Goal: Task Accomplishment & Management: Manage account settings

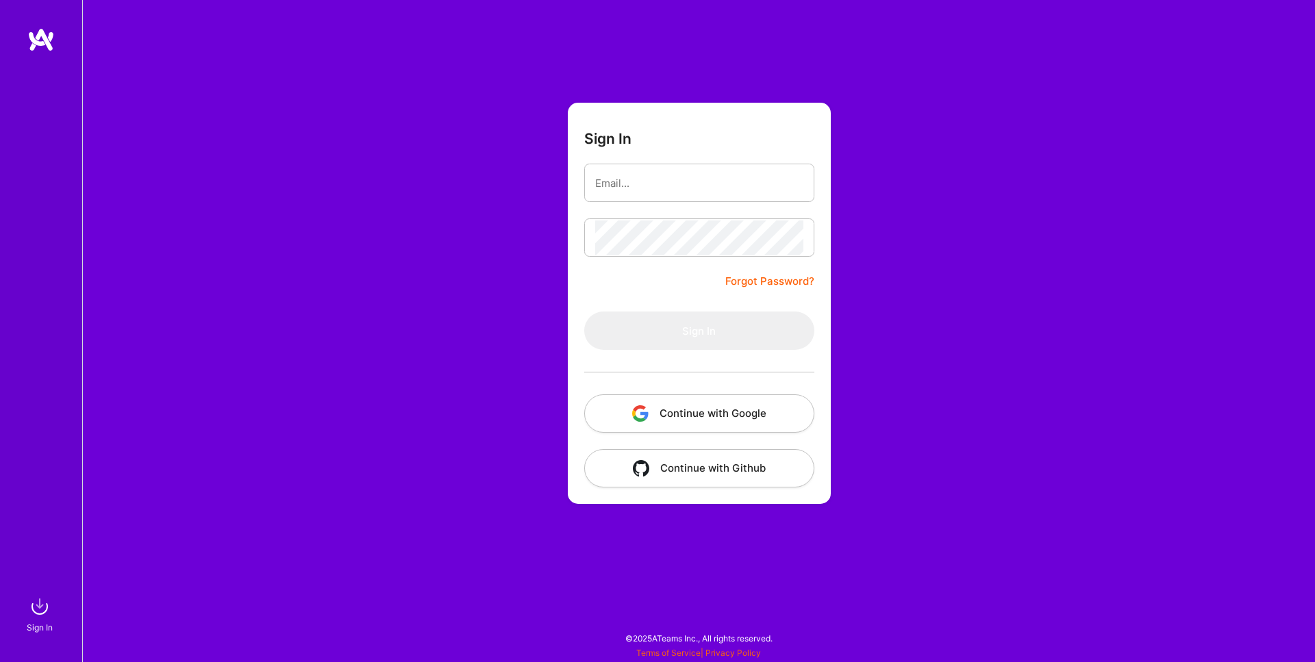
click at [716, 414] on button "Continue with Google" at bounding box center [699, 413] width 230 height 38
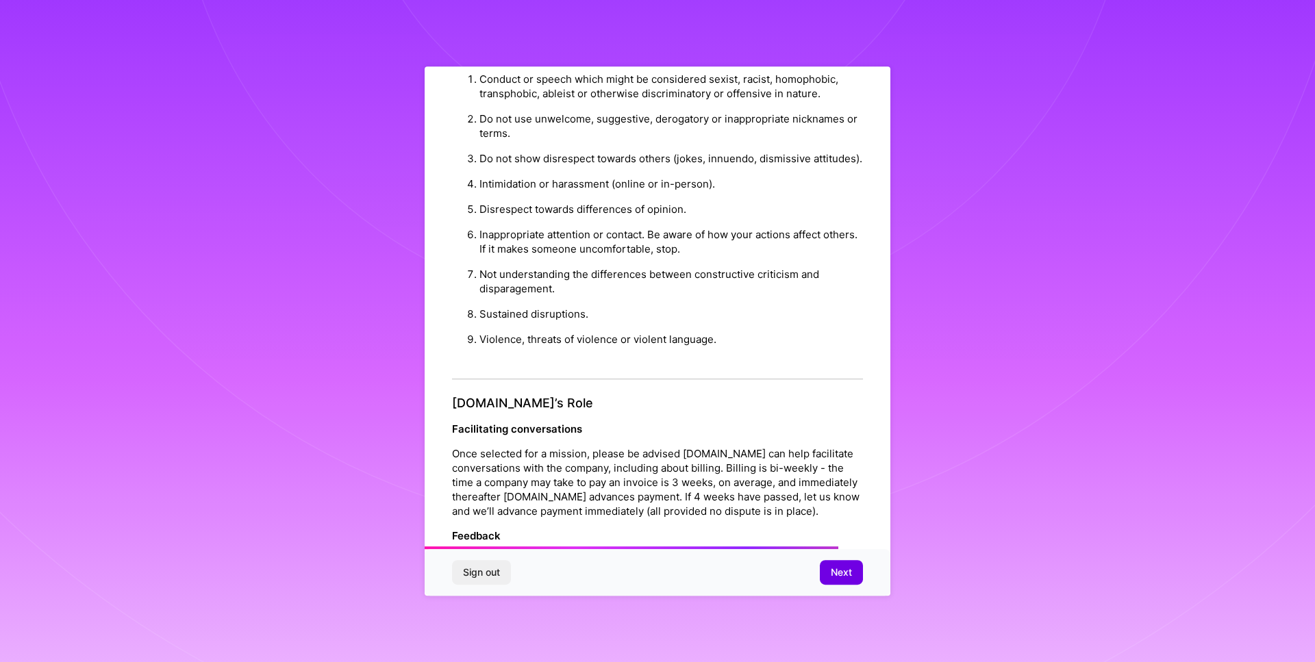
scroll to position [1345, 0]
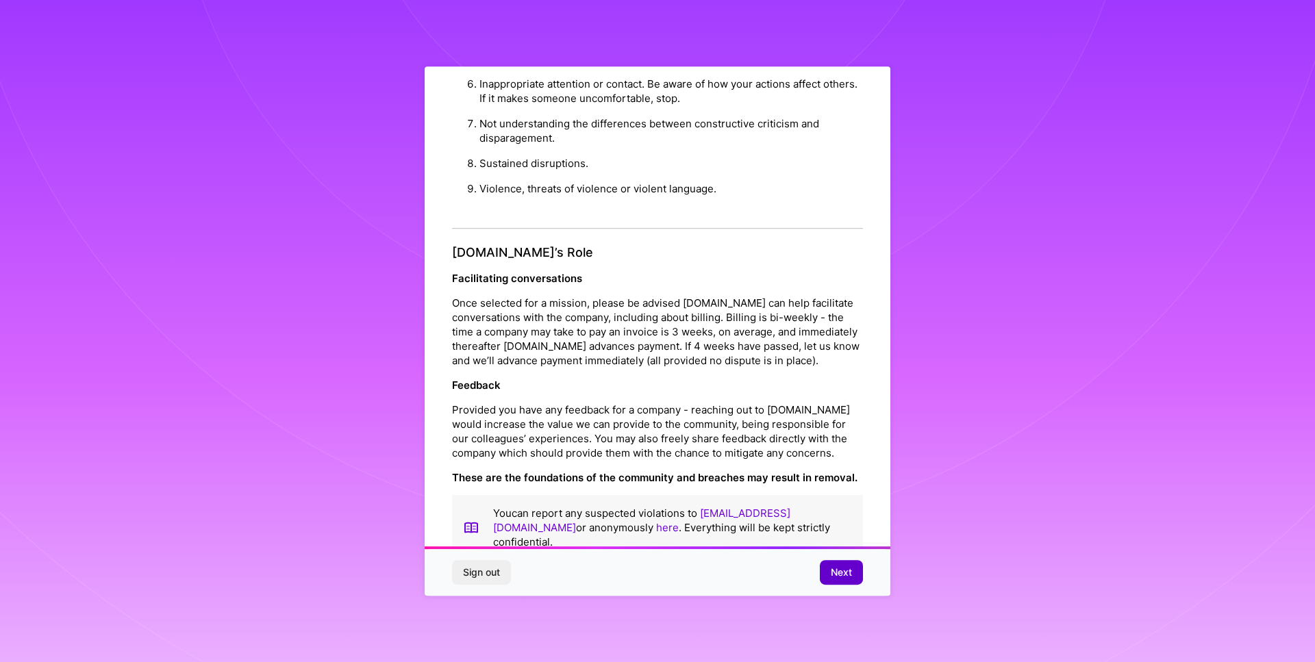
click at [850, 573] on span "Next" at bounding box center [841, 573] width 21 height 14
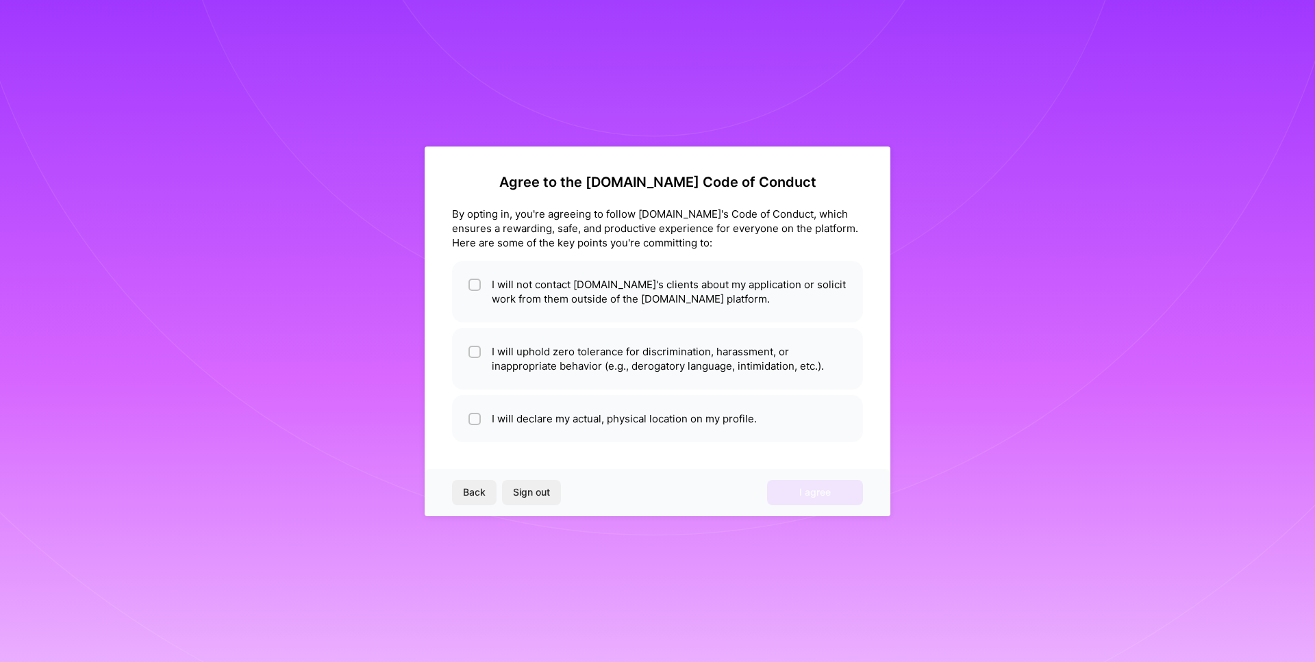
scroll to position [0, 0]
click at [484, 297] on li "I will not contact [DOMAIN_NAME]'s clients about my application or solicit work…" at bounding box center [657, 292] width 411 height 62
checkbox input "true"
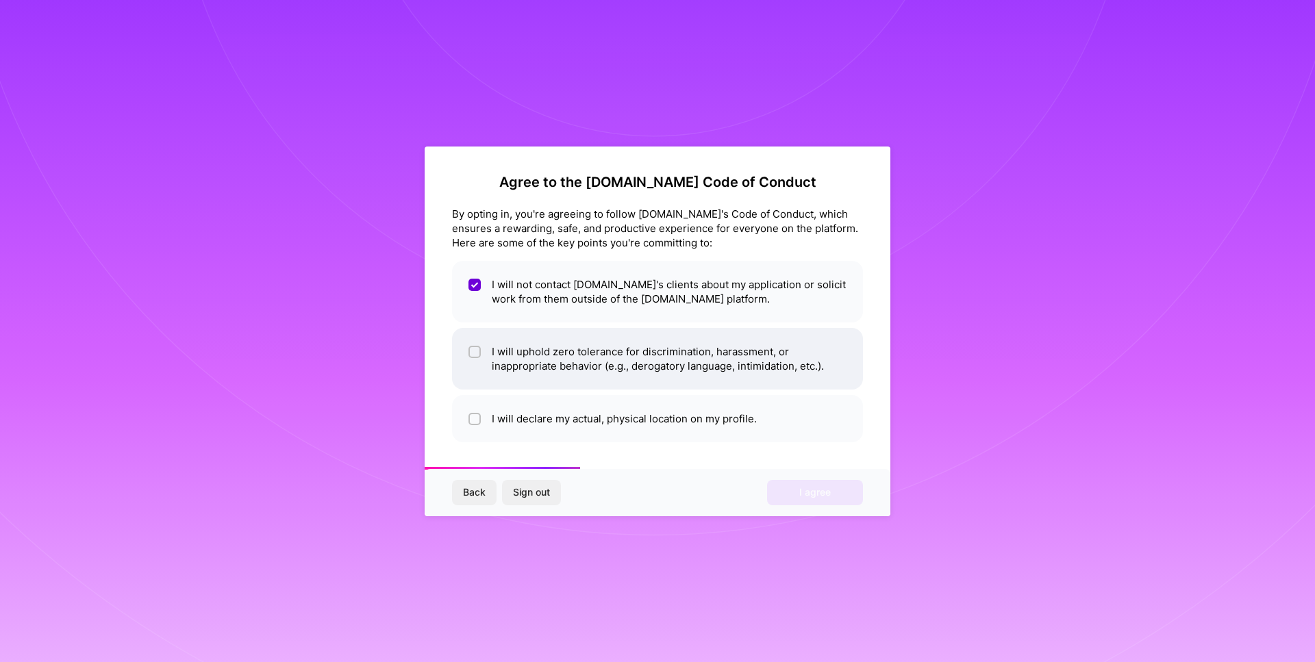
click at [501, 346] on li "I will uphold zero tolerance for discrimination, harassment, or inappropriate b…" at bounding box center [657, 359] width 411 height 62
checkbox input "true"
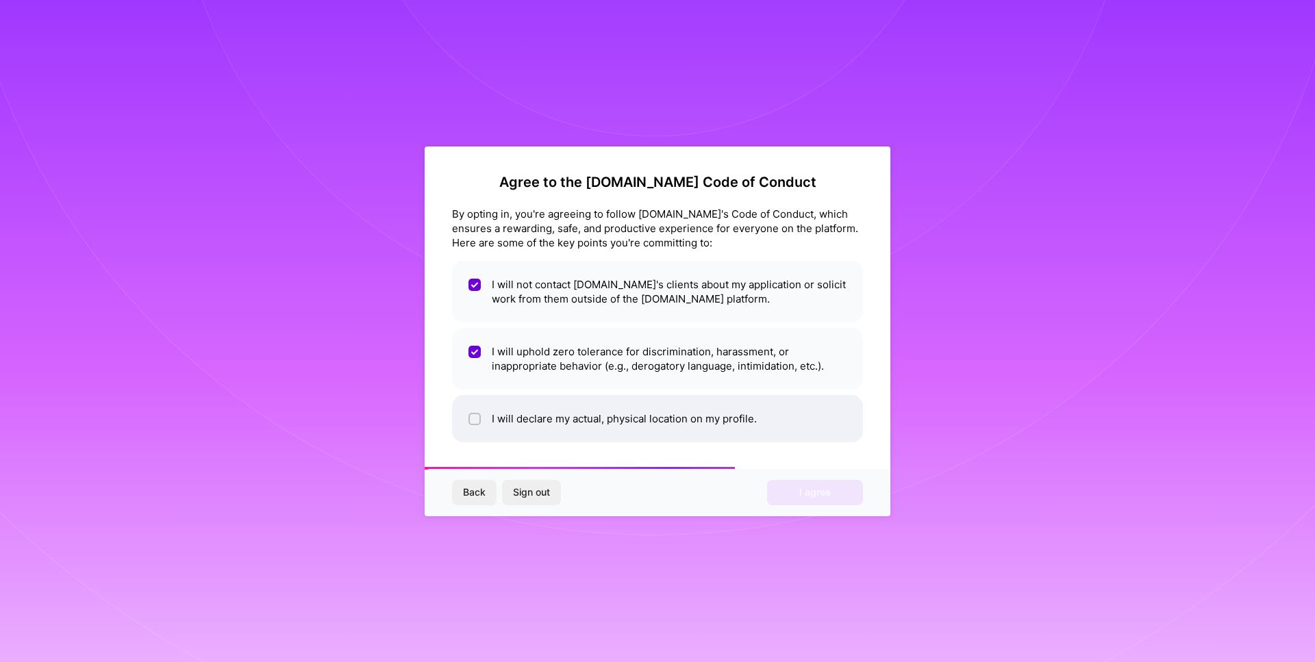
click at [505, 419] on li "I will declare my actual, physical location on my profile." at bounding box center [657, 418] width 411 height 47
checkbox input "true"
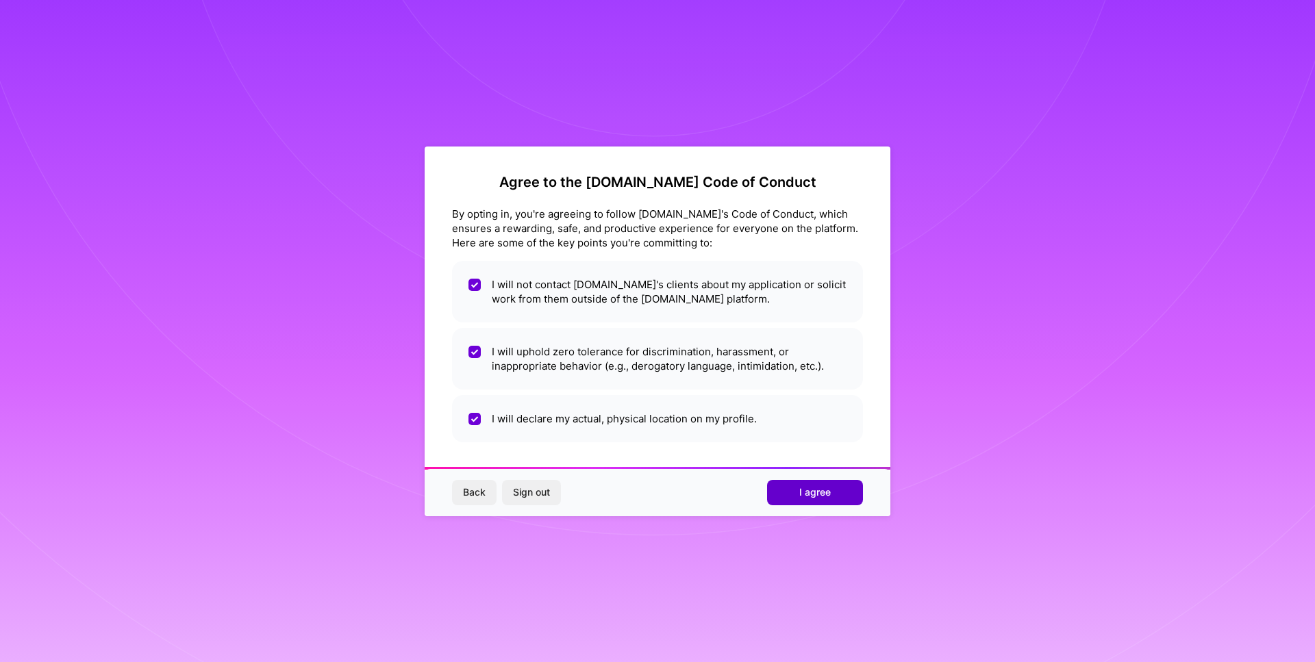
click at [829, 496] on span "I agree" at bounding box center [814, 492] width 31 height 14
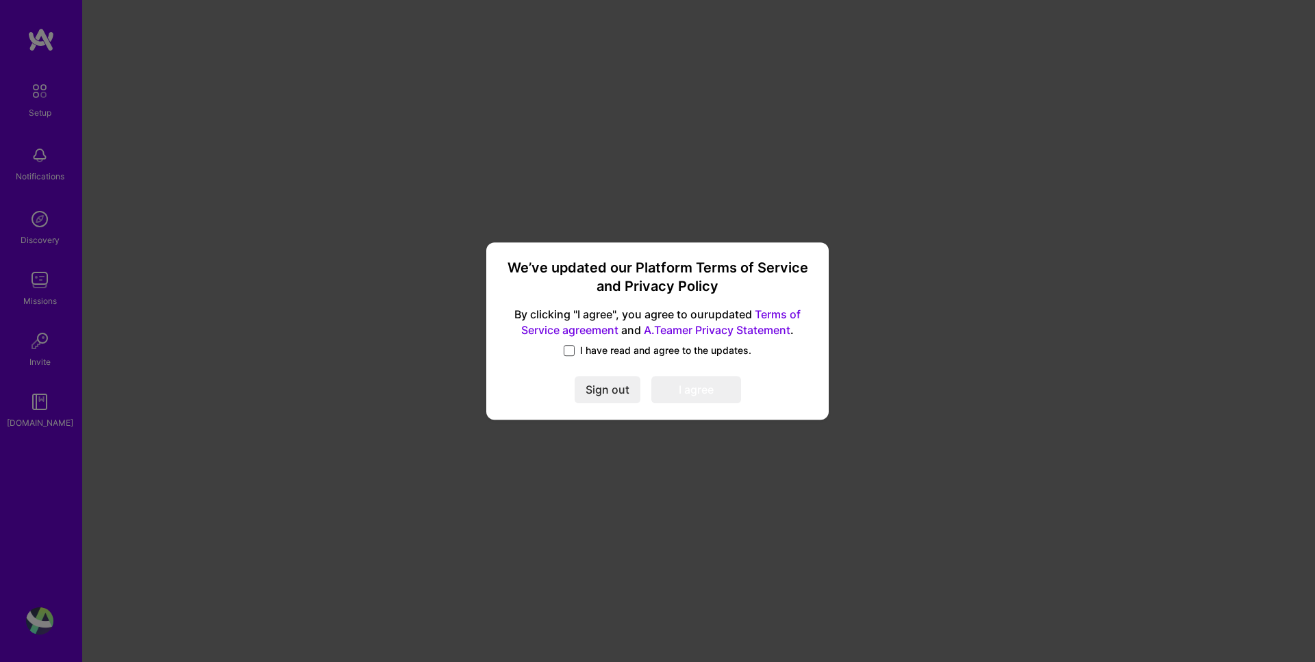
click at [570, 351] on span at bounding box center [569, 350] width 11 height 11
click at [0, 0] on input "I have read and agree to the updates." at bounding box center [0, 0] width 0 height 0
click at [718, 385] on button "I agree" at bounding box center [696, 390] width 90 height 27
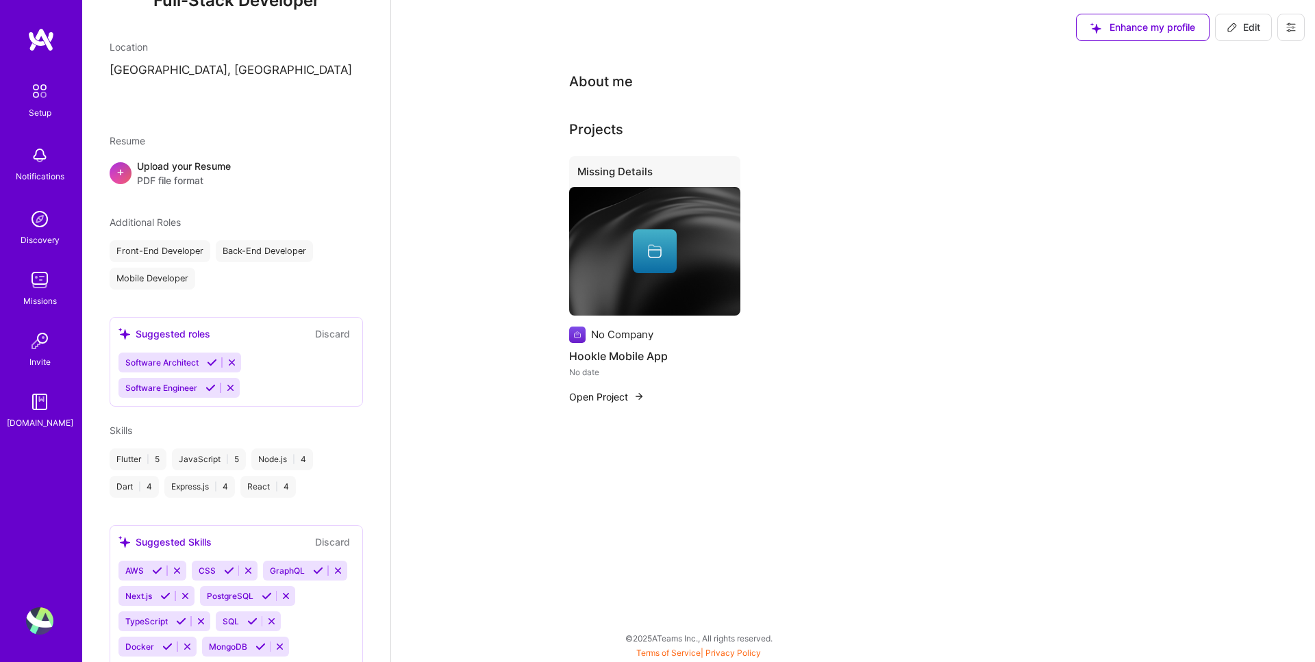
scroll to position [261, 0]
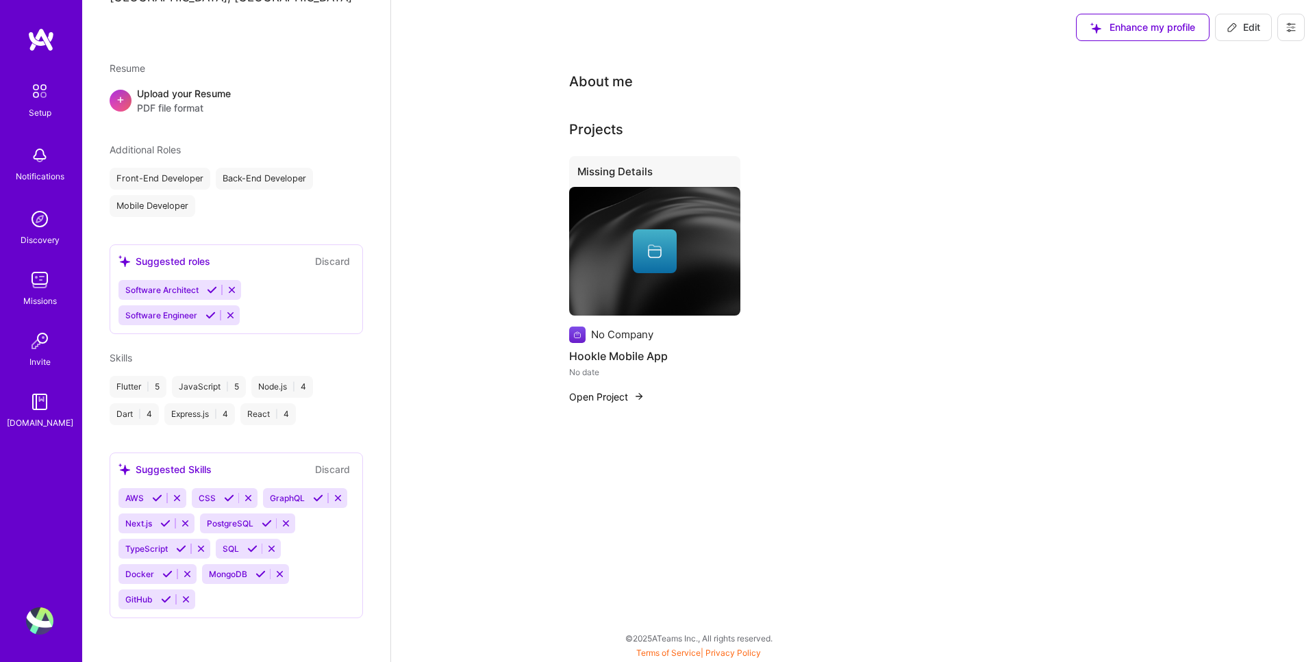
click at [38, 231] on img at bounding box center [39, 218] width 27 height 27
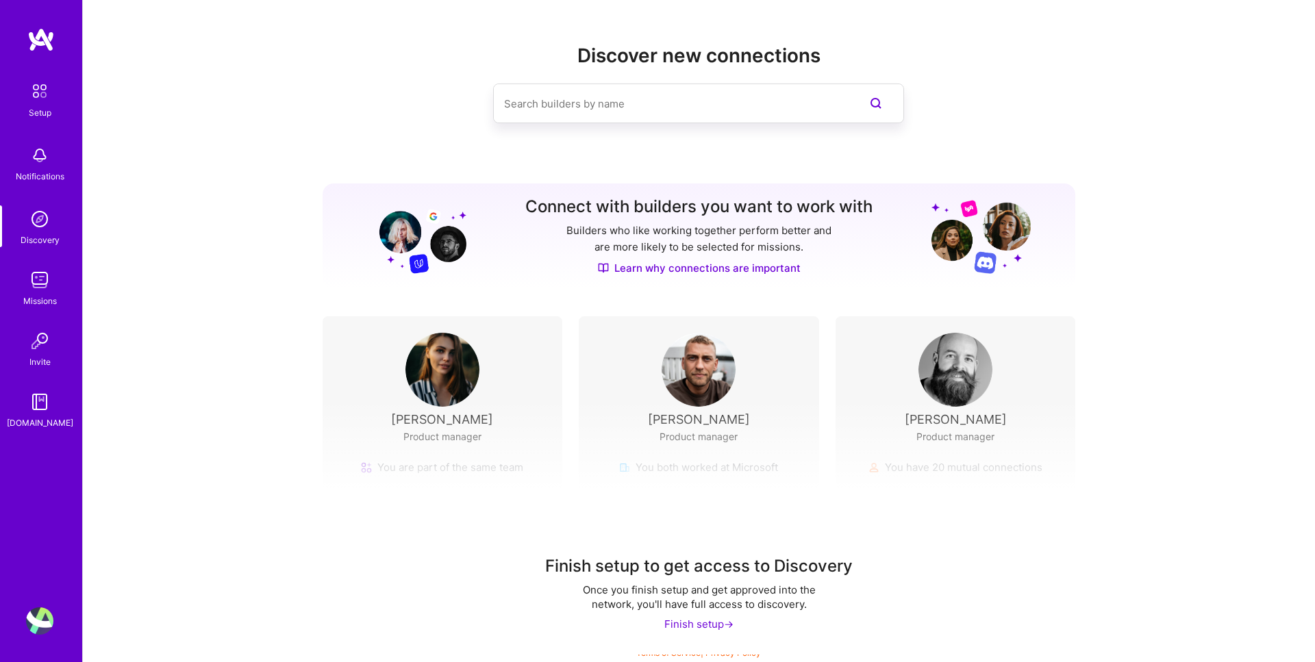
click at [54, 283] on link "Missions" at bounding box center [39, 287] width 85 height 42
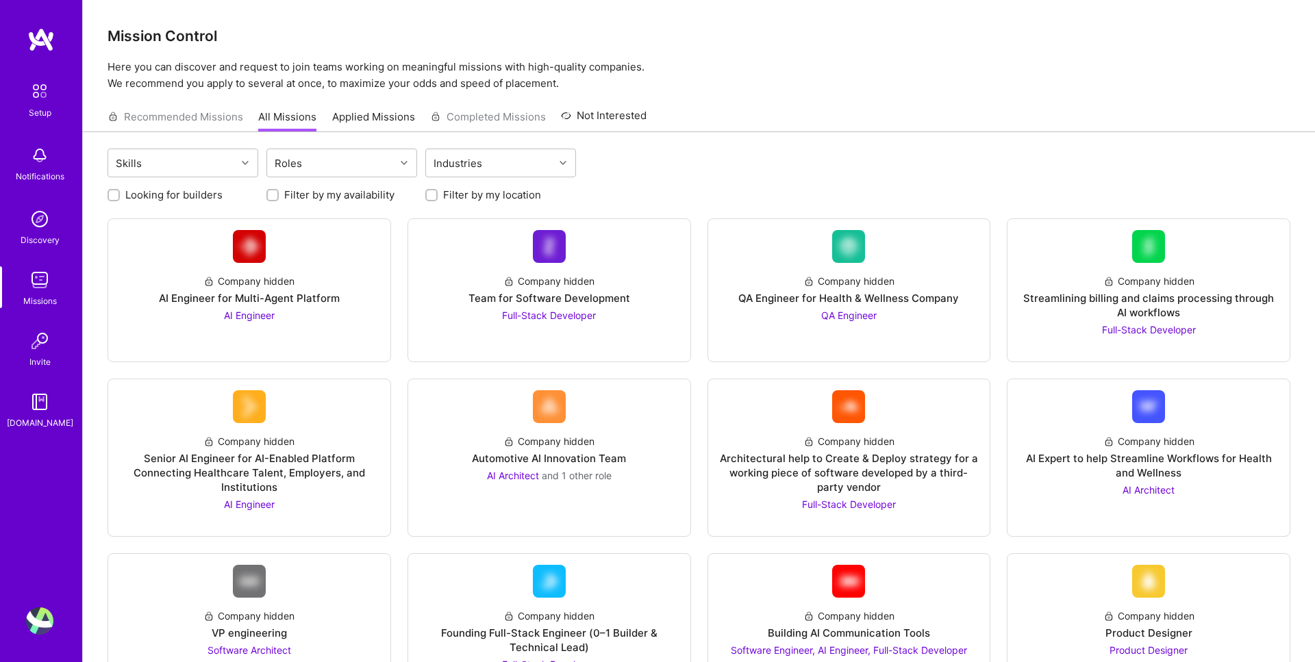
click at [49, 83] on img at bounding box center [39, 91] width 29 height 29
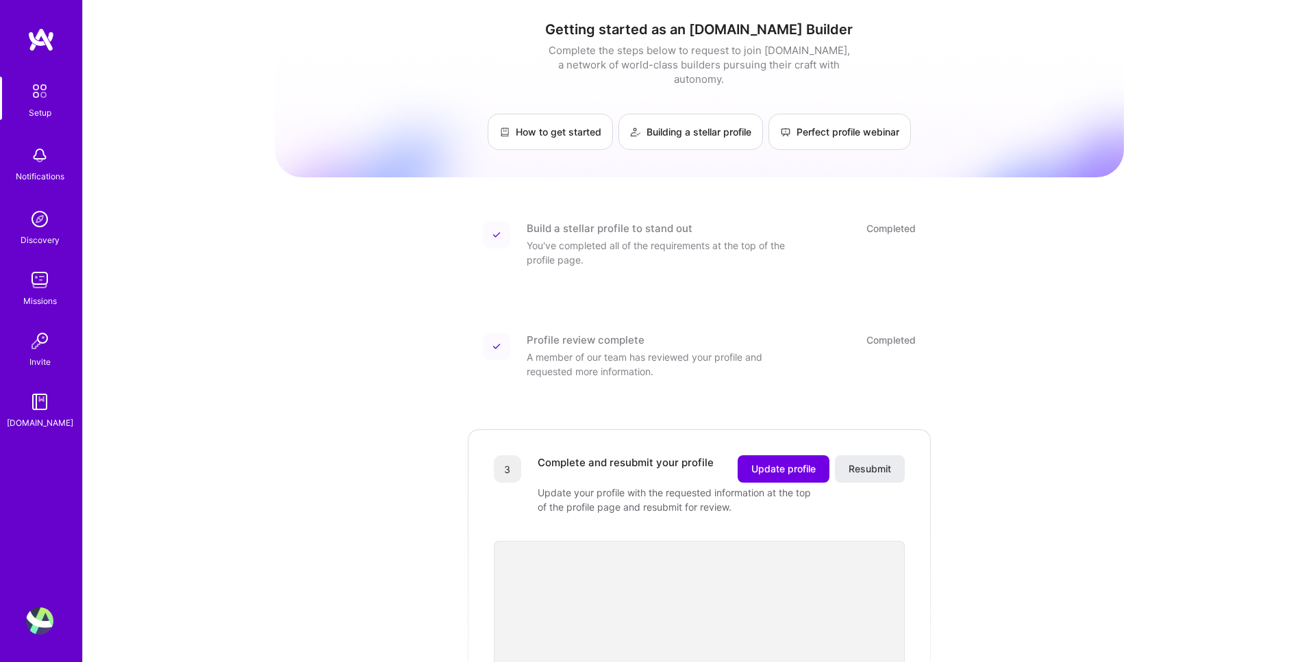
scroll to position [20, 0]
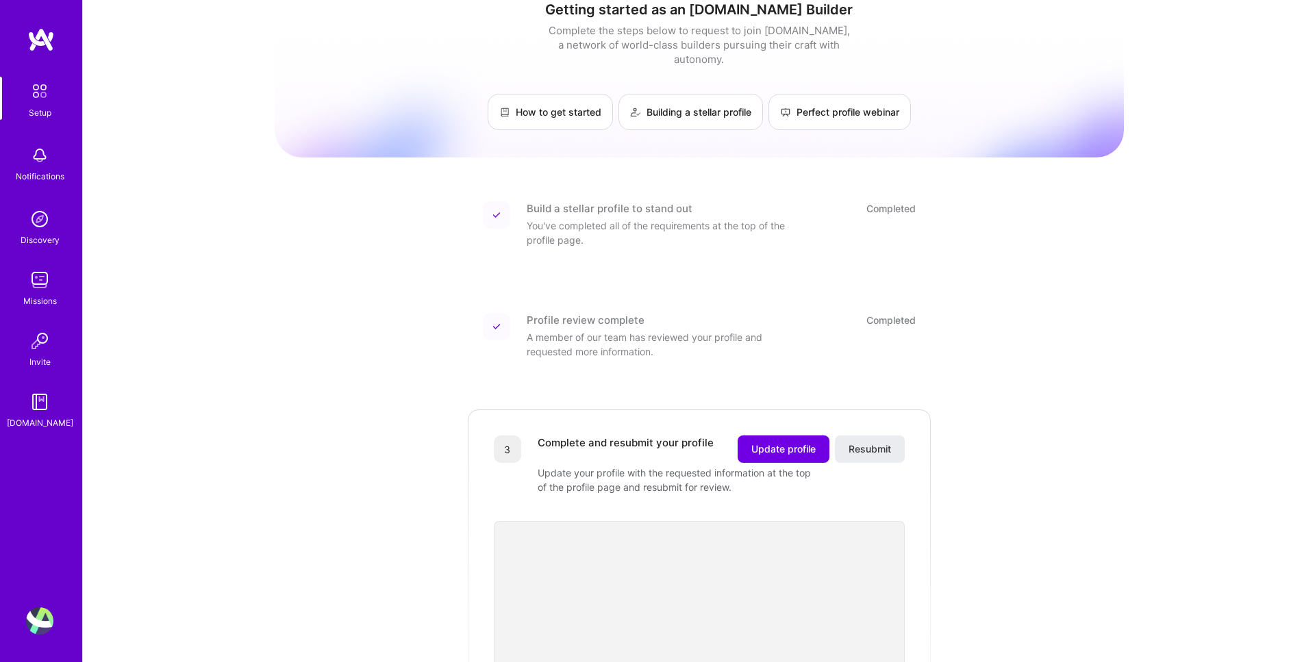
click at [570, 218] on div "You've completed all of the requirements at the top of the profile page." at bounding box center [664, 232] width 274 height 29
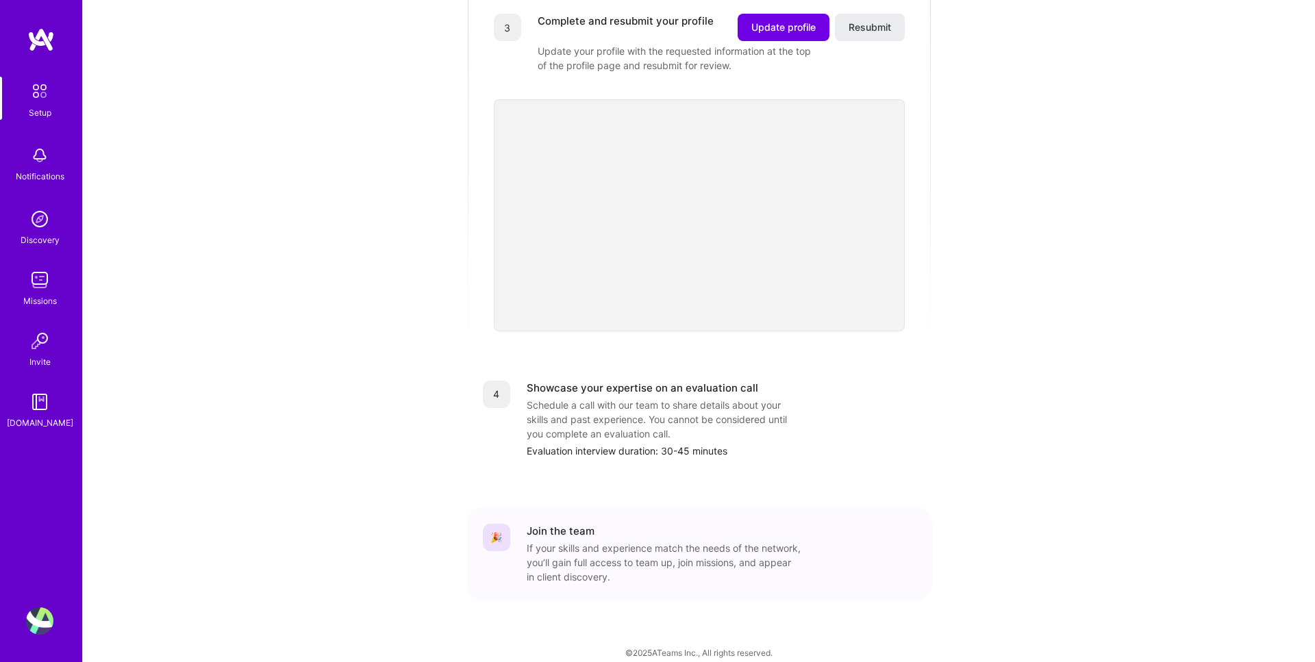
scroll to position [0, 0]
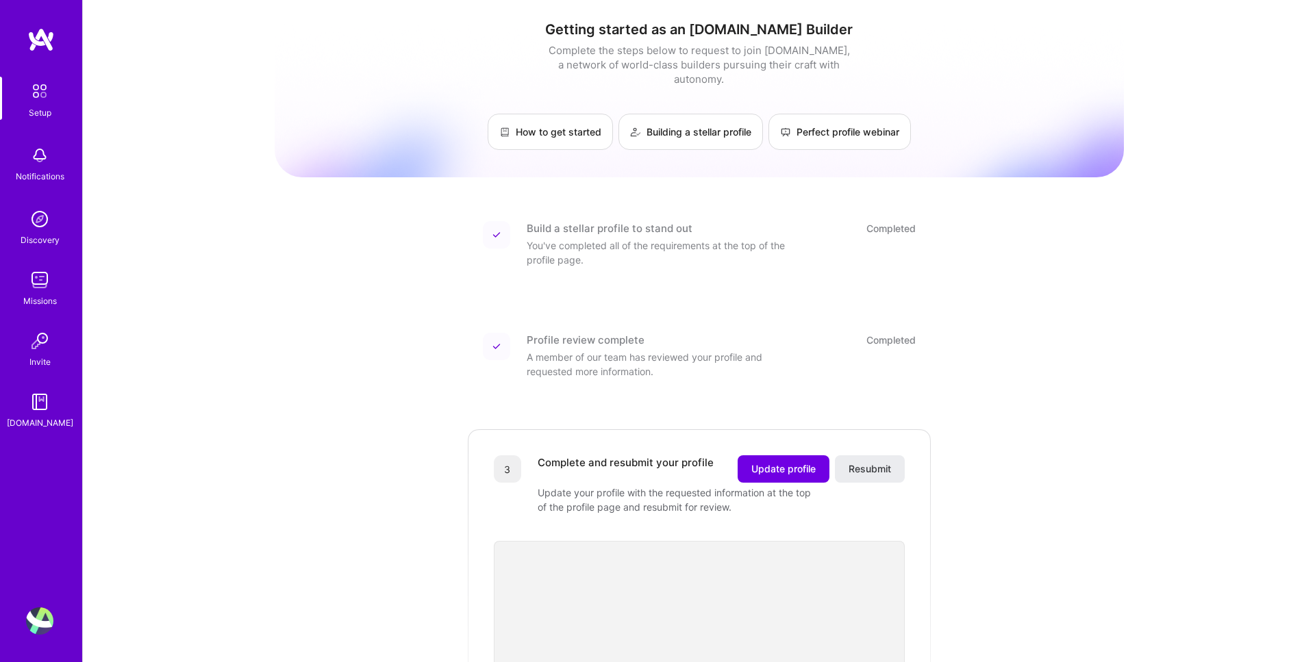
drag, startPoint x: 570, startPoint y: 209, endPoint x: 470, endPoint y: 223, distance: 100.2
click at [566, 221] on div "Build a stellar profile to stand out" at bounding box center [610, 228] width 166 height 14
drag, startPoint x: 475, startPoint y: 223, endPoint x: 504, endPoint y: 219, distance: 29.0
click at [495, 220] on div "Build a stellar profile to stand out Completed You've completed all of the requ…" at bounding box center [699, 244] width 466 height 79
drag, startPoint x: 505, startPoint y: 219, endPoint x: 451, endPoint y: 216, distance: 54.2
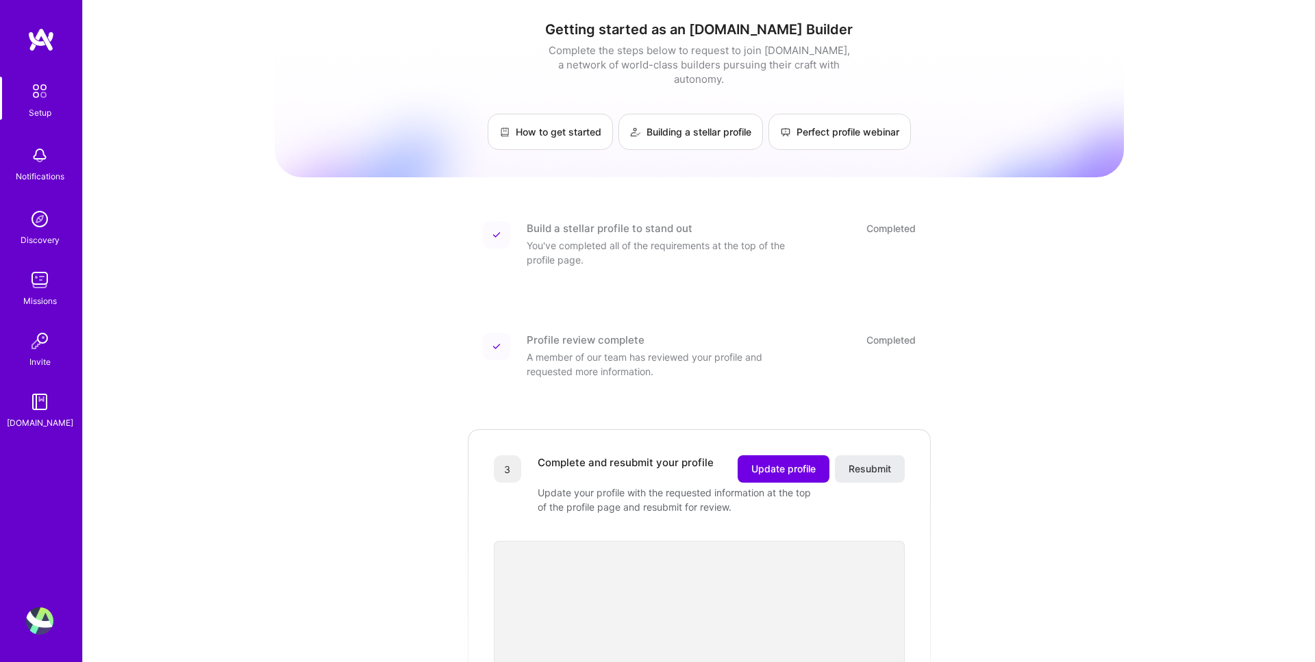
click at [505, 221] on div at bounding box center [496, 234] width 27 height 27
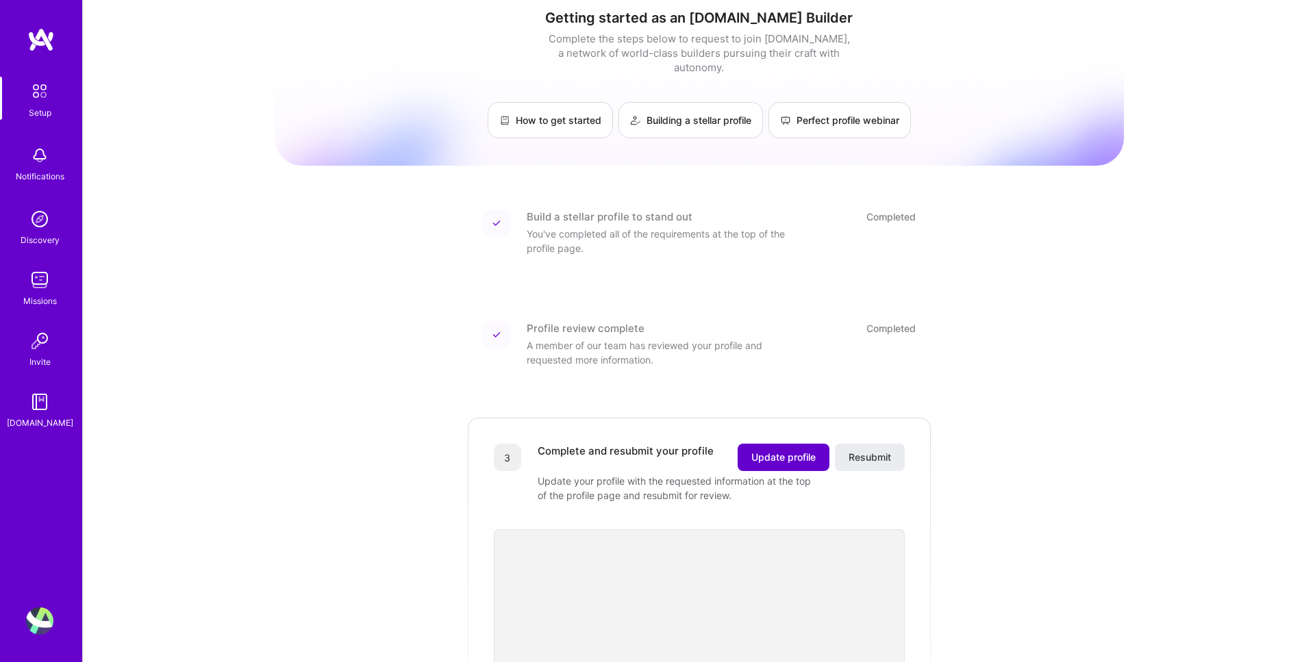
scroll to position [19, 0]
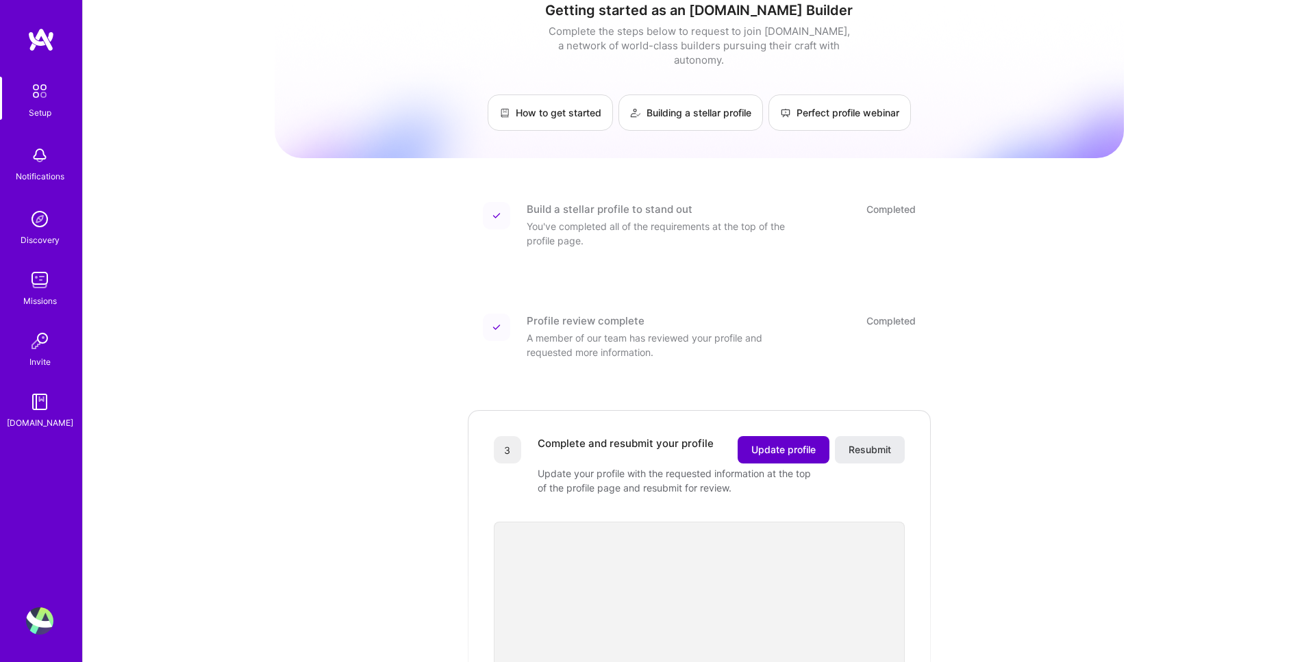
click at [770, 448] on button "Update profile" at bounding box center [783, 449] width 92 height 27
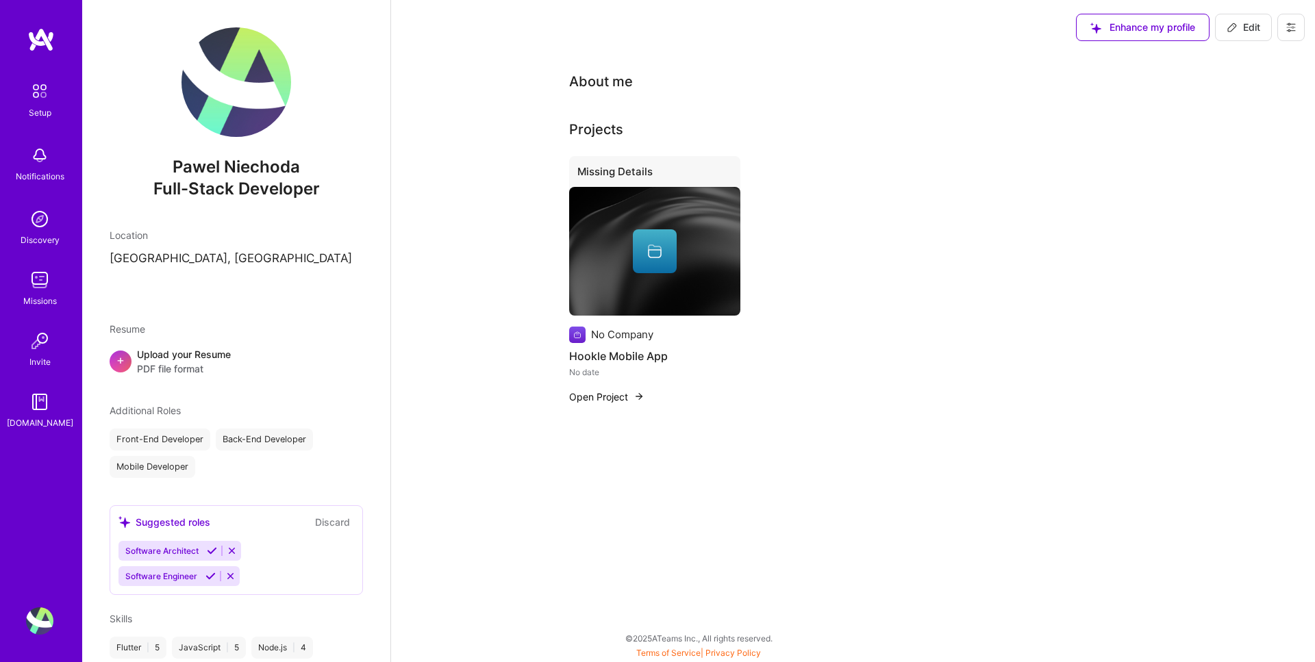
click at [606, 246] on div at bounding box center [654, 251] width 171 height 44
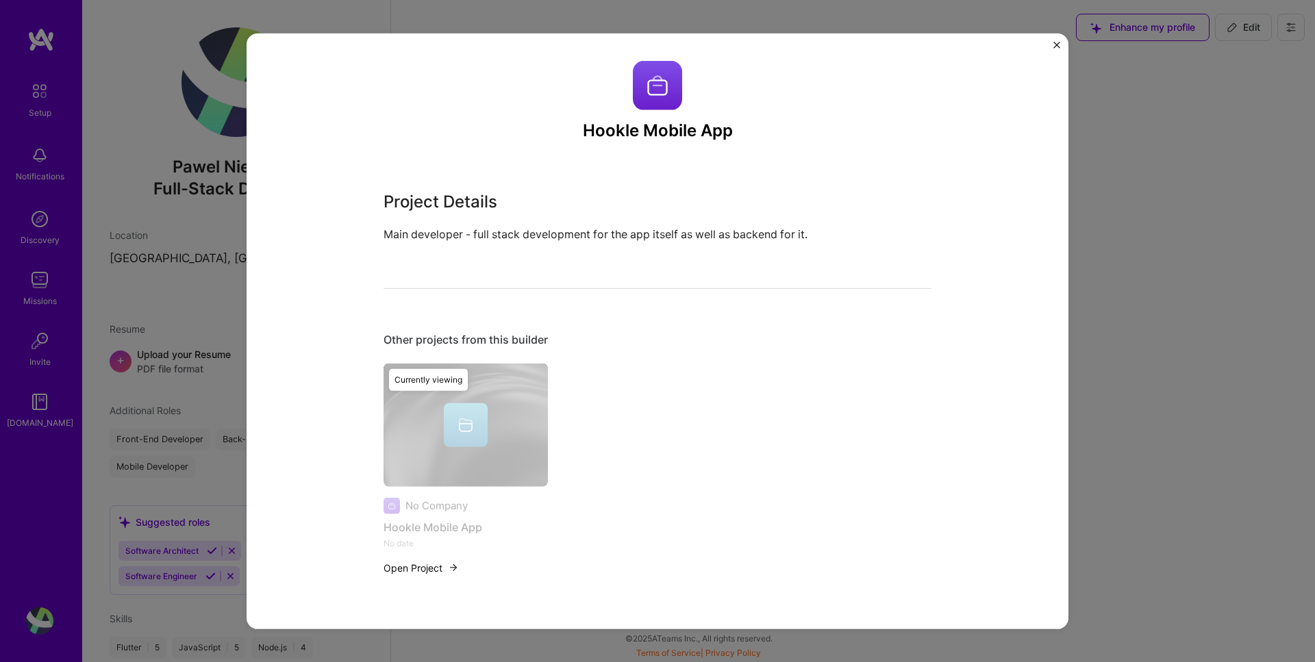
click at [1051, 45] on div "Hookle Mobile App Project Details Main developer - full stack development for t…" at bounding box center [657, 331] width 822 height 596
click at [1057, 45] on img "Close" at bounding box center [1056, 44] width 7 height 7
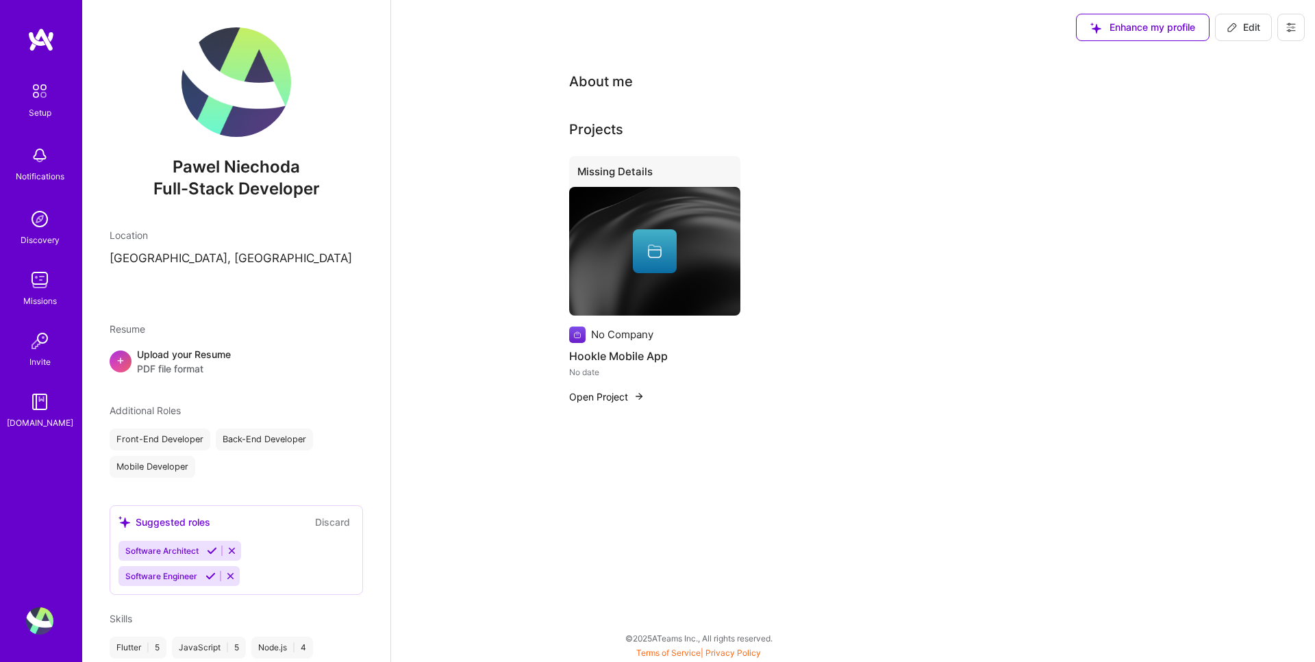
click at [158, 357] on div "Upload your Resume PDF file format" at bounding box center [184, 361] width 94 height 29
click at [191, 353] on div "Upload your Resume PDF file format" at bounding box center [184, 361] width 94 height 29
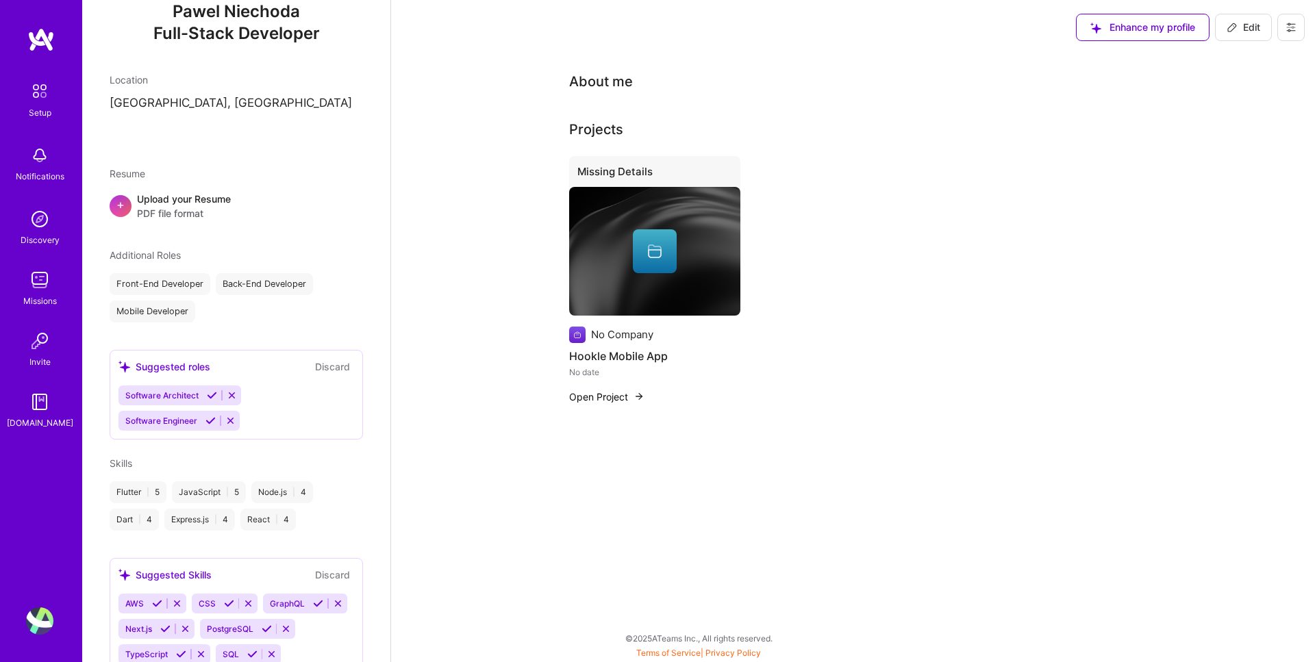
scroll to position [155, 0]
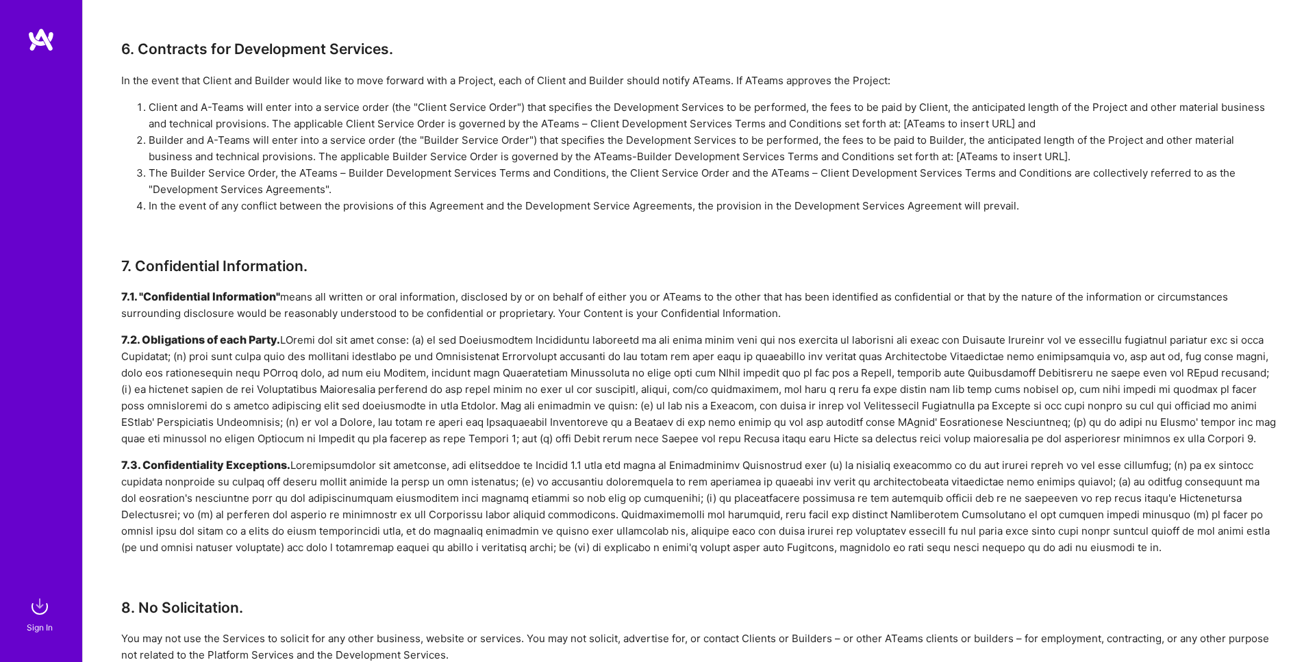
scroll to position [1634, 0]
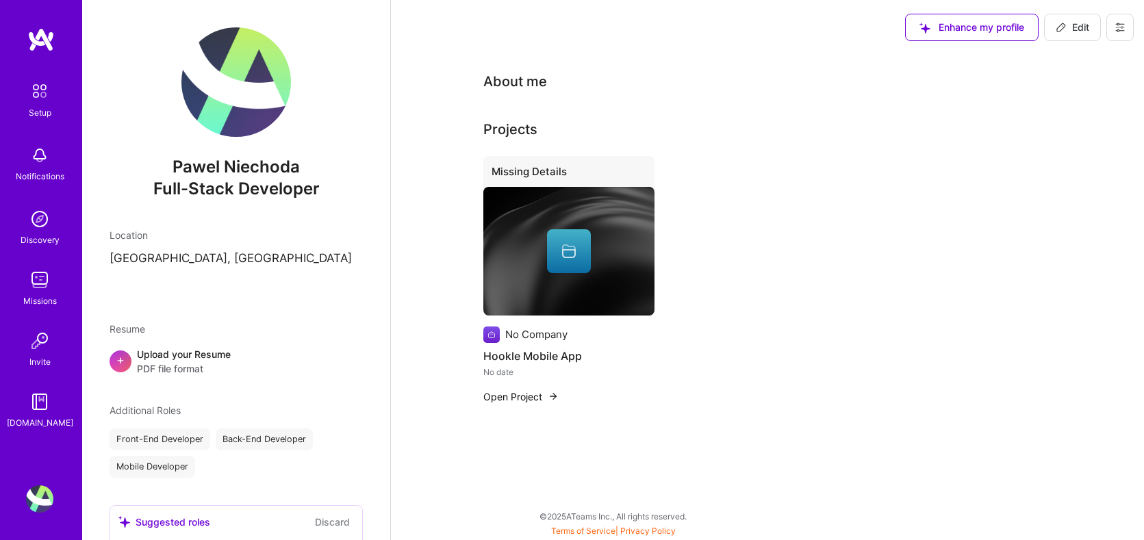
click at [151, 375] on span "PDF file format" at bounding box center [184, 369] width 94 height 14
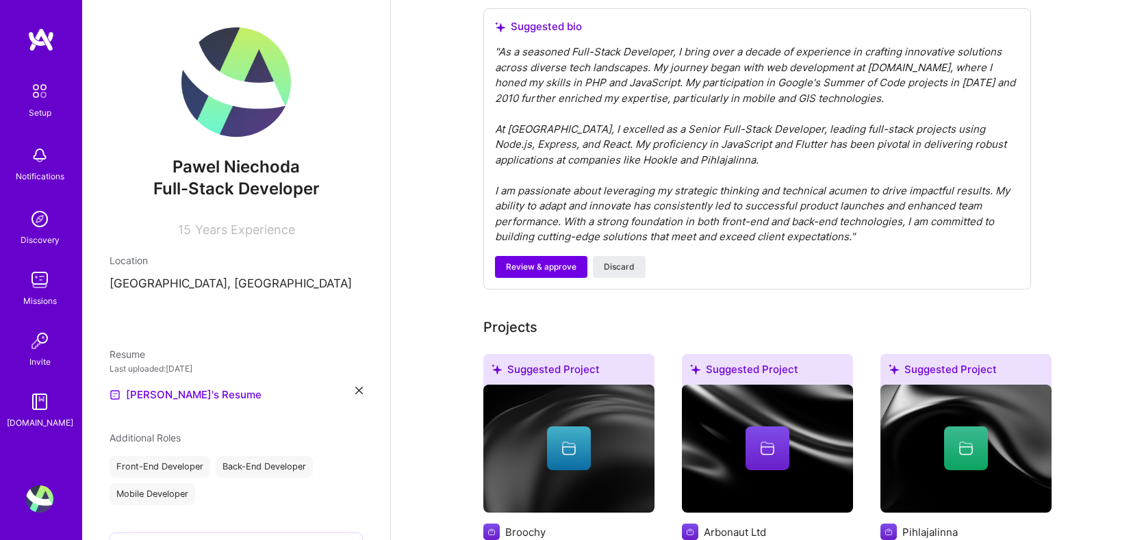
scroll to position [97, 0]
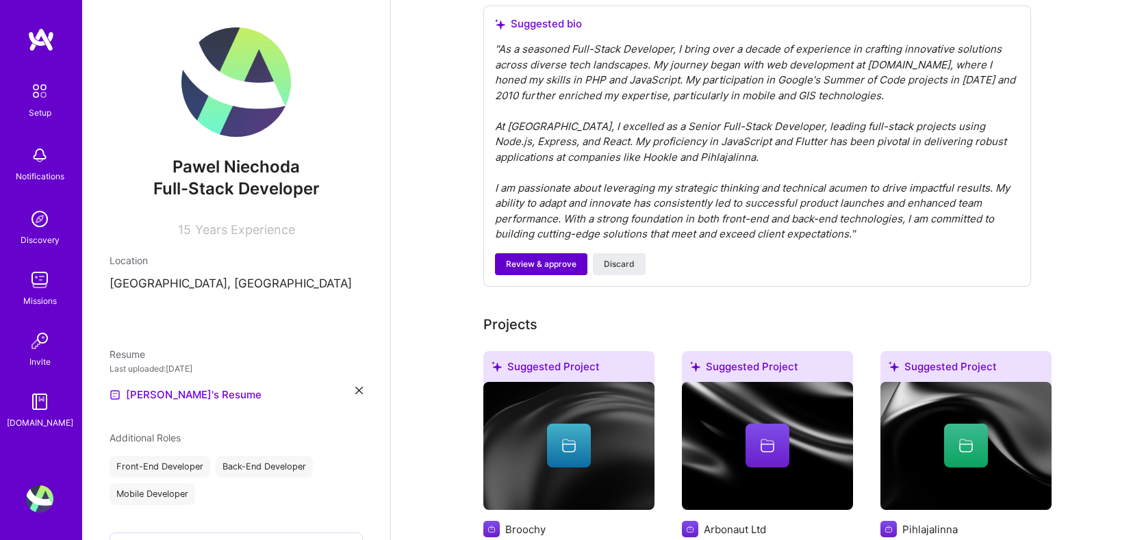
click at [506, 274] on button "Review & approve" at bounding box center [541, 264] width 92 height 22
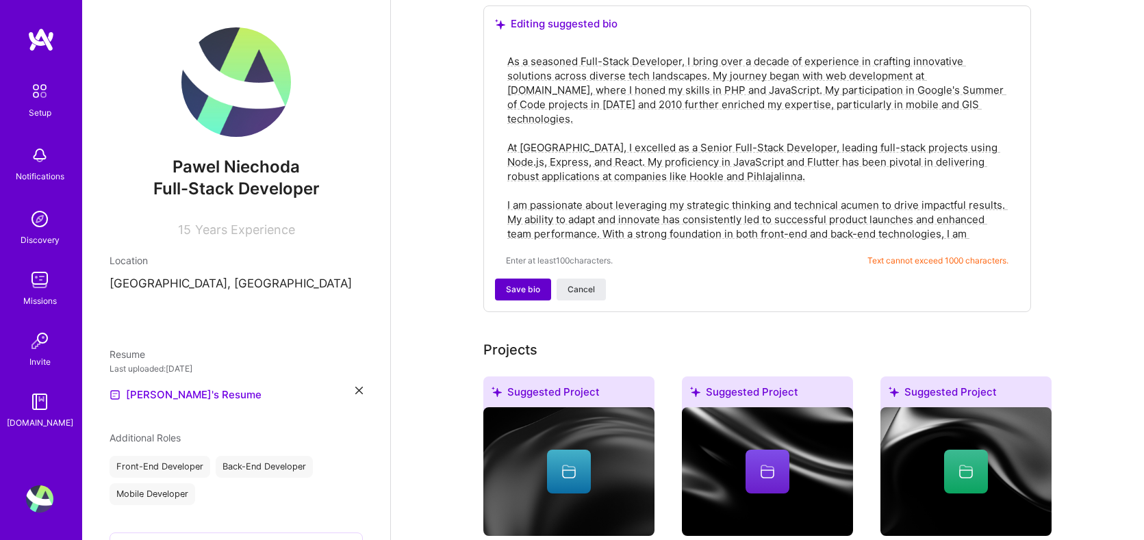
click at [506, 292] on span "Save bio" at bounding box center [523, 289] width 34 height 12
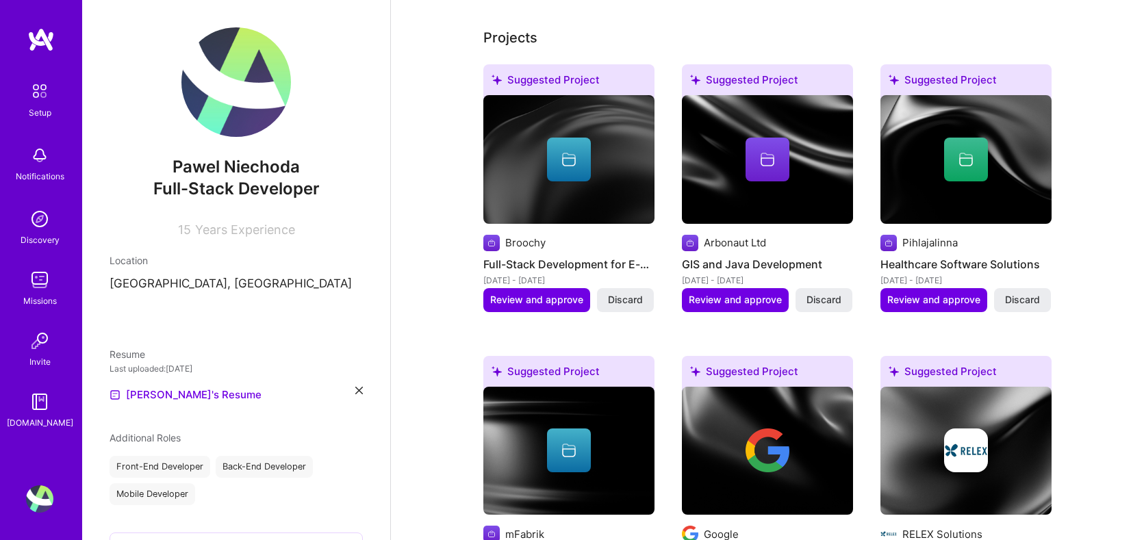
scroll to position [287, 0]
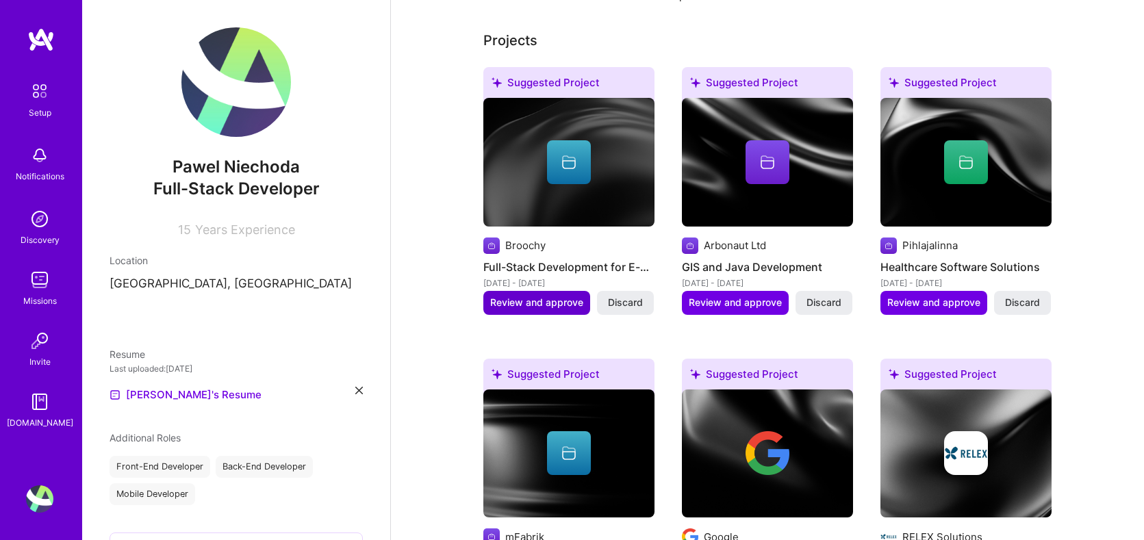
click at [517, 308] on span "Review and approve" at bounding box center [536, 303] width 93 height 14
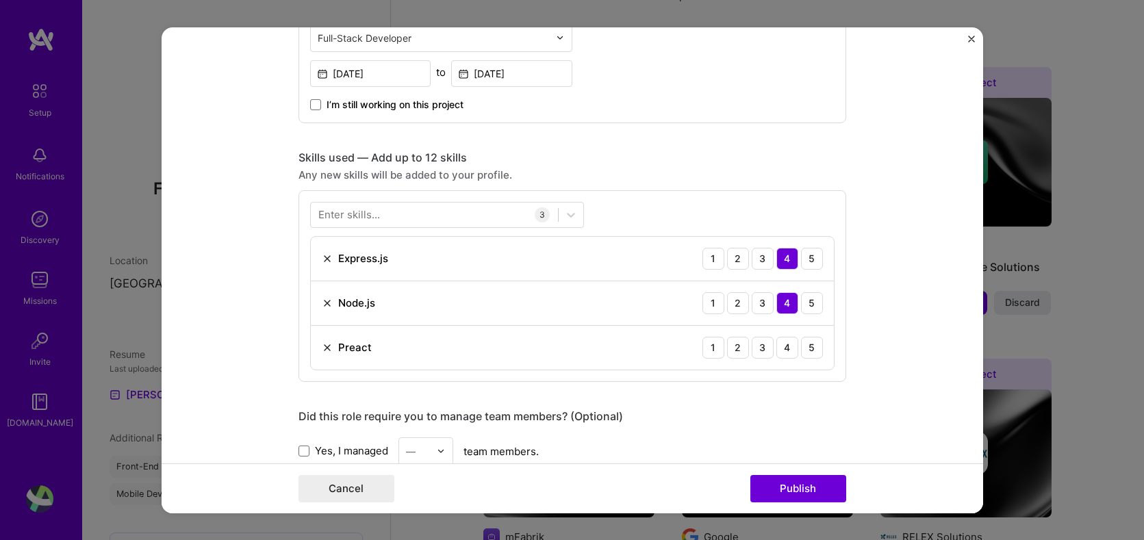
scroll to position [0, 0]
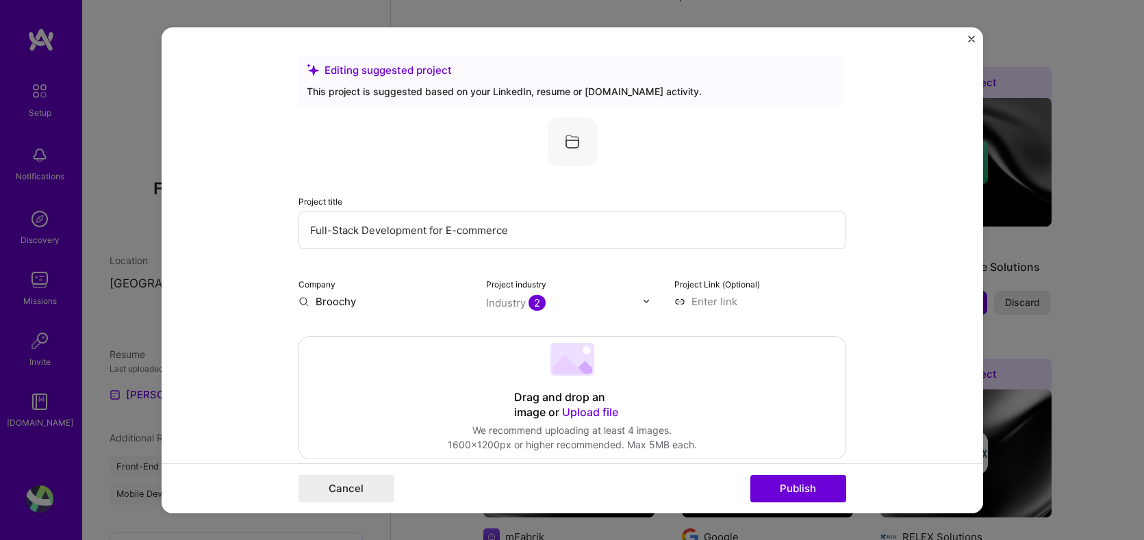
click at [968, 38] on img "Close" at bounding box center [971, 38] width 7 height 7
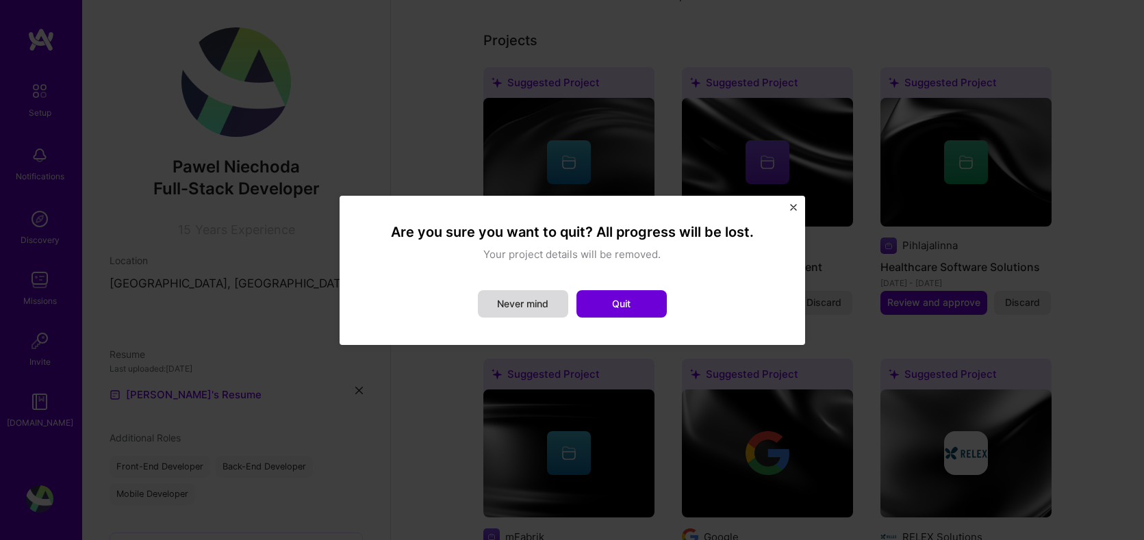
click at [527, 310] on button "Never mind" at bounding box center [523, 303] width 90 height 27
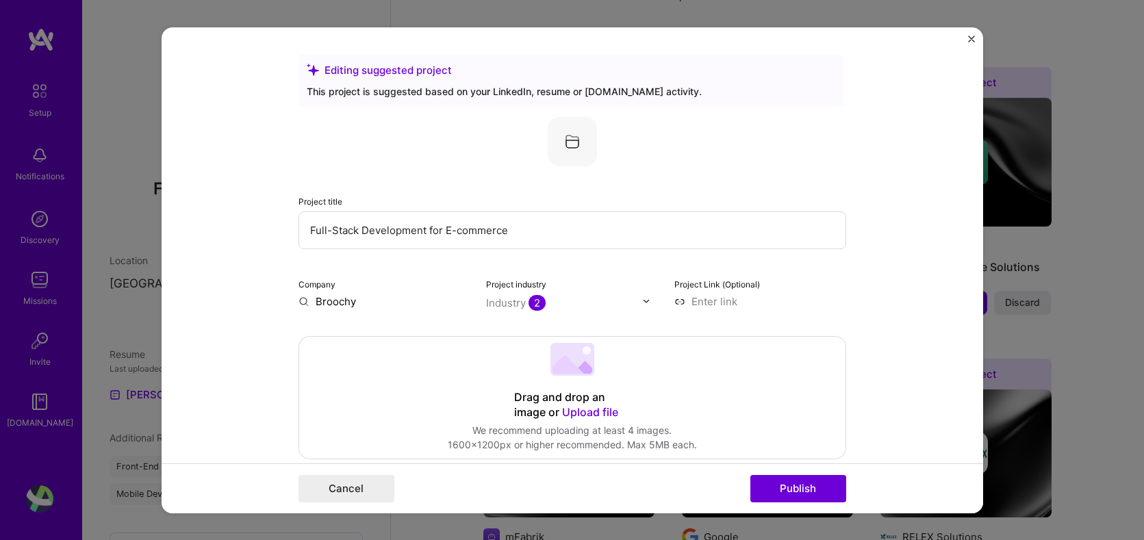
click at [974, 36] on img "Close" at bounding box center [971, 38] width 7 height 7
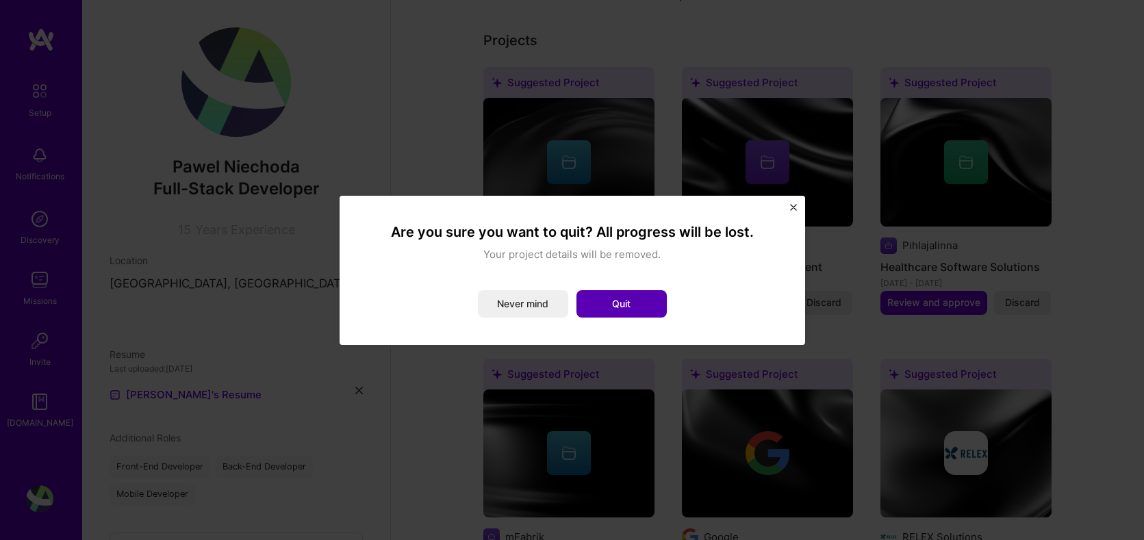
click at [590, 307] on button "Quit" at bounding box center [622, 303] width 90 height 27
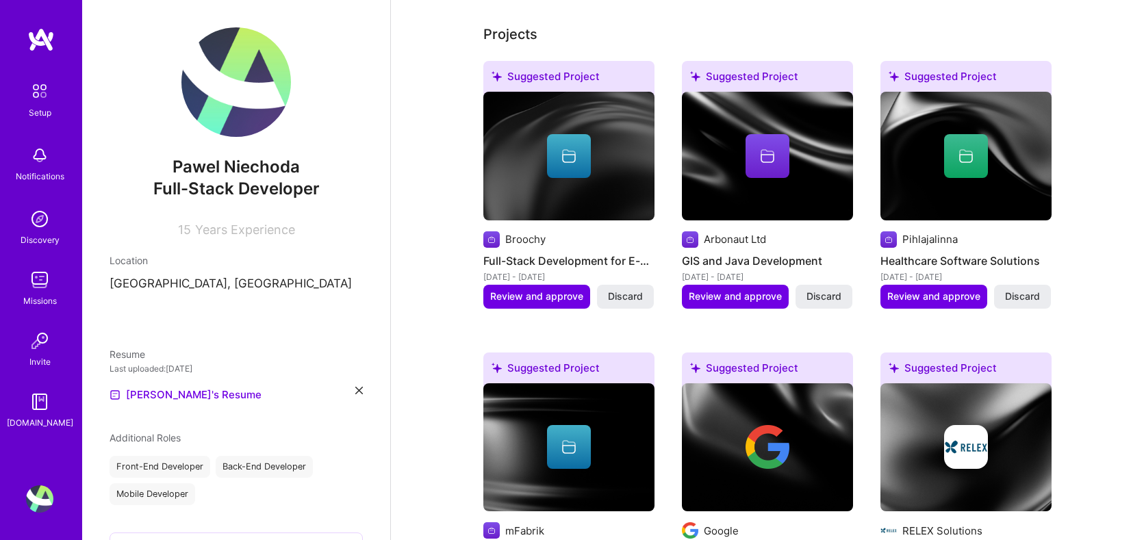
scroll to position [294, 0]
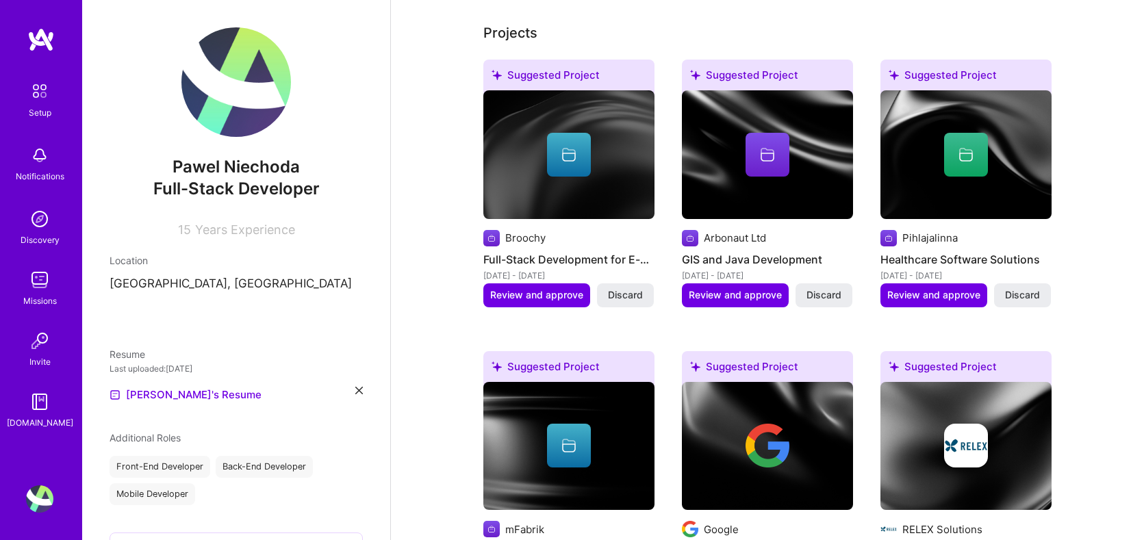
click at [596, 202] on img at bounding box center [568, 154] width 171 height 129
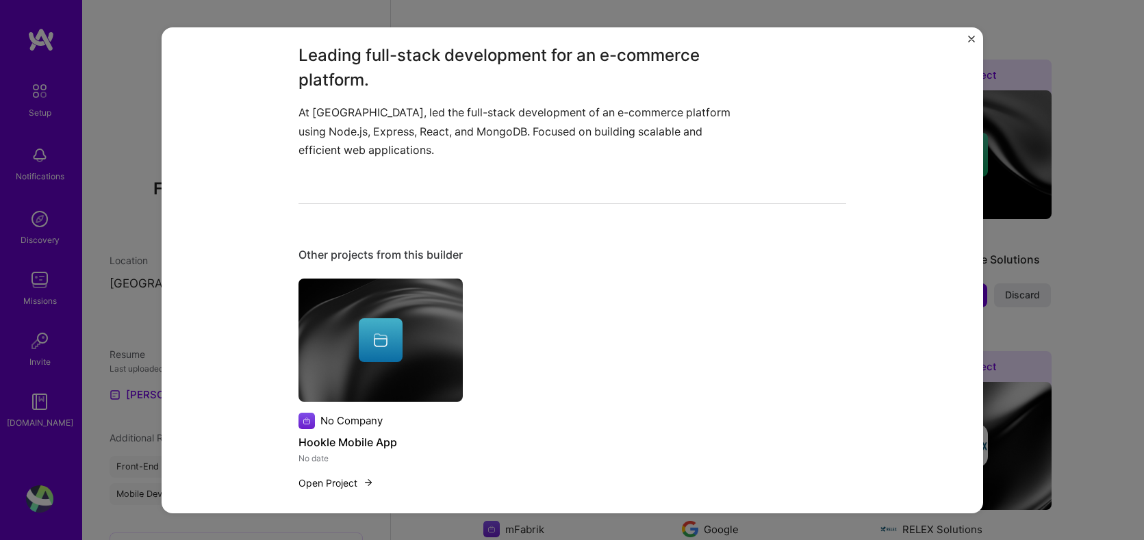
scroll to position [372, 0]
click at [970, 36] on img "Close" at bounding box center [971, 38] width 7 height 7
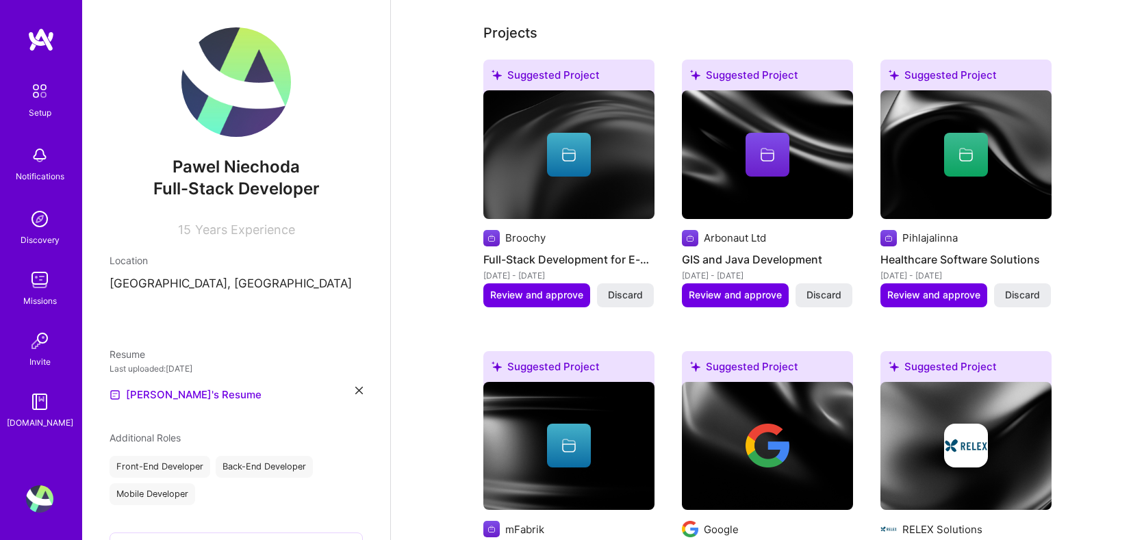
scroll to position [316, 0]
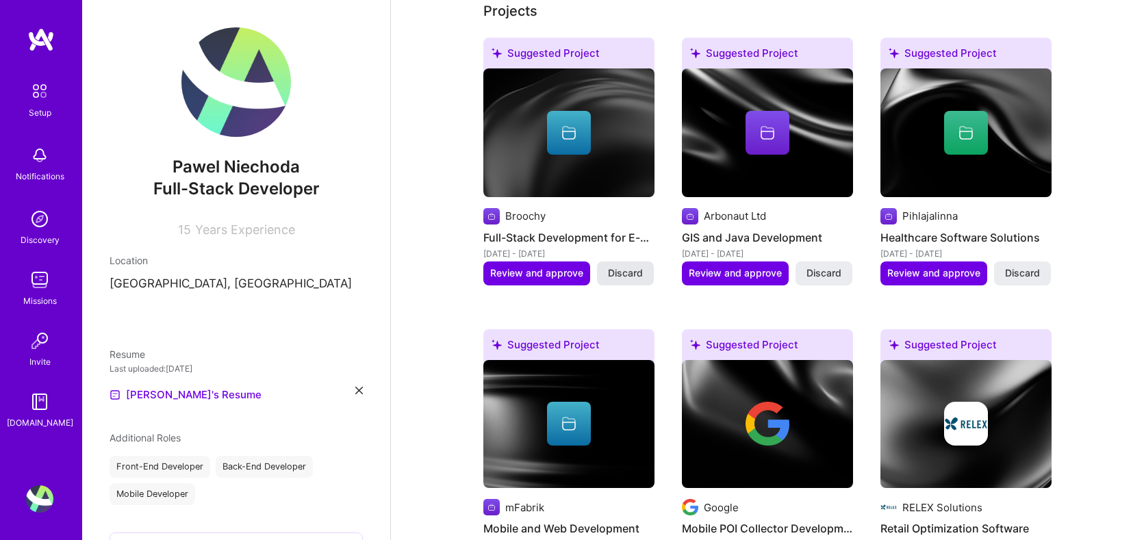
click at [635, 272] on span "Discard" at bounding box center [625, 273] width 35 height 14
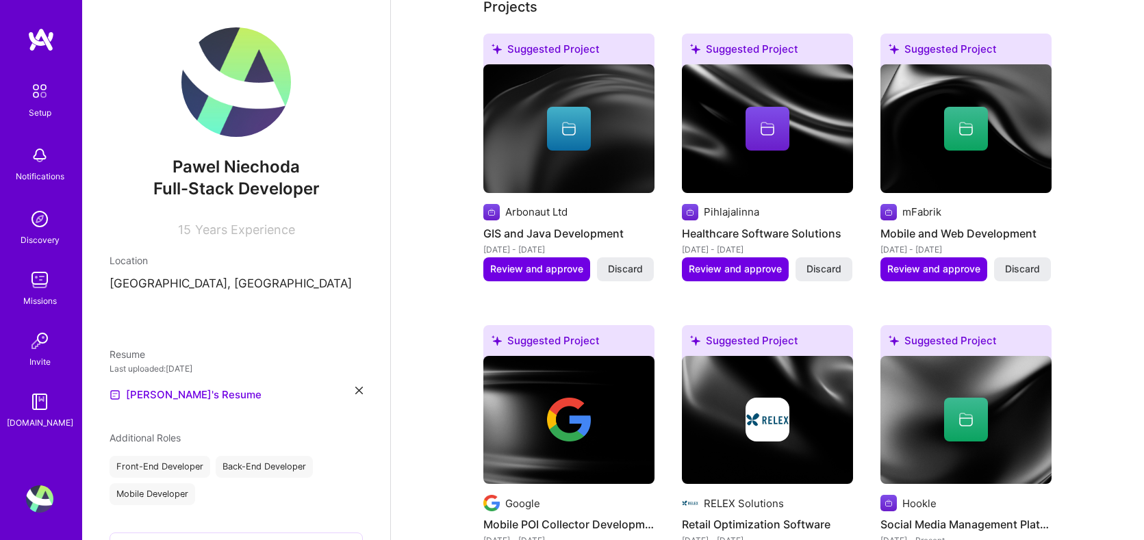
scroll to position [324, 0]
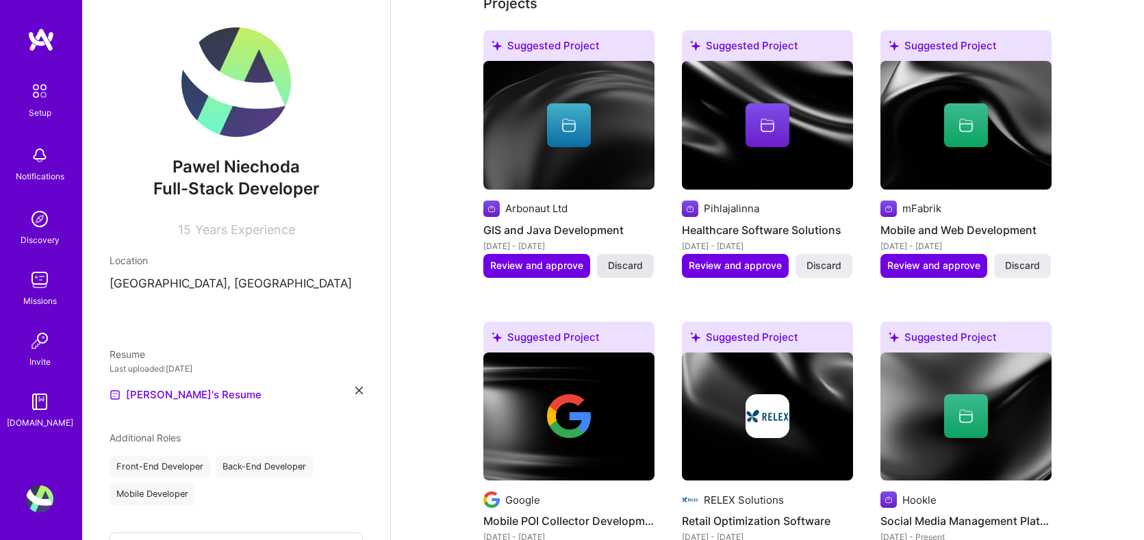
click at [622, 267] on span "Discard" at bounding box center [625, 266] width 35 height 14
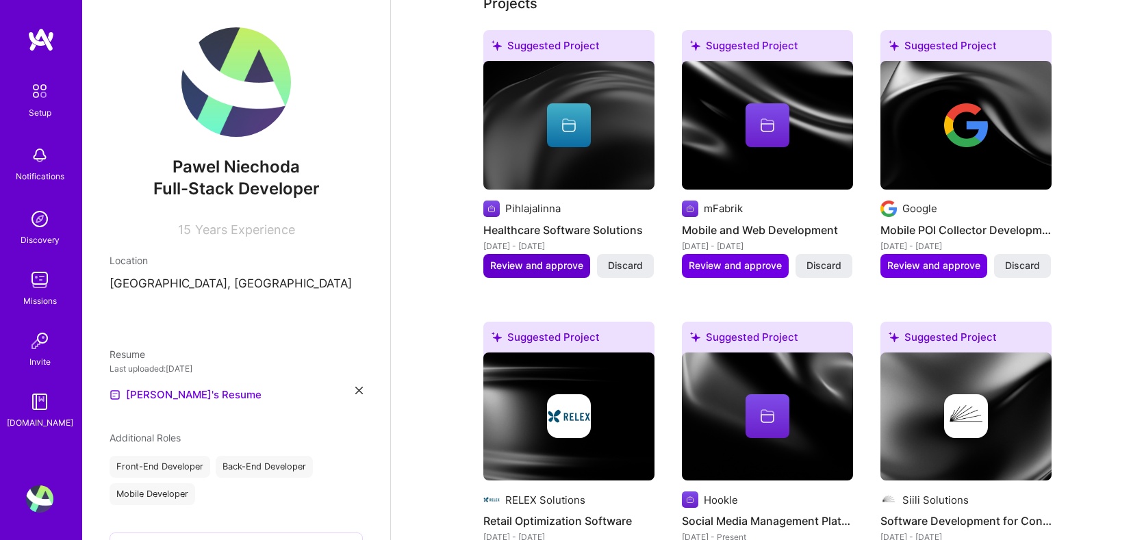
click at [534, 269] on span "Review and approve" at bounding box center [536, 266] width 93 height 14
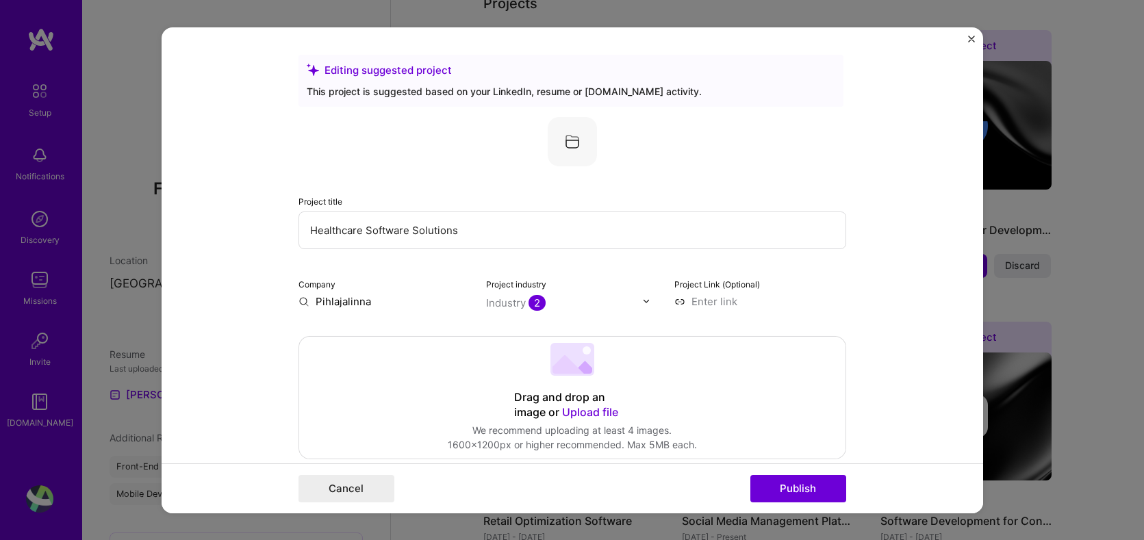
drag, startPoint x: 499, startPoint y: 230, endPoint x: 283, endPoint y: 226, distance: 216.4
click at [283, 226] on form "Editing suggested project This project is suggested based on your LinkedIn, res…" at bounding box center [573, 270] width 822 height 486
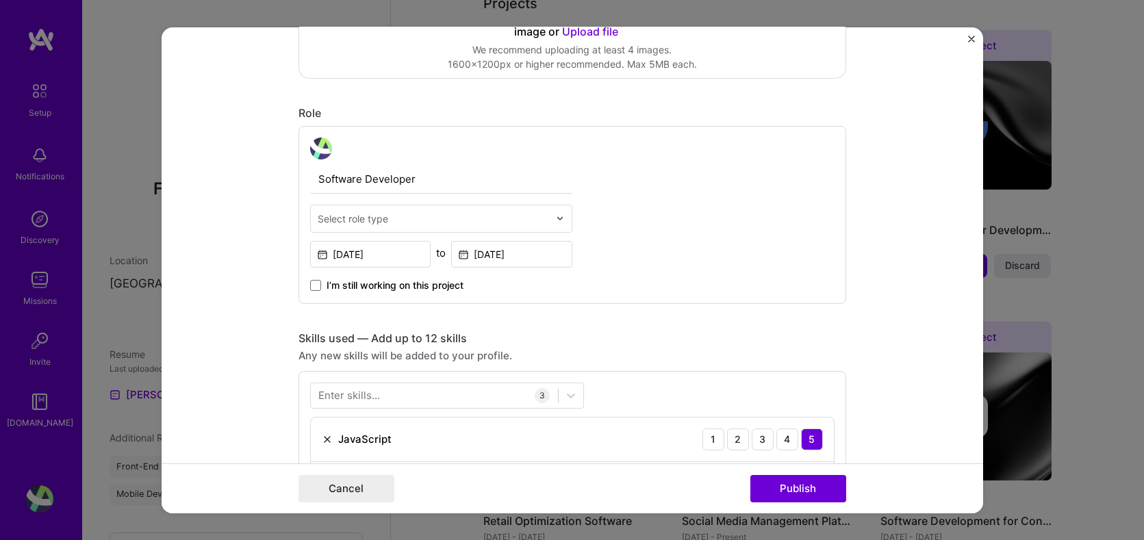
scroll to position [601, 0]
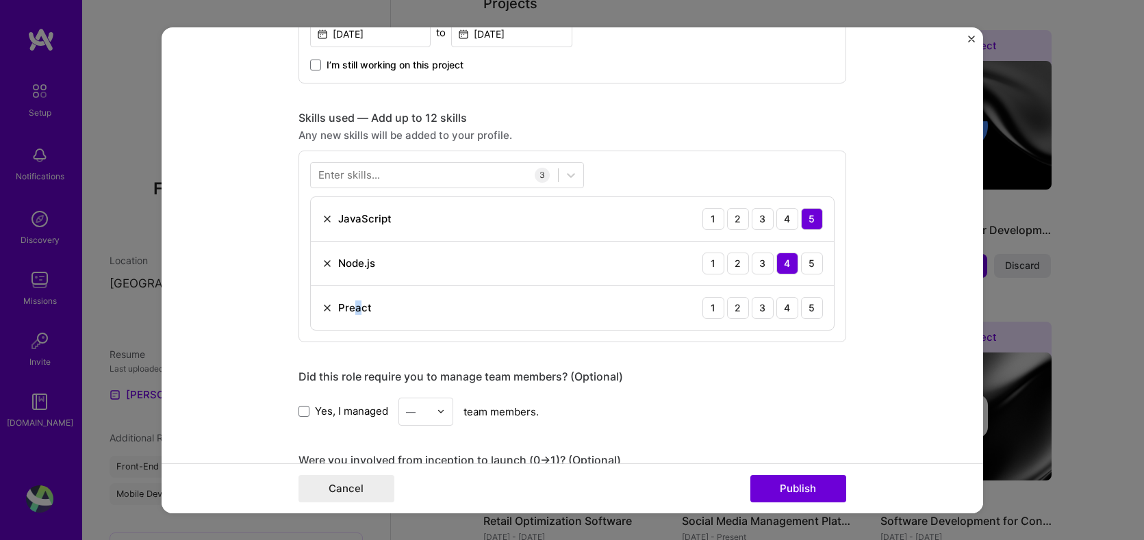
drag, startPoint x: 353, startPoint y: 307, endPoint x: 363, endPoint y: 306, distance: 9.6
click at [363, 306] on div "Preact" at bounding box center [355, 308] width 34 height 14
click at [364, 169] on div "Enter skills..." at bounding box center [349, 175] width 62 height 14
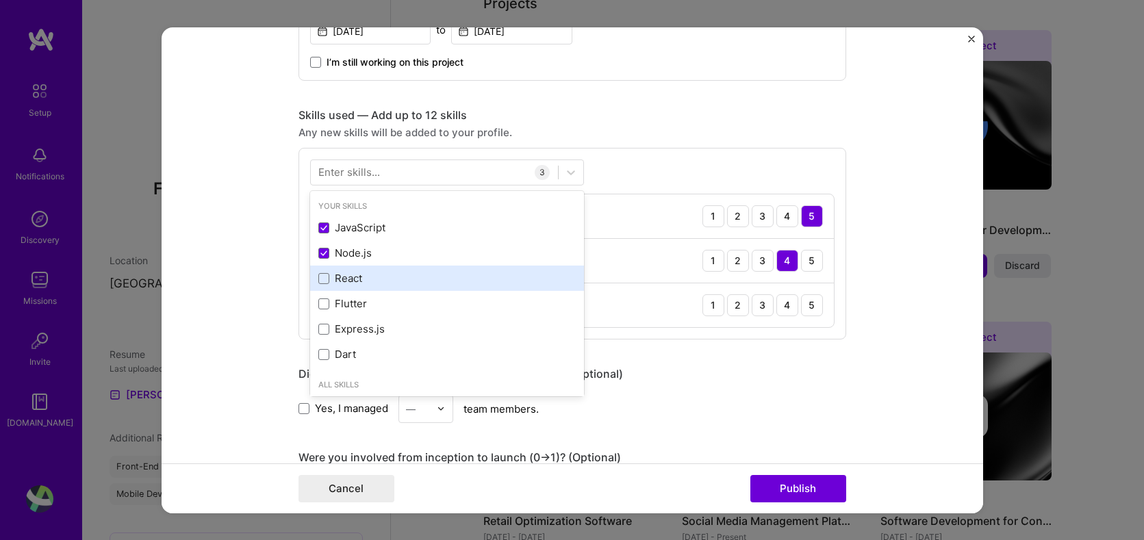
drag, startPoint x: 328, startPoint y: 273, endPoint x: 435, endPoint y: 279, distance: 107.7
click at [329, 273] on div "React" at bounding box center [446, 278] width 257 height 14
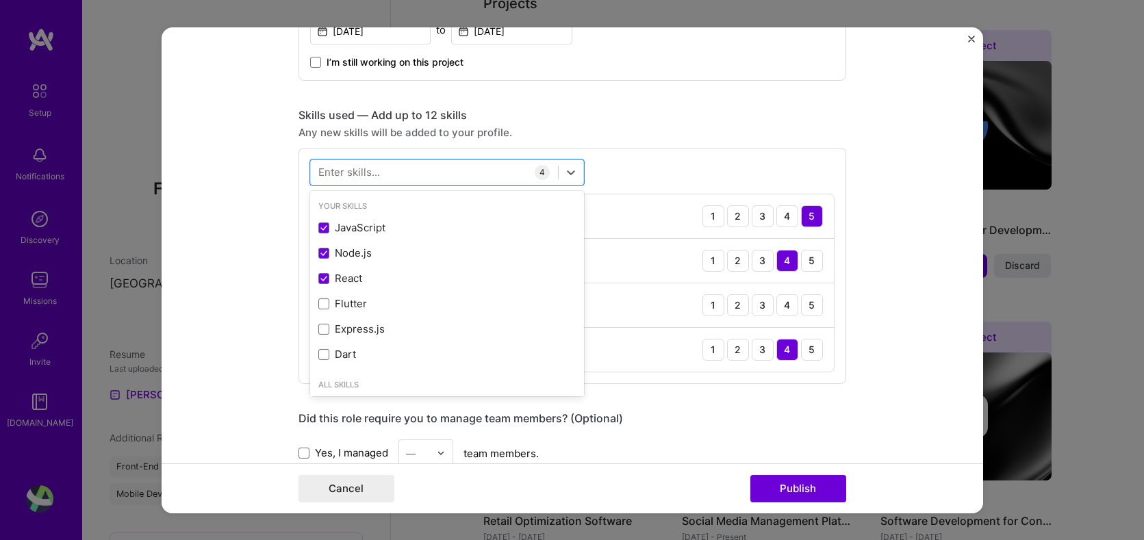
click at [656, 118] on div "Skills used — Add up to 12 skills" at bounding box center [573, 115] width 548 height 14
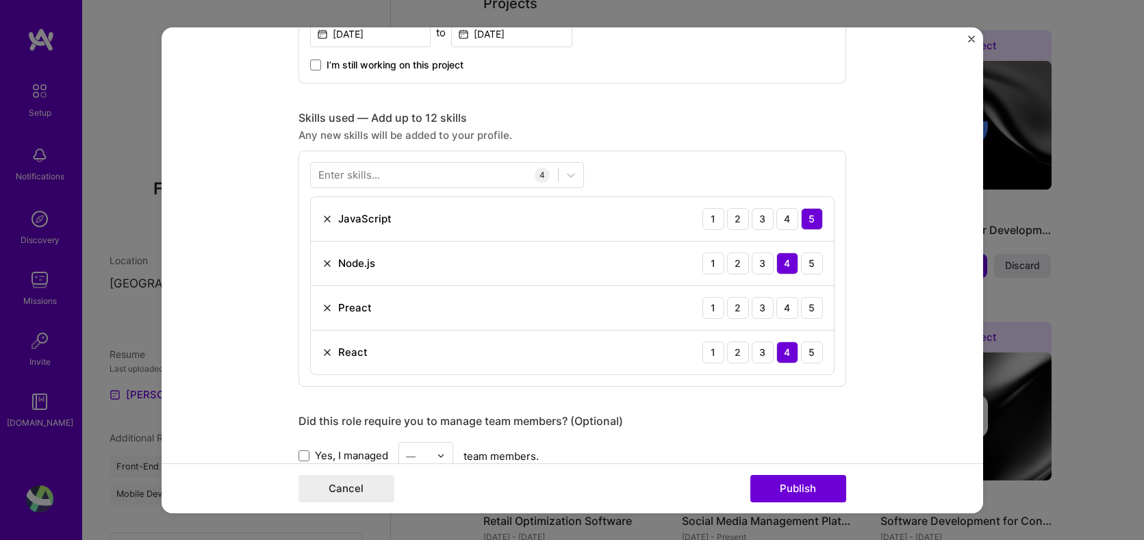
click at [325, 310] on img at bounding box center [327, 307] width 11 height 11
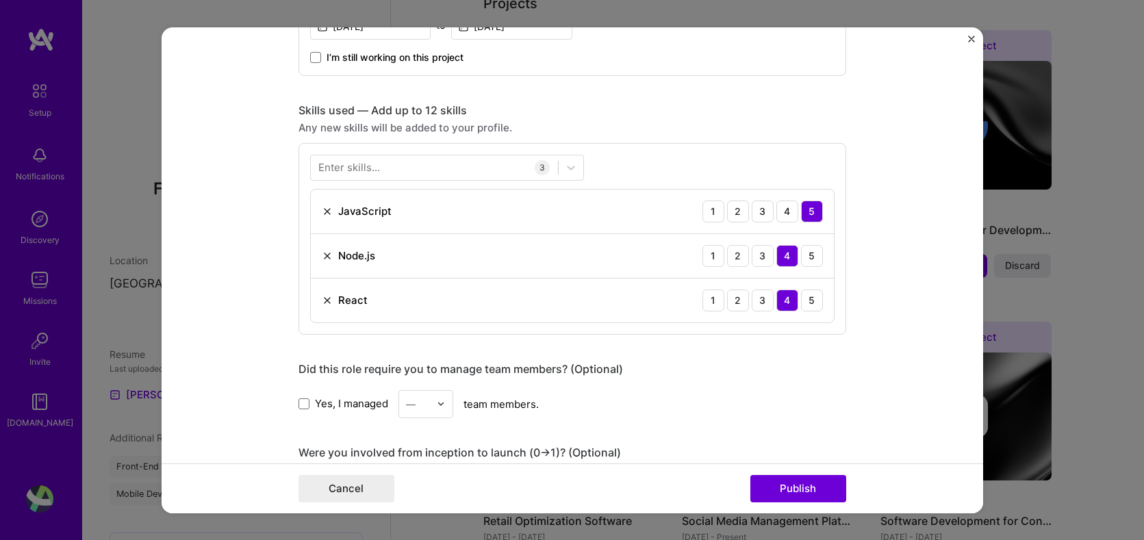
click at [353, 169] on div "Enter skills..." at bounding box center [349, 167] width 62 height 14
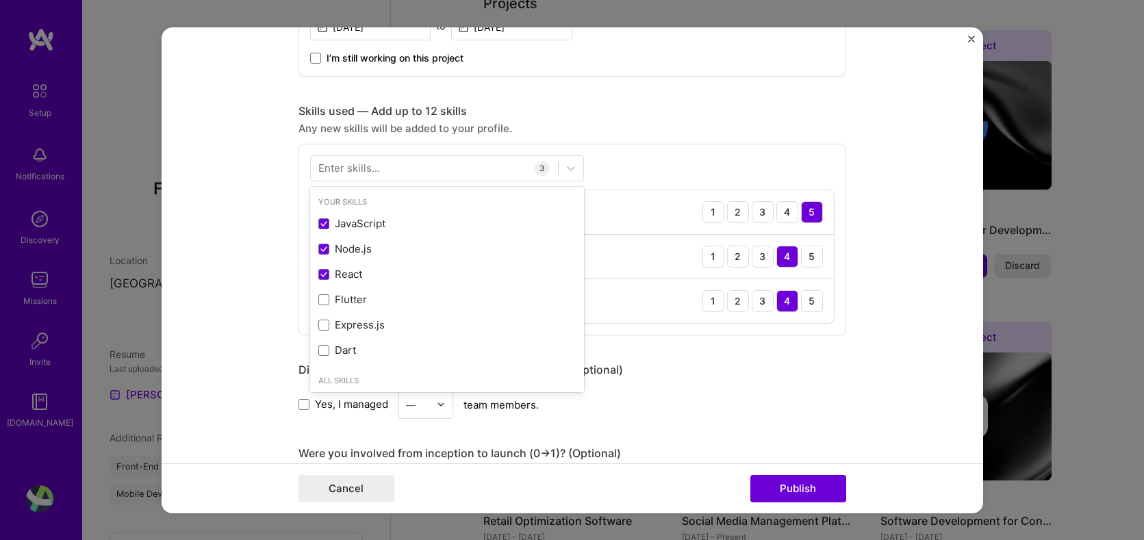
click at [353, 169] on div "Enter skills..." at bounding box center [349, 168] width 62 height 14
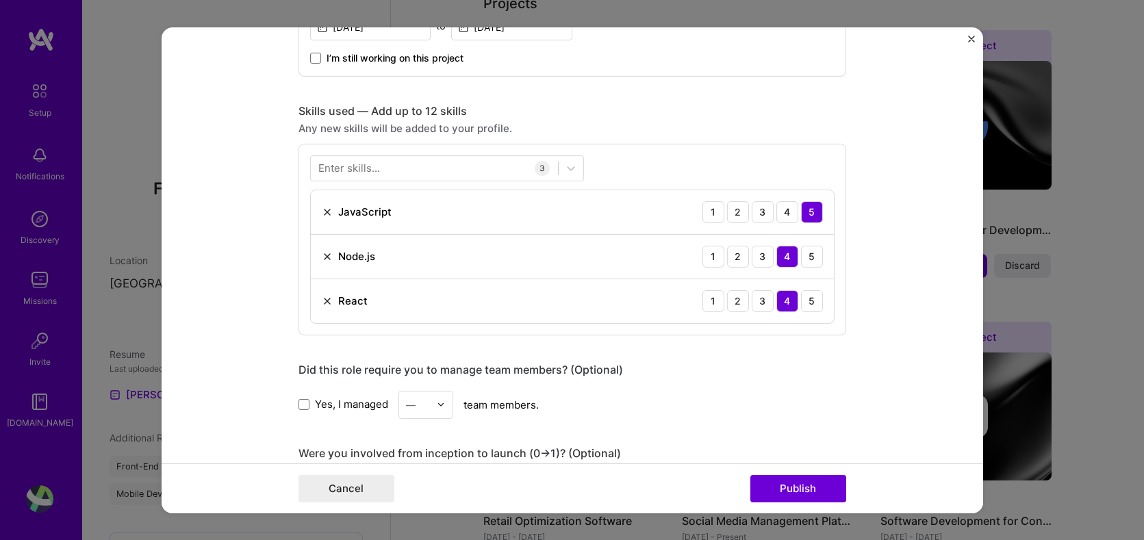
click at [366, 170] on div "Enter skills..." at bounding box center [349, 168] width 62 height 14
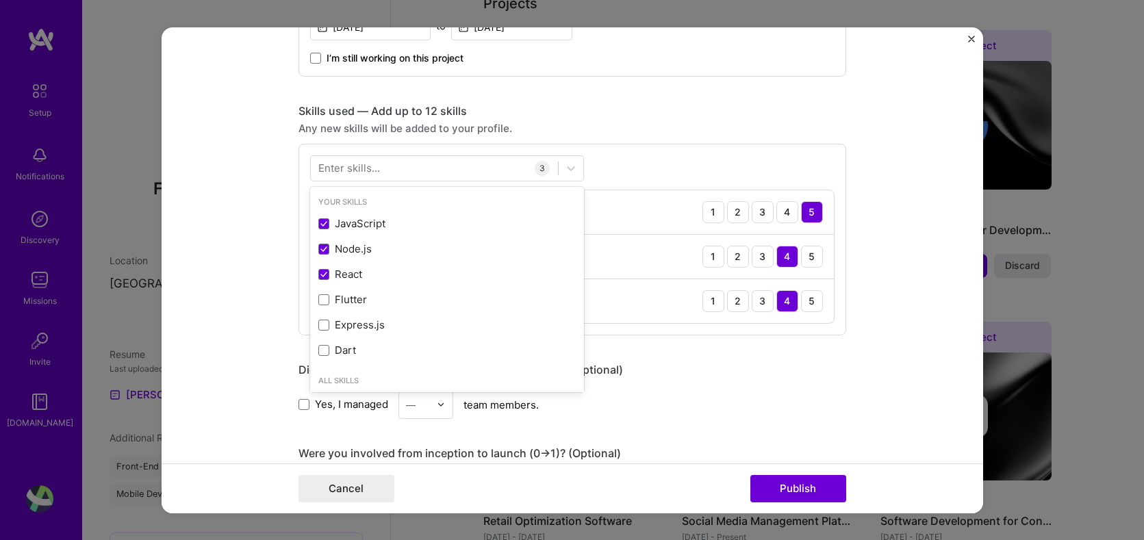
click at [366, 170] on div "Enter skills..." at bounding box center [349, 168] width 62 height 14
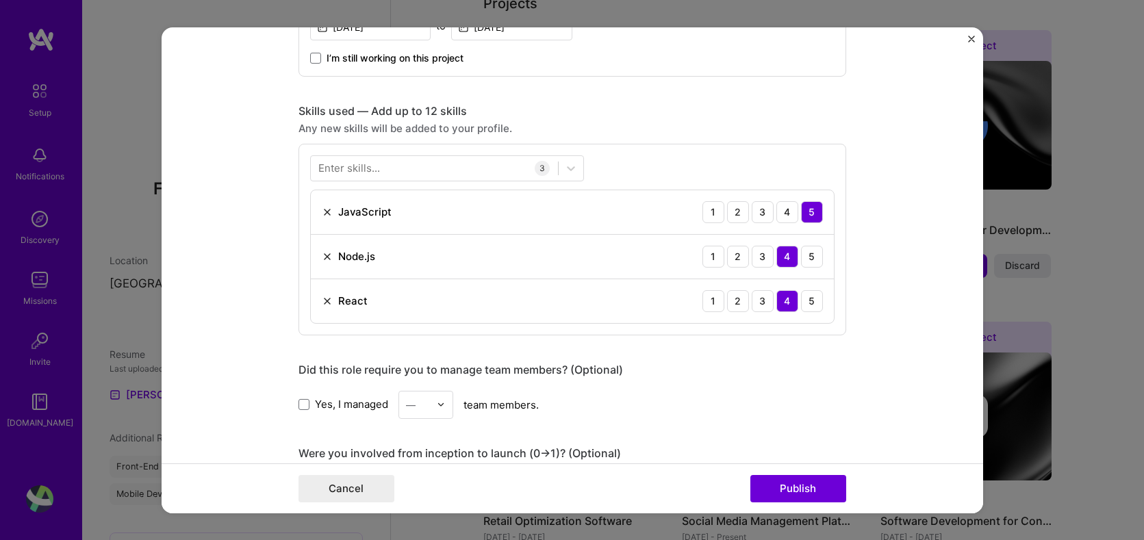
click at [371, 171] on div "Enter skills..." at bounding box center [349, 168] width 62 height 14
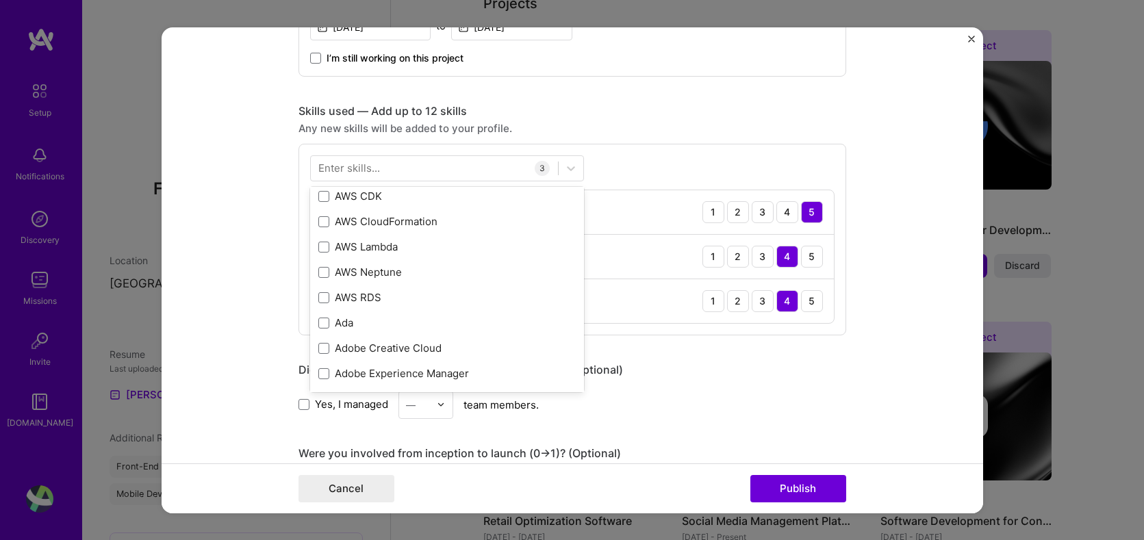
scroll to position [507, 0]
click at [378, 163] on div "Enter skills..." at bounding box center [349, 168] width 62 height 14
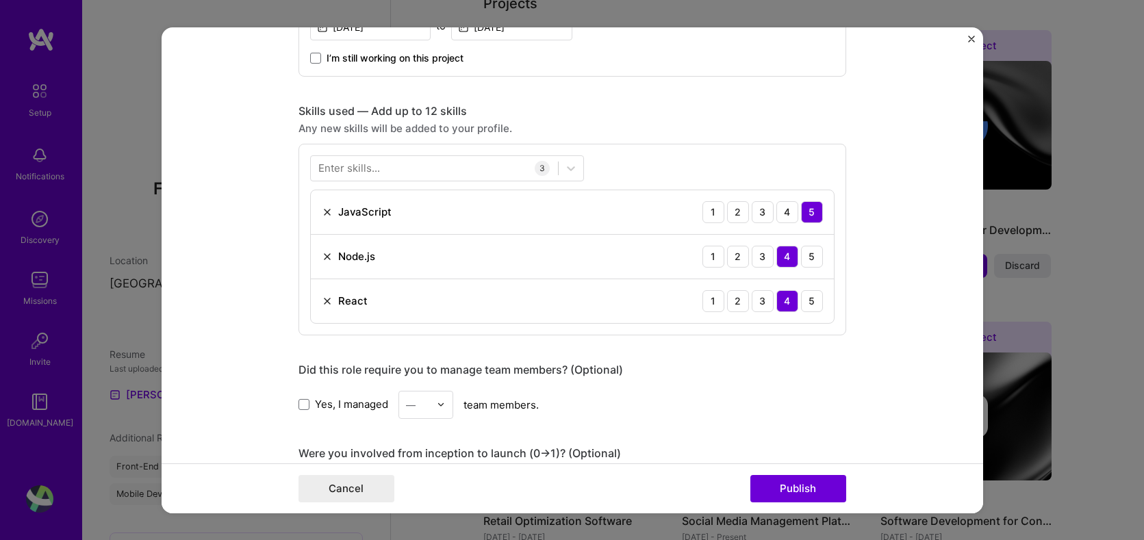
click at [378, 163] on div "Enter skills..." at bounding box center [349, 168] width 62 height 14
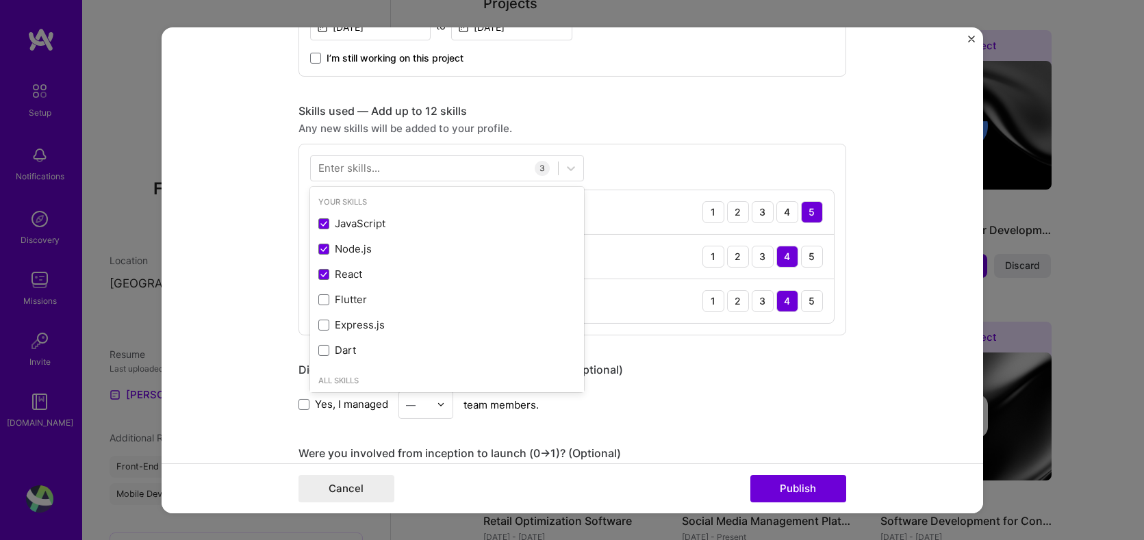
click at [378, 163] on div "Enter skills..." at bounding box center [349, 168] width 62 height 14
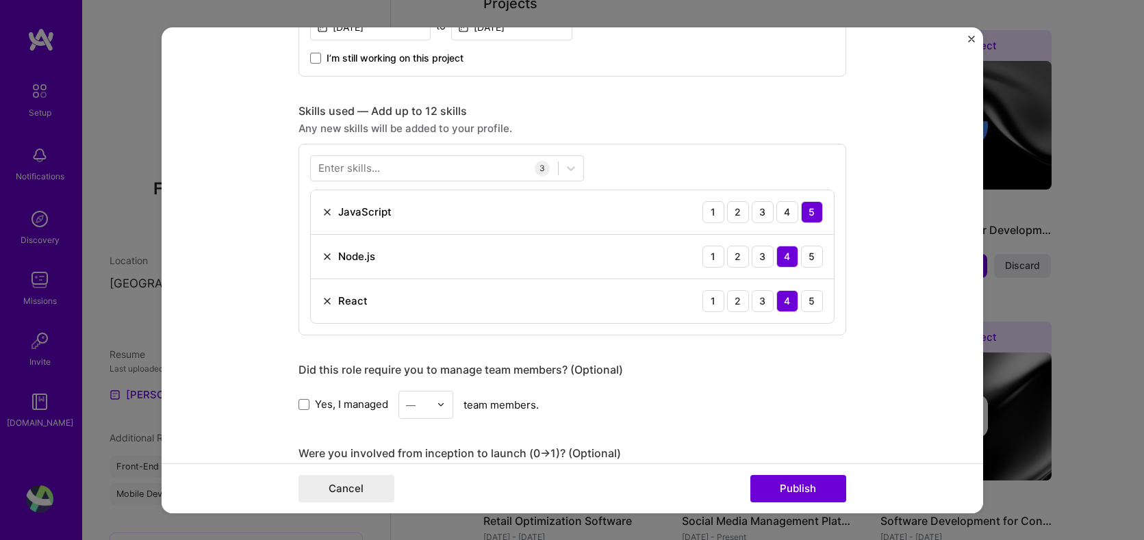
click at [378, 163] on div "Enter skills..." at bounding box center [349, 168] width 62 height 14
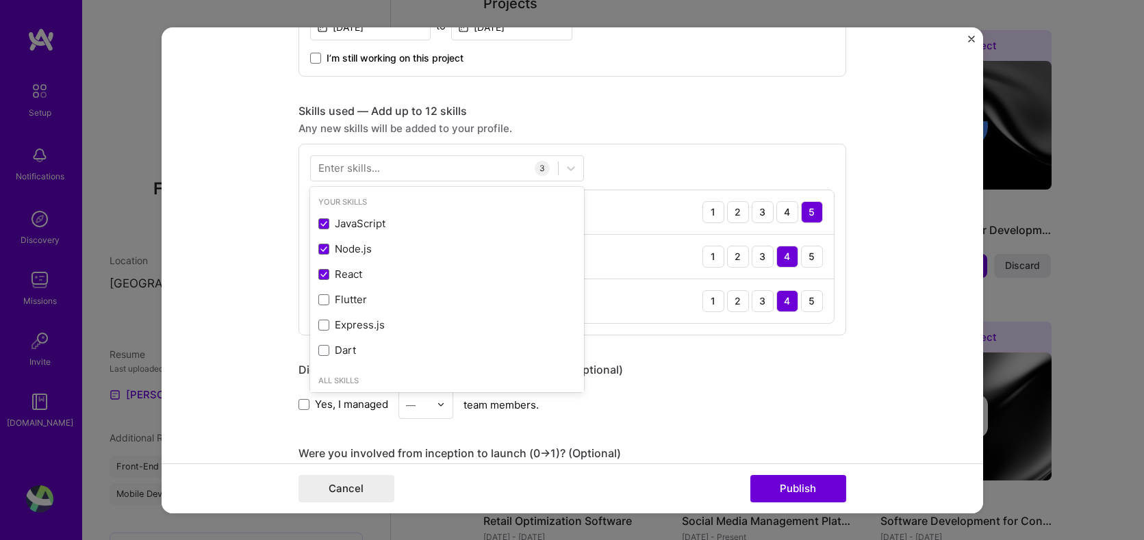
click at [378, 163] on div "Enter skills..." at bounding box center [349, 168] width 62 height 14
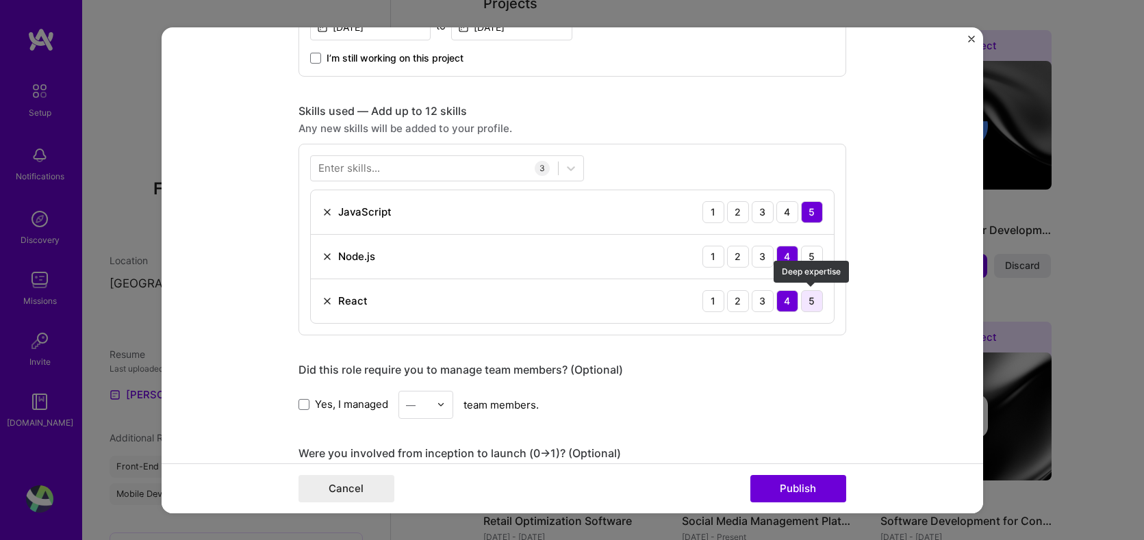
click at [813, 303] on div "5" at bounding box center [812, 301] width 22 height 22
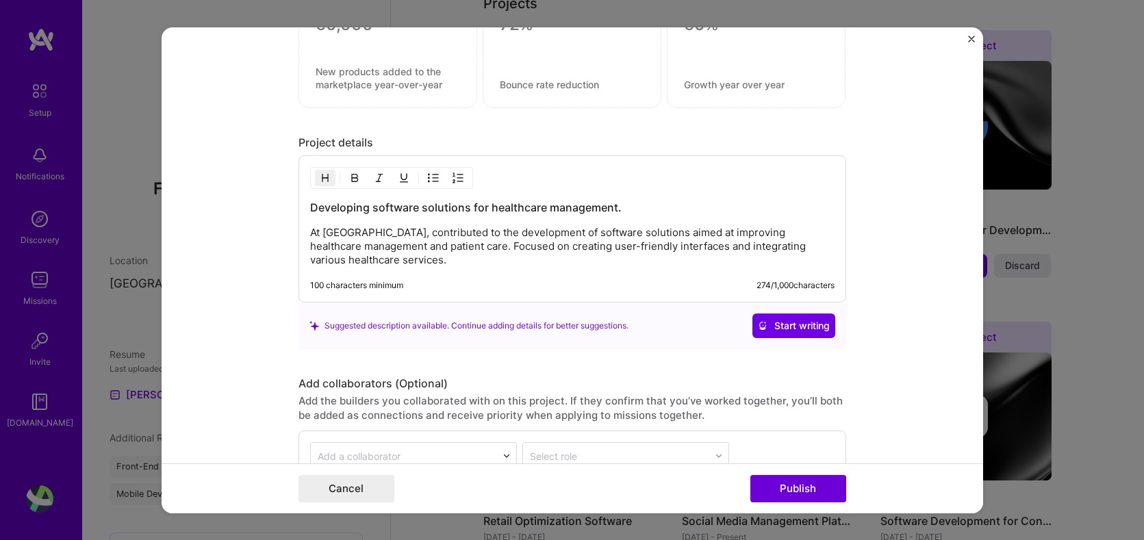
scroll to position [1172, 0]
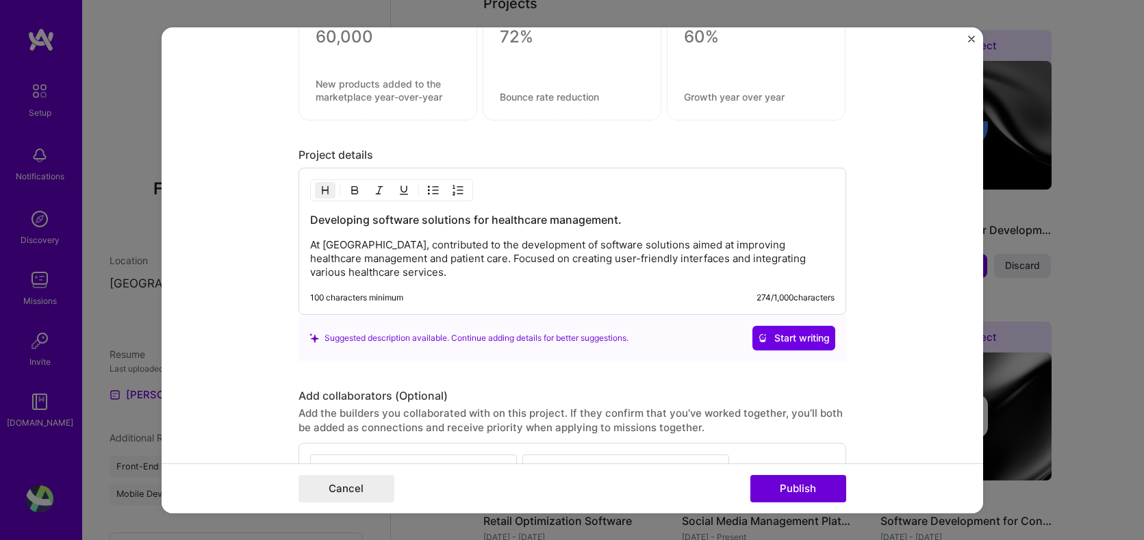
click at [480, 274] on p "At [GEOGRAPHIC_DATA], contributed to the development of software solutions aime…" at bounding box center [572, 258] width 524 height 41
click at [776, 340] on span "Start writing" at bounding box center [794, 338] width 72 height 14
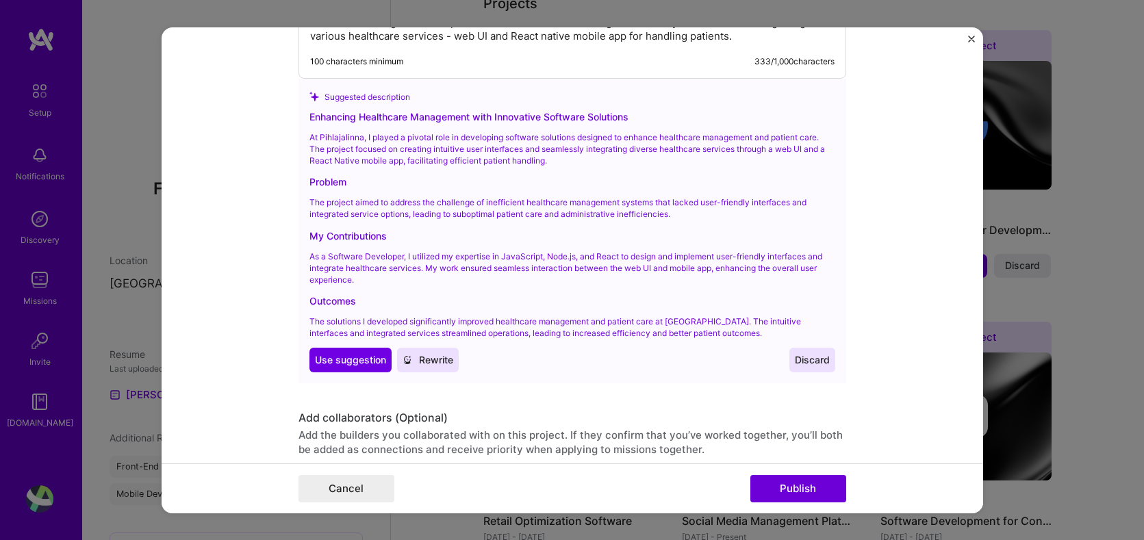
scroll to position [1421, 0]
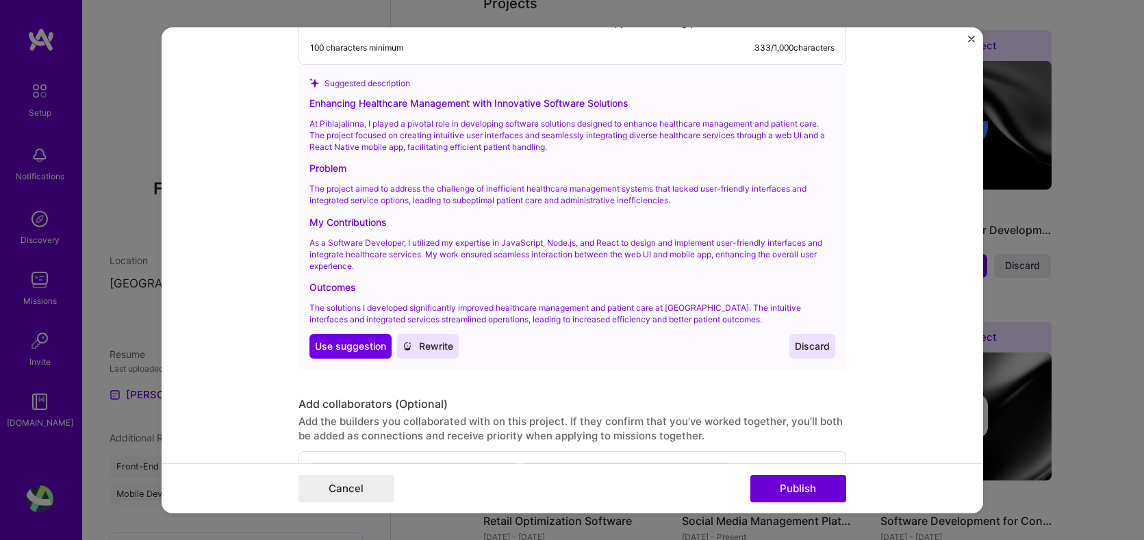
click at [430, 341] on span "Rewrite" at bounding box center [428, 347] width 51 height 14
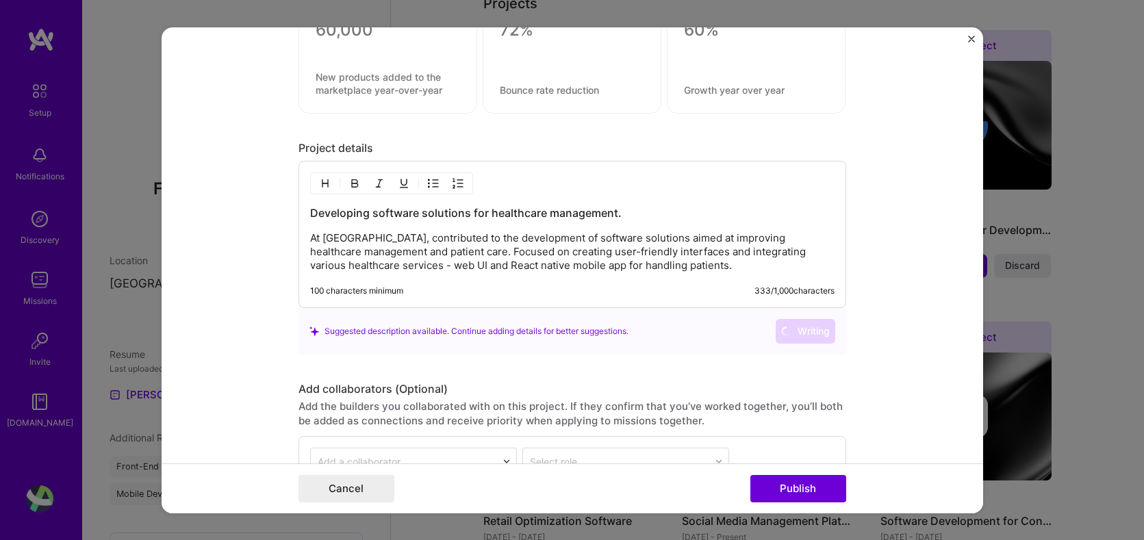
scroll to position [1177, 0]
click at [538, 275] on div "Developing software solutions for healthcare management. At [GEOGRAPHIC_DATA], …" at bounding box center [573, 235] width 548 height 147
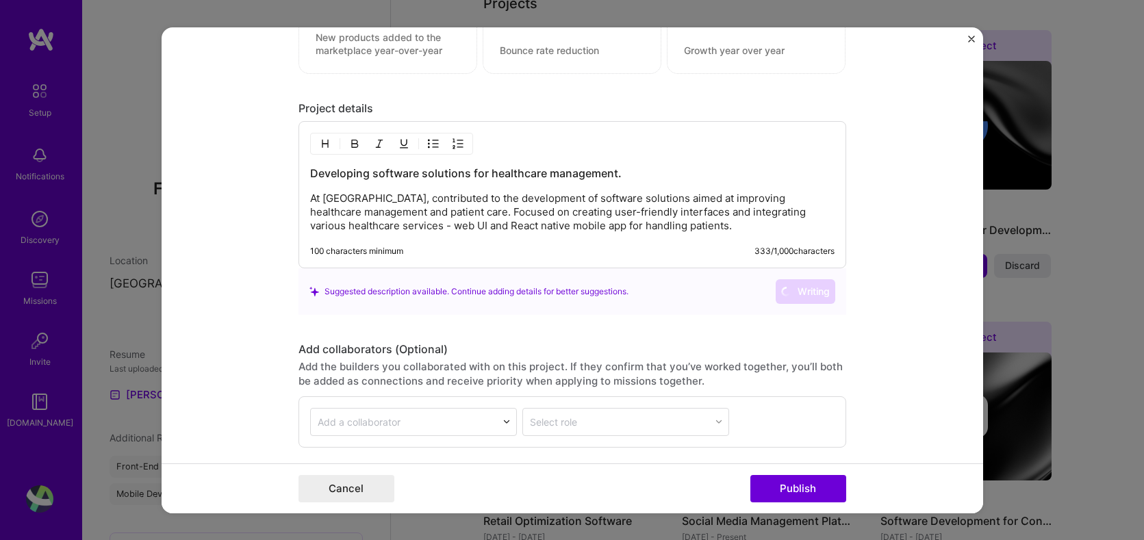
scroll to position [1213, 0]
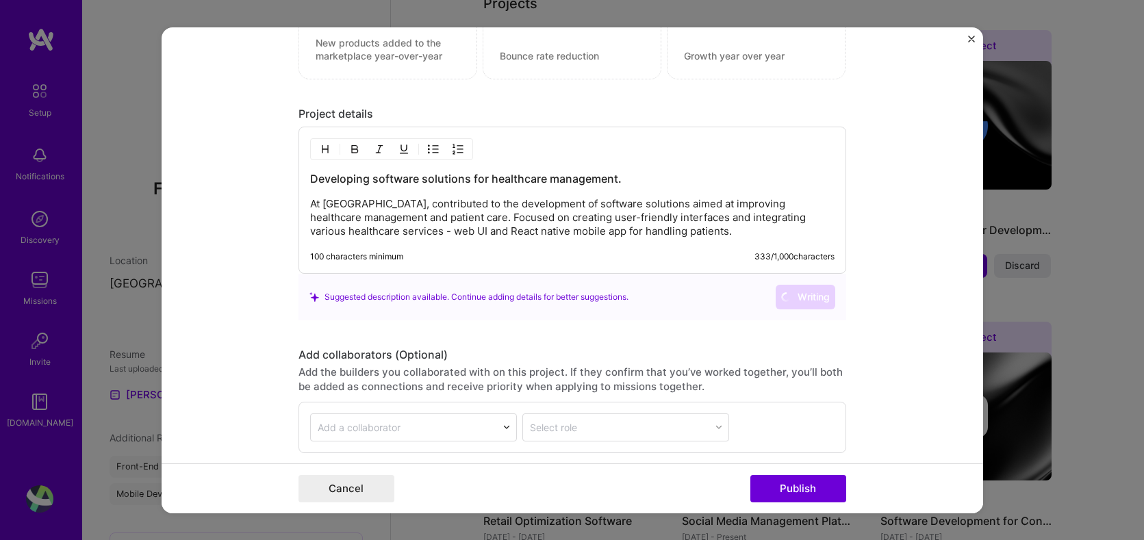
click at [560, 216] on p "At [GEOGRAPHIC_DATA], contributed to the development of software solutions aime…" at bounding box center [572, 217] width 524 height 41
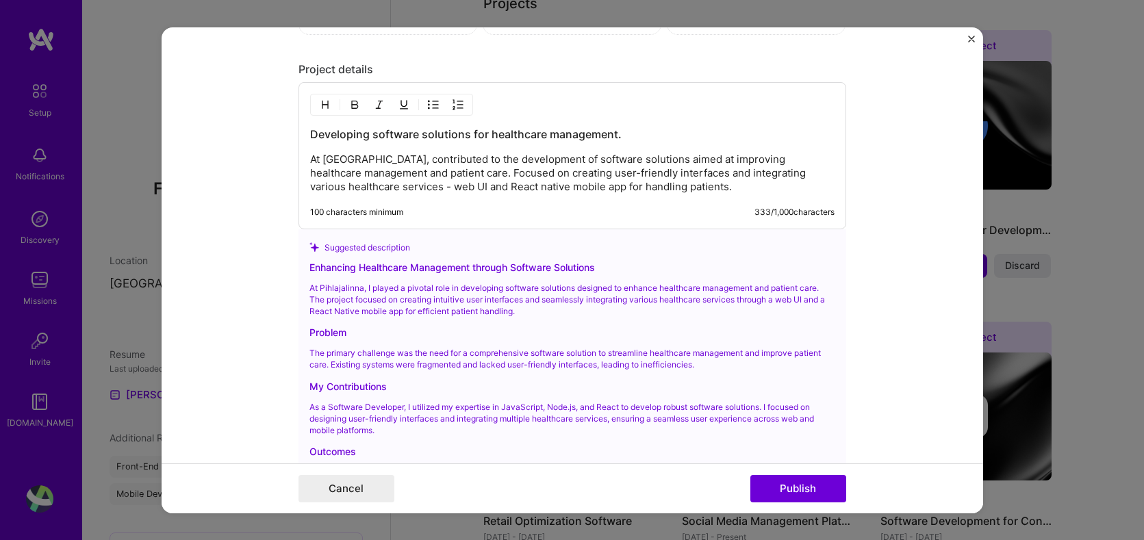
scroll to position [1256, 0]
drag, startPoint x: 711, startPoint y: 184, endPoint x: 616, endPoint y: 184, distance: 94.5
click at [616, 184] on p "At [GEOGRAPHIC_DATA], contributed to the development of software solutions aime…" at bounding box center [572, 173] width 524 height 41
click at [732, 193] on p "At [GEOGRAPHIC_DATA], contributed to the development of software solutions aime…" at bounding box center [572, 173] width 524 height 41
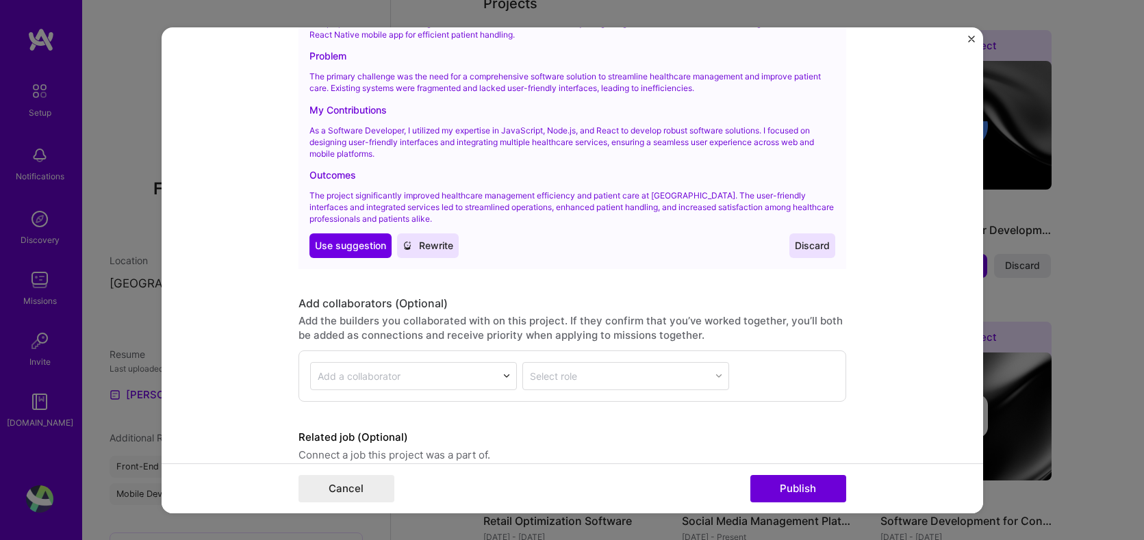
scroll to position [1556, 0]
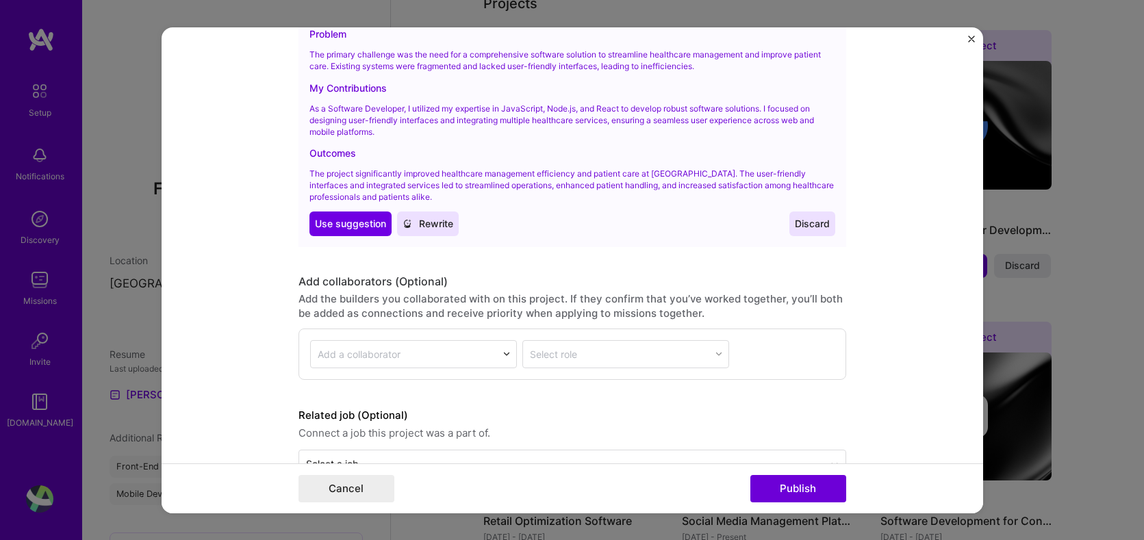
click at [433, 220] on span "Rewrite" at bounding box center [428, 224] width 51 height 14
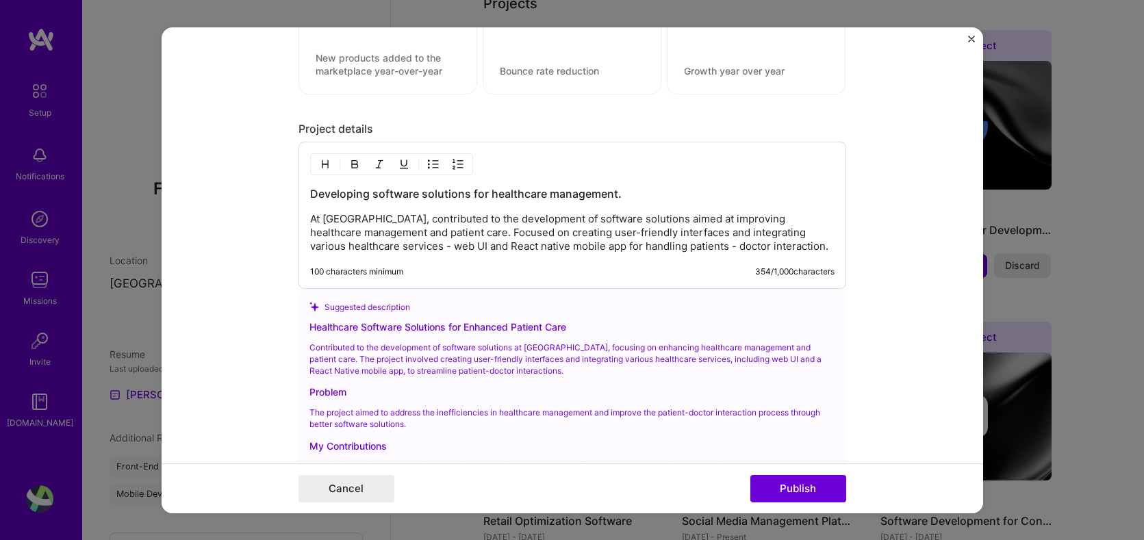
scroll to position [1163, 0]
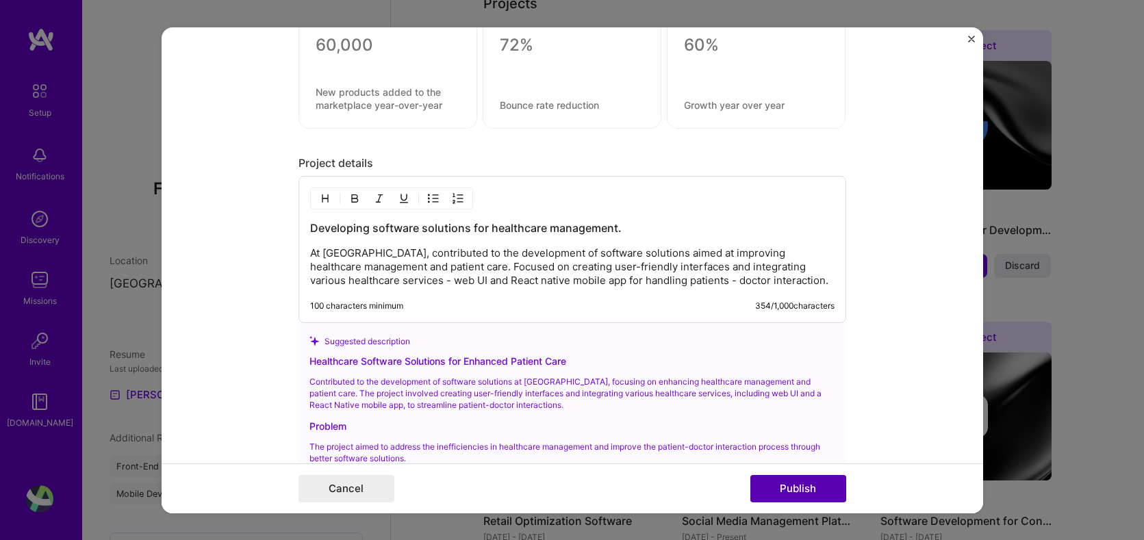
click at [801, 498] on button "Publish" at bounding box center [798, 488] width 96 height 27
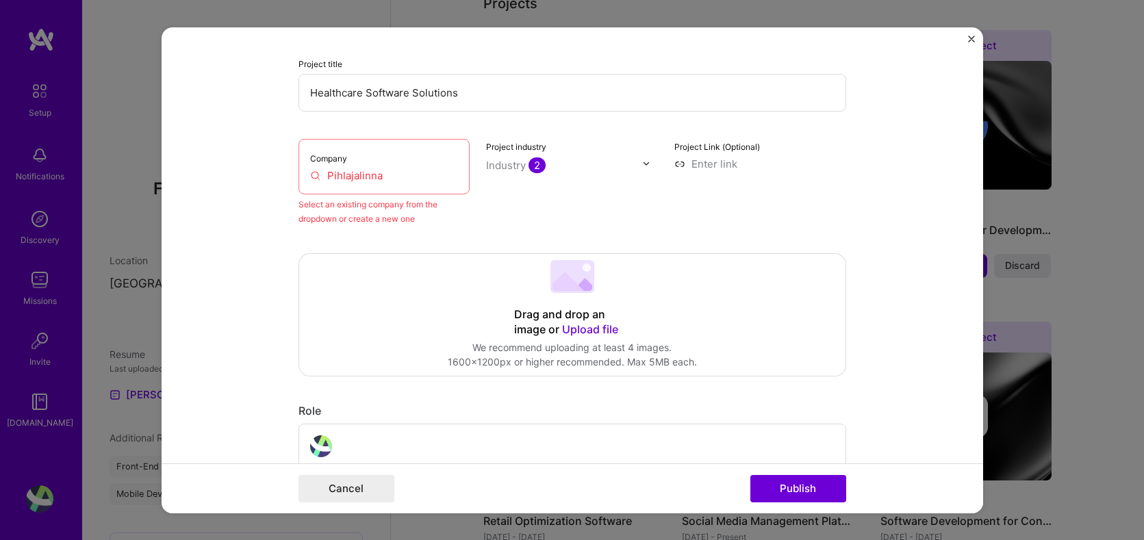
scroll to position [90, 0]
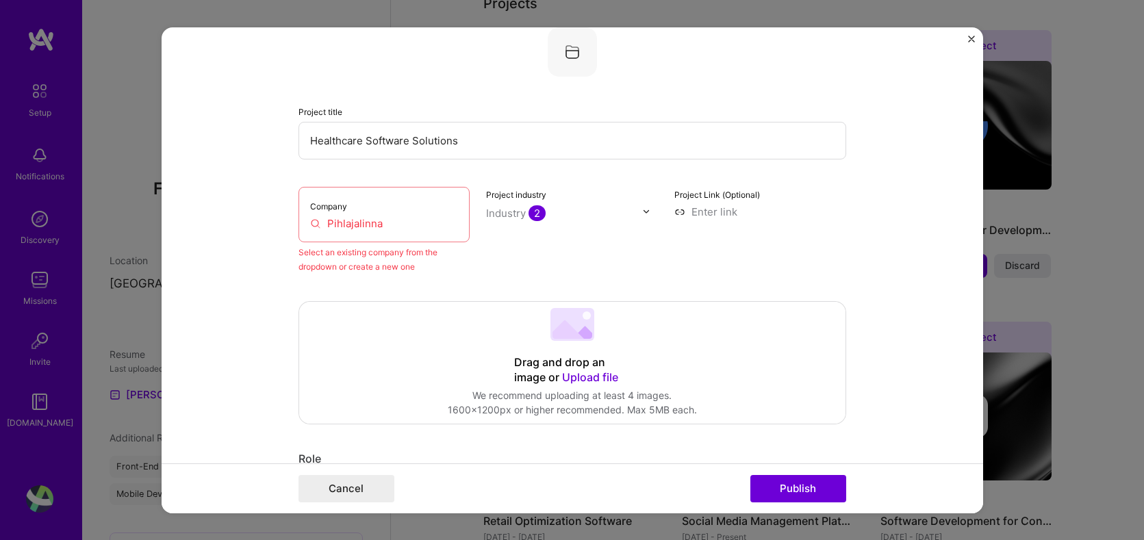
click at [401, 229] on input "Pihlajalinna" at bounding box center [384, 223] width 149 height 14
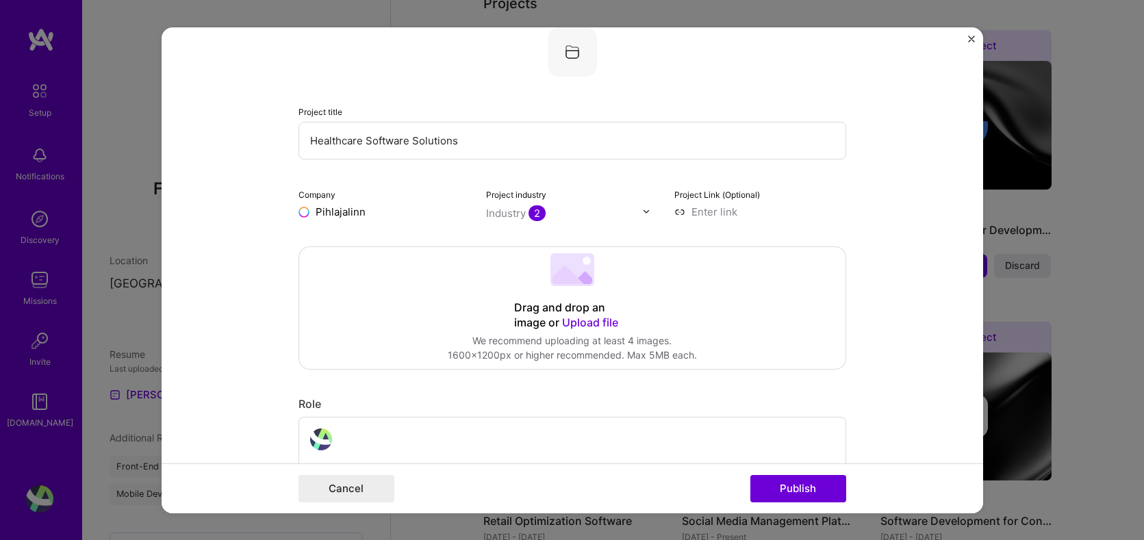
type input "Pihlajalinna"
click at [414, 244] on div "Pihlajalinna" at bounding box center [409, 243] width 68 height 24
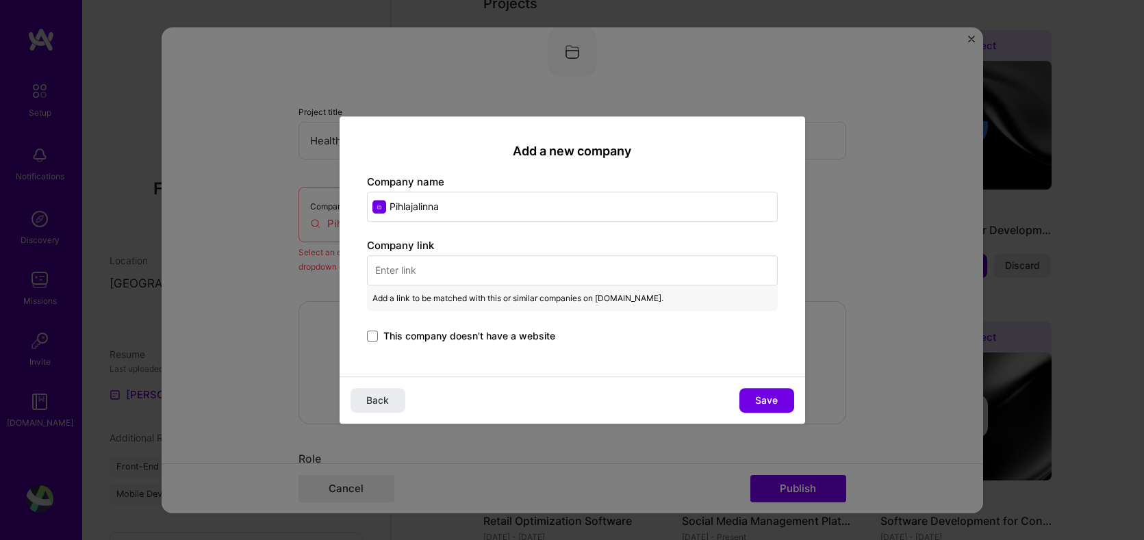
click at [434, 277] on input "text" at bounding box center [572, 270] width 411 height 30
paste input "[URL][DOMAIN_NAME]"
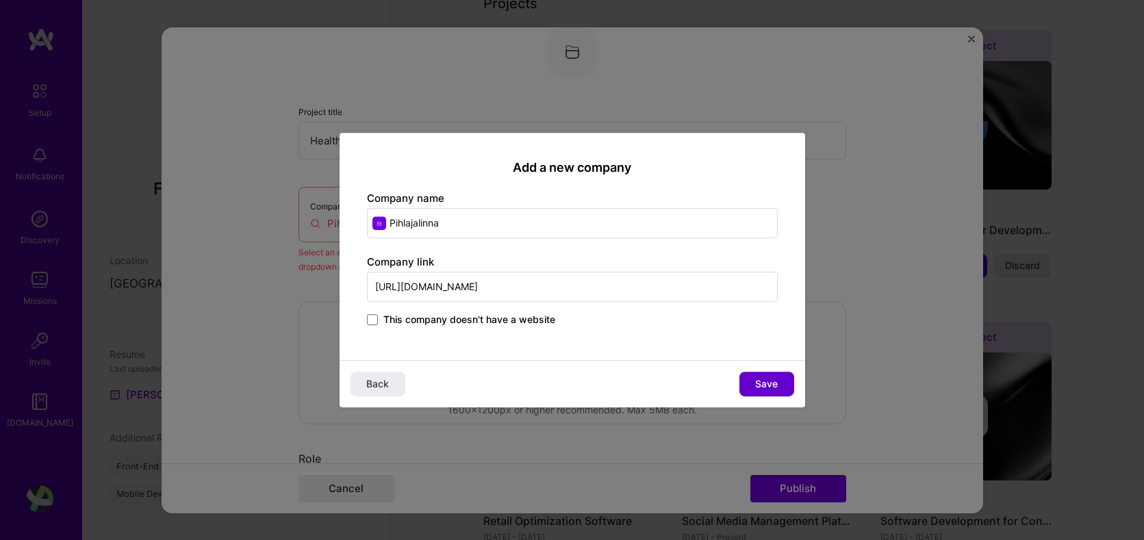
type input "[URL][DOMAIN_NAME]"
click at [757, 382] on span "Save" at bounding box center [766, 384] width 23 height 14
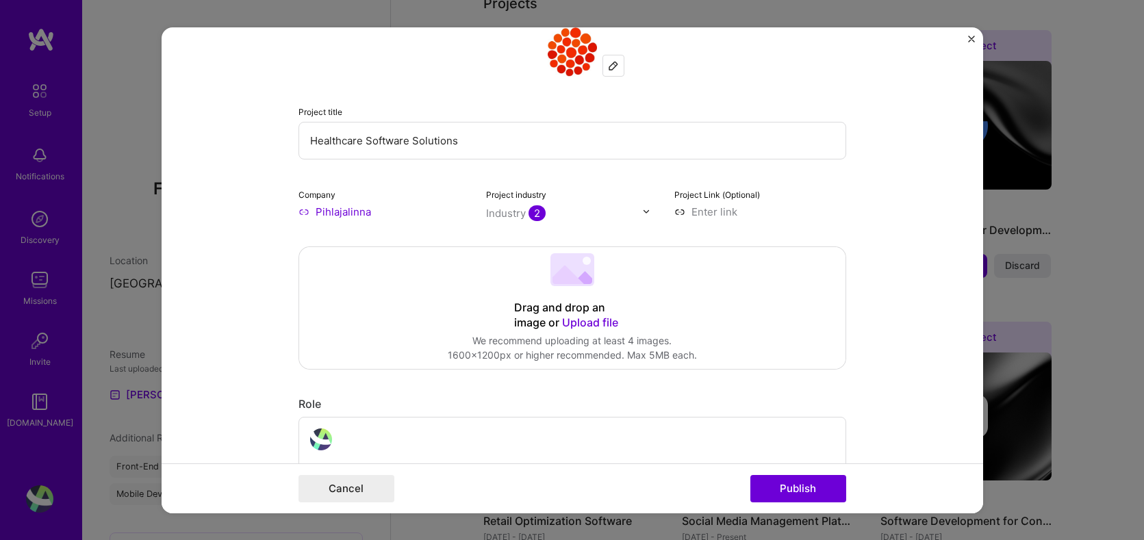
click at [642, 208] on img at bounding box center [646, 211] width 8 height 8
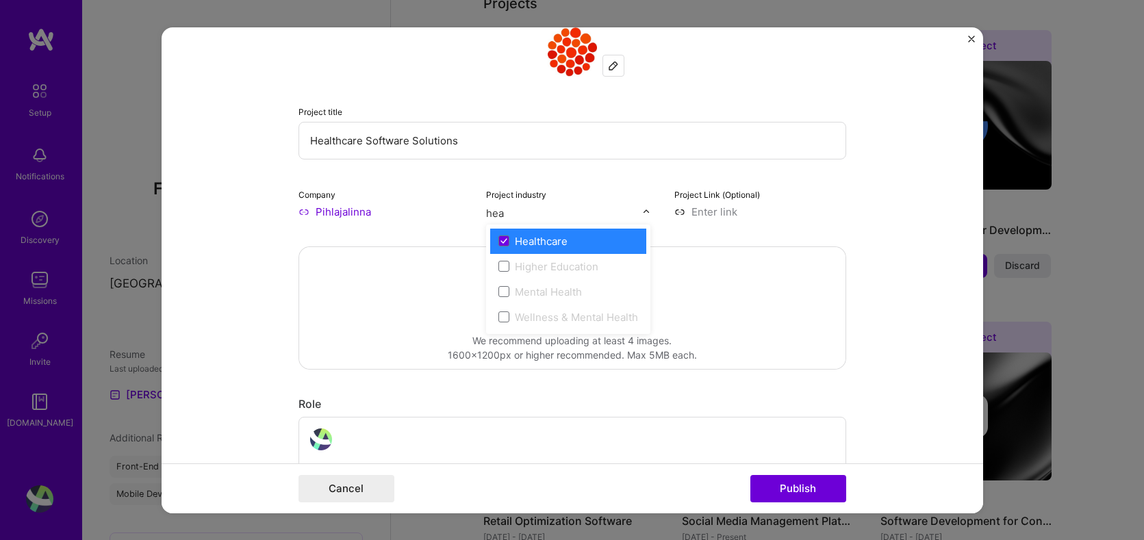
type input "heal"
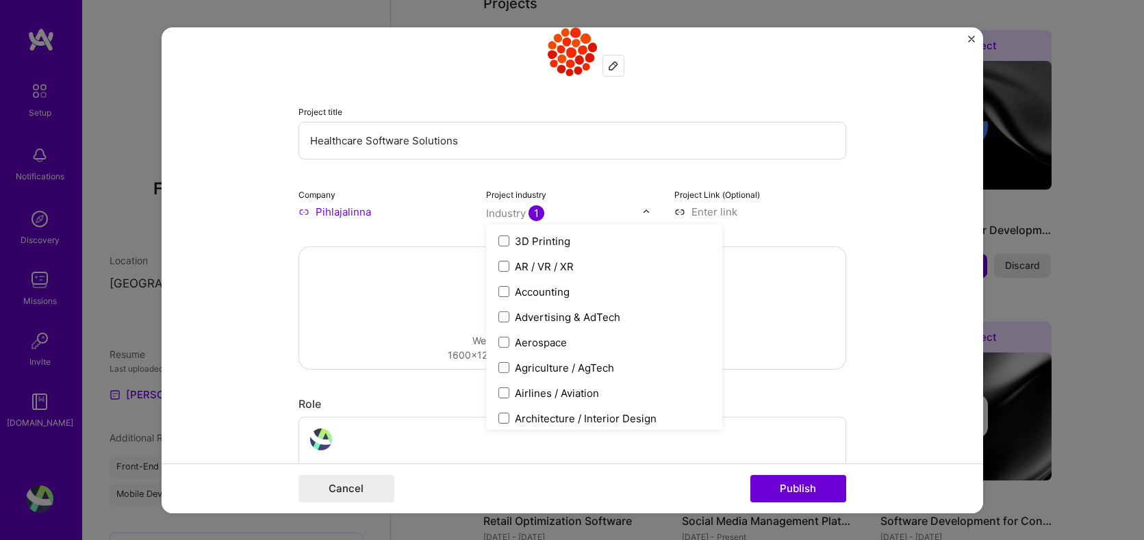
click at [850, 208] on form "Editing suggested project This project is suggested based on your LinkedIn, res…" at bounding box center [573, 270] width 822 height 486
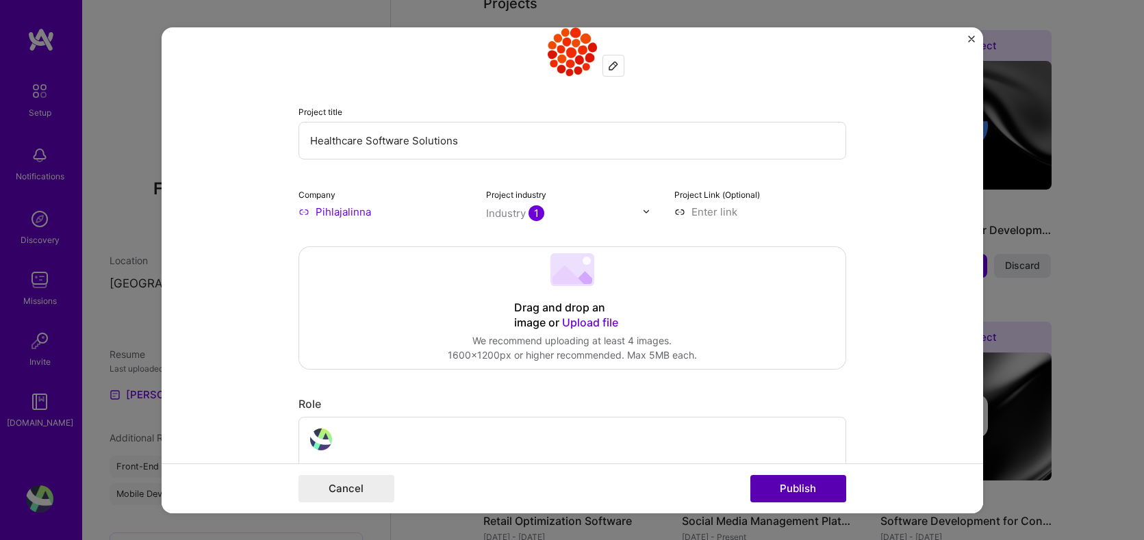
click at [796, 487] on button "Publish" at bounding box center [798, 488] width 96 height 27
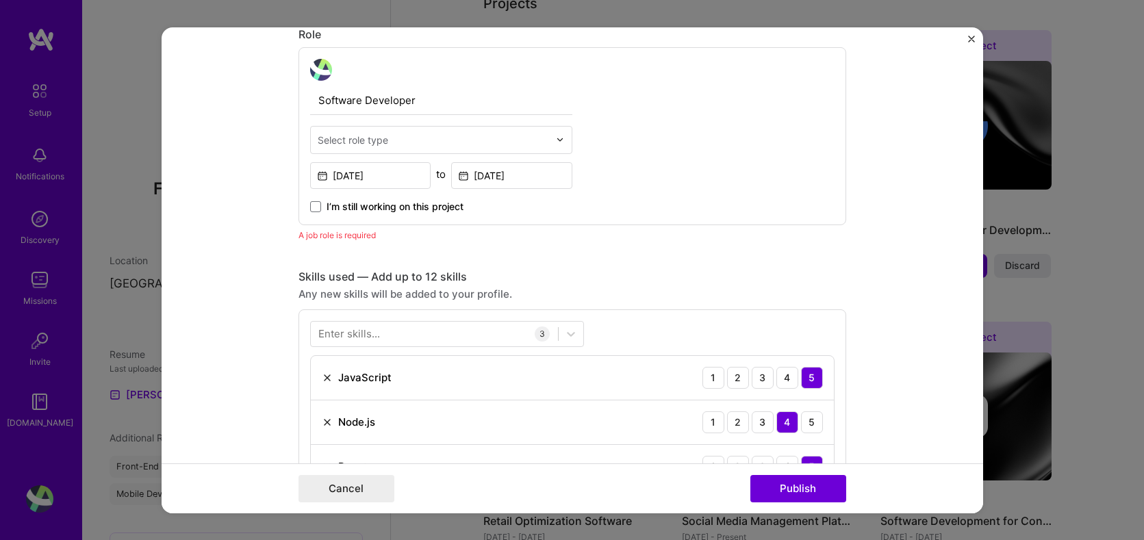
scroll to position [460, 0]
click at [409, 132] on input "text" at bounding box center [433, 138] width 231 height 14
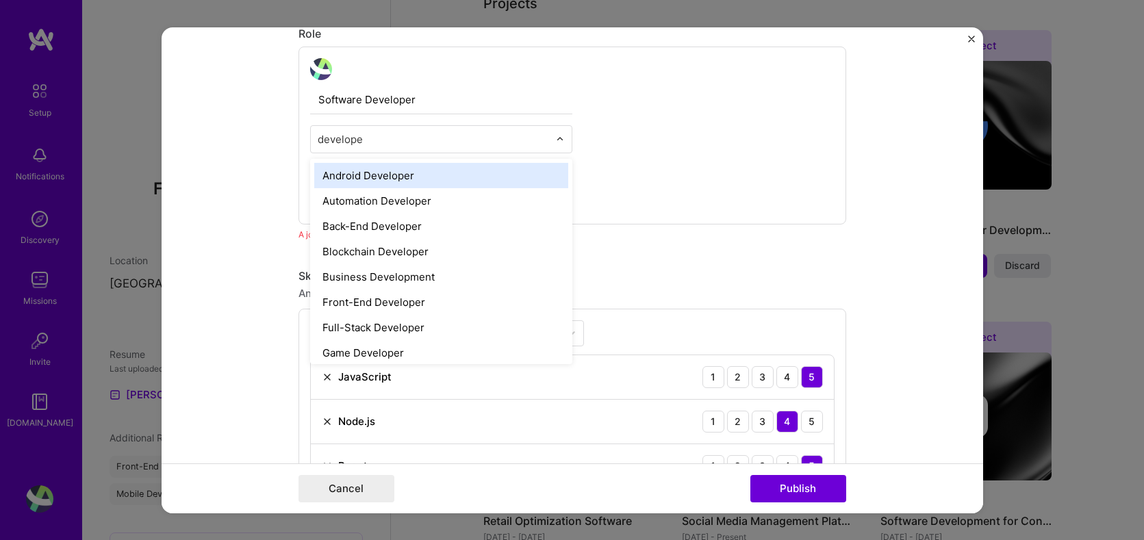
type input "developer"
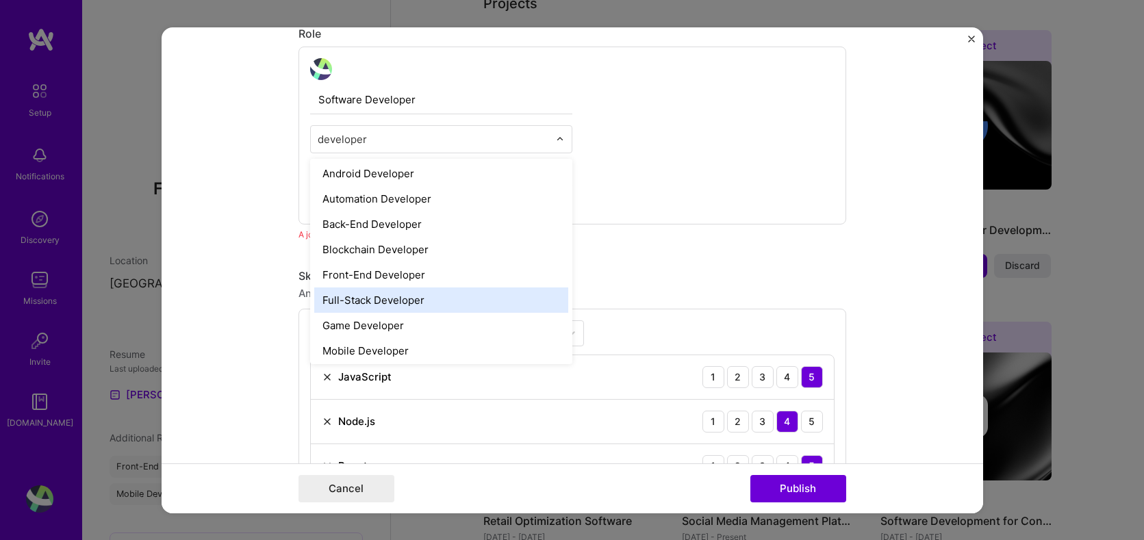
scroll to position [3, 0]
click at [407, 296] on div "Full-Stack Developer" at bounding box center [441, 298] width 254 height 25
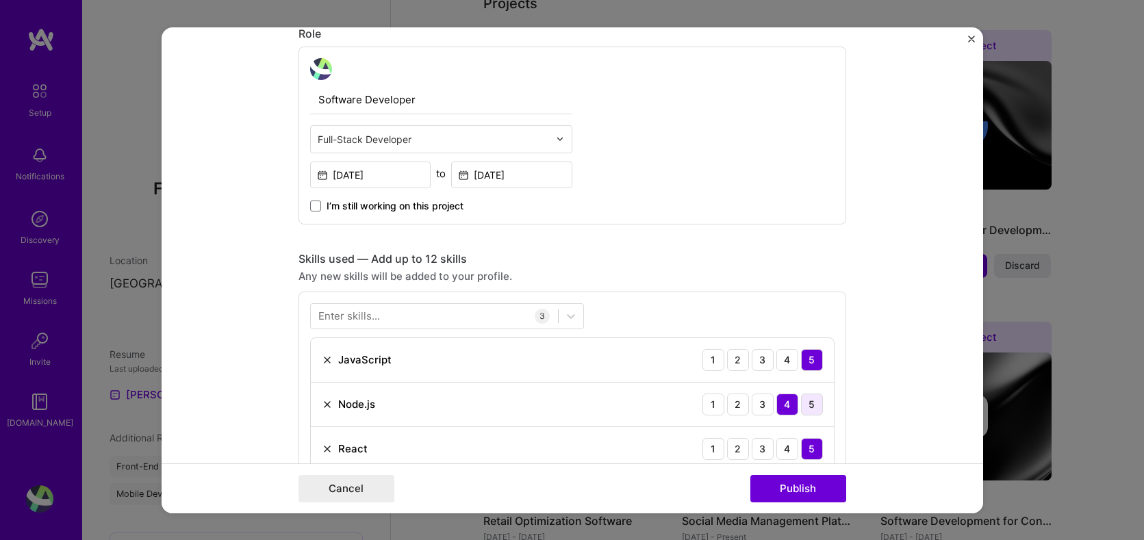
click at [820, 405] on div "5" at bounding box center [812, 404] width 22 height 22
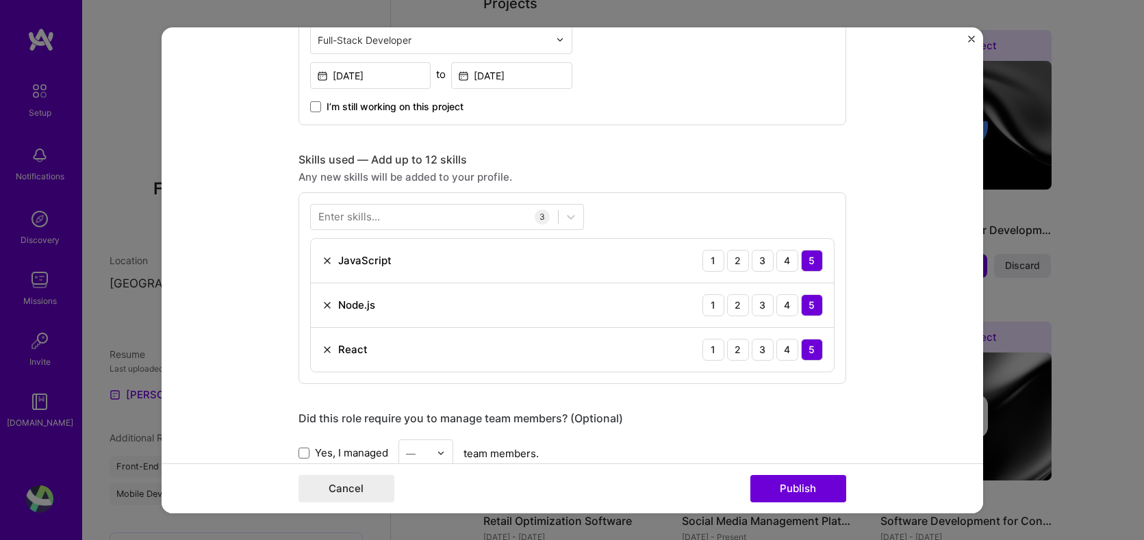
scroll to position [561, 0]
click at [803, 488] on button "Publish" at bounding box center [798, 488] width 96 height 27
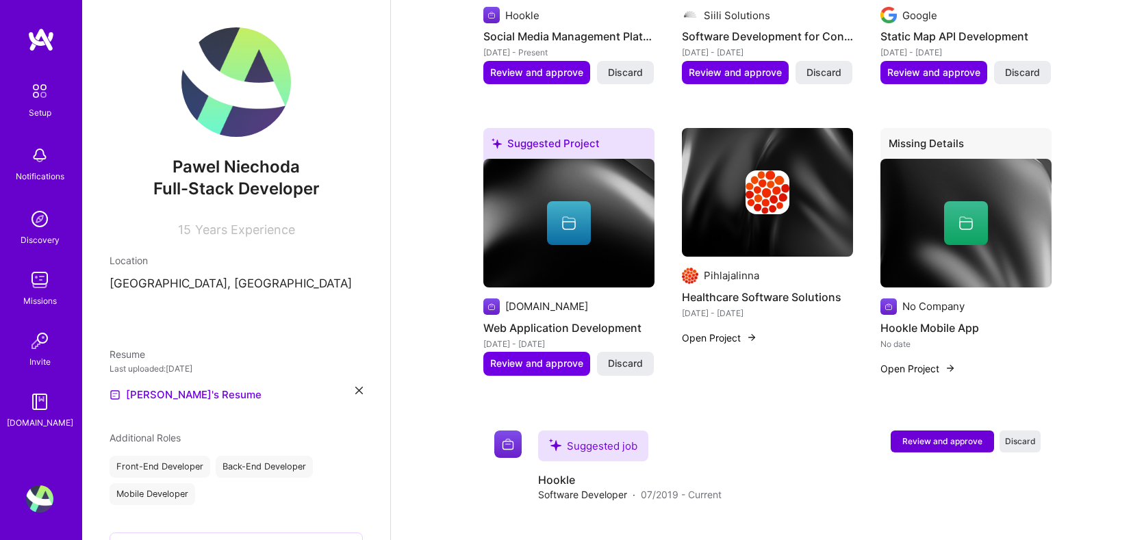
scroll to position [805, 0]
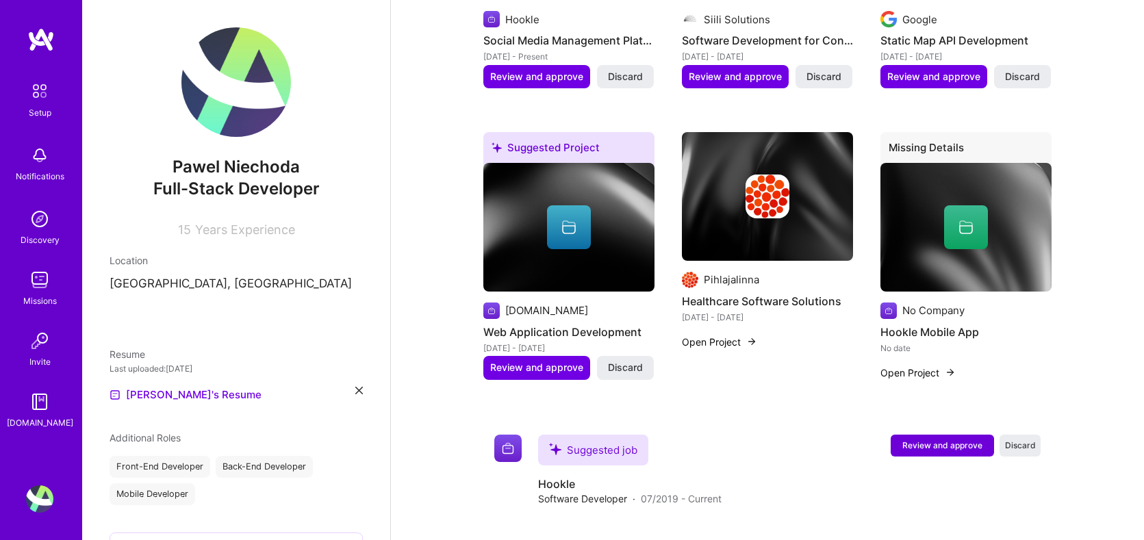
click at [941, 257] on img at bounding box center [966, 227] width 171 height 129
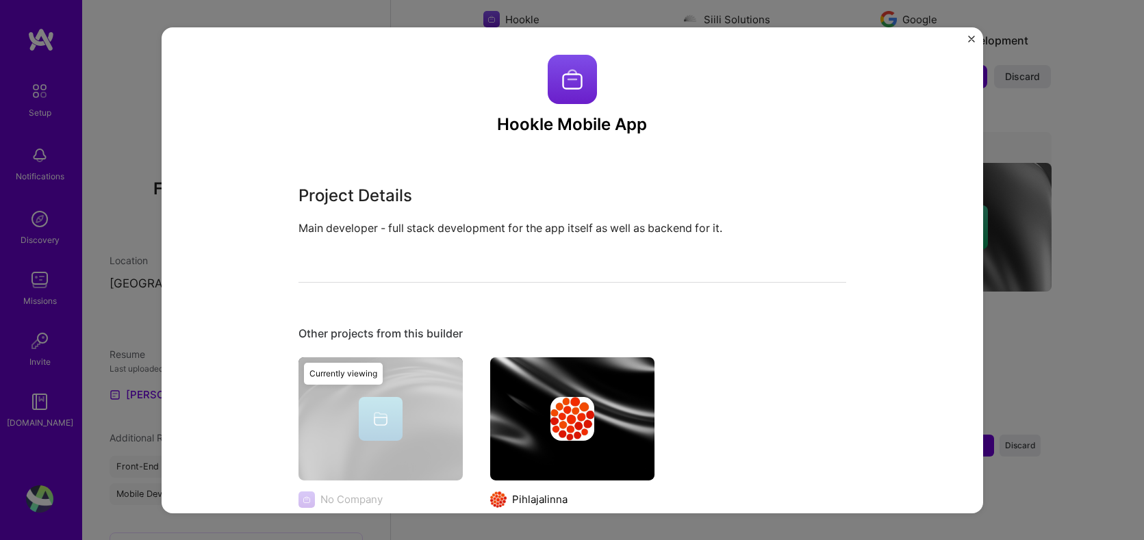
scroll to position [99, 0]
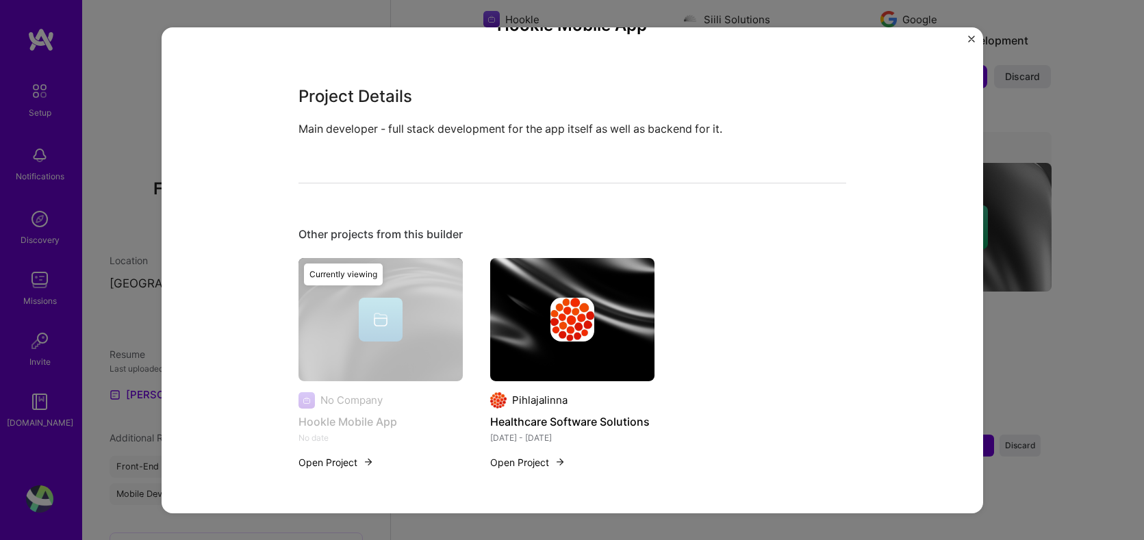
click at [968, 38] on img "Close" at bounding box center [971, 38] width 7 height 7
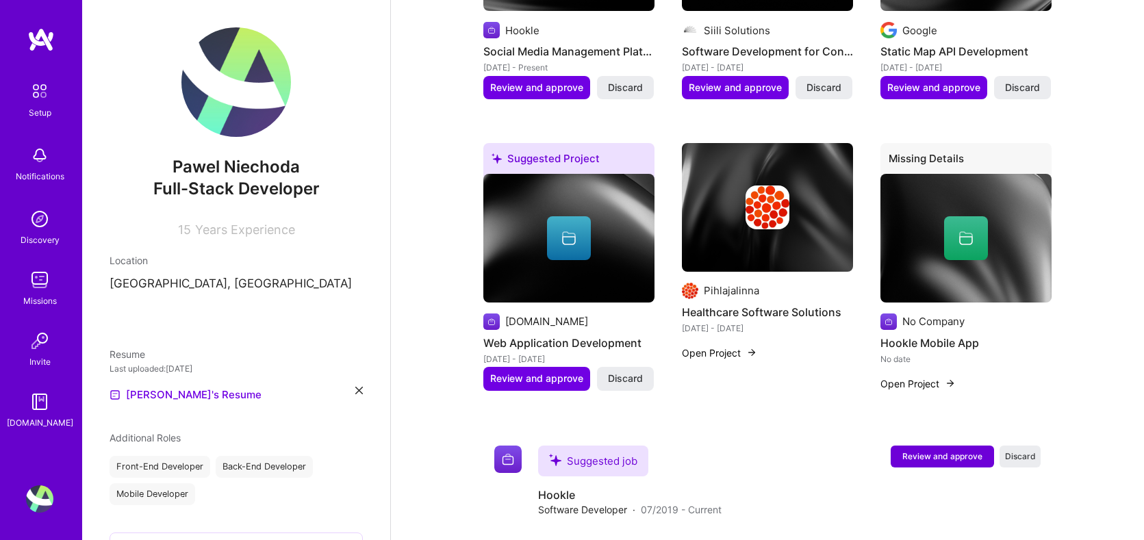
scroll to position [811, 0]
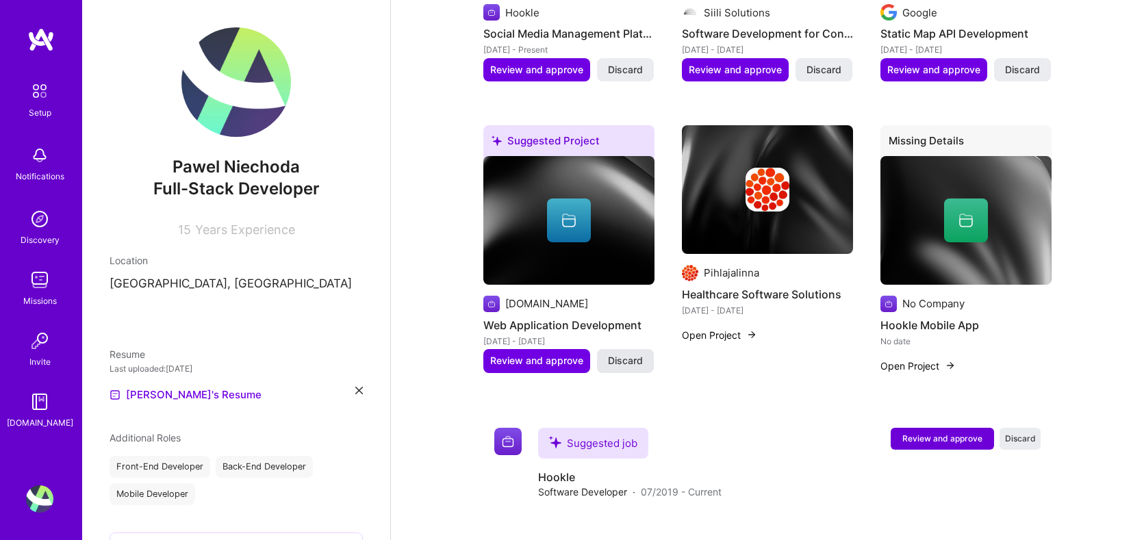
click at [633, 364] on span "Discard" at bounding box center [625, 361] width 35 height 14
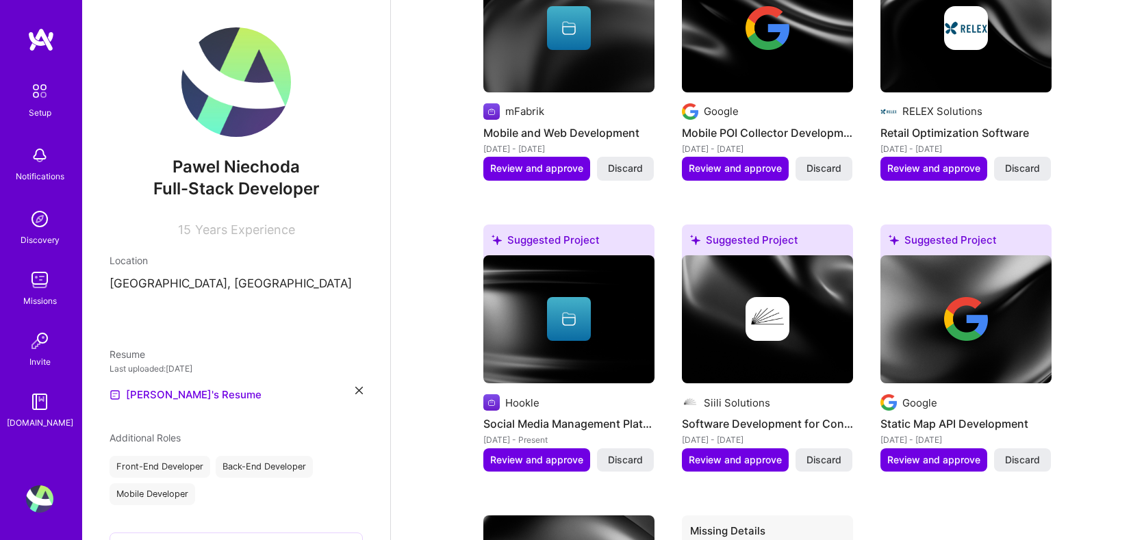
scroll to position [422, 0]
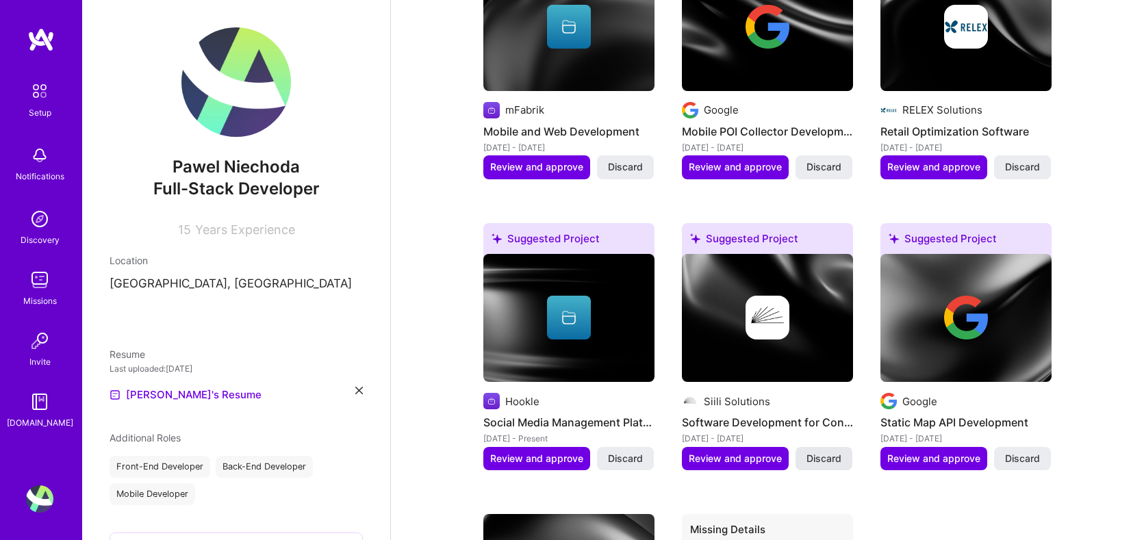
click at [815, 455] on span "Discard" at bounding box center [824, 459] width 35 height 14
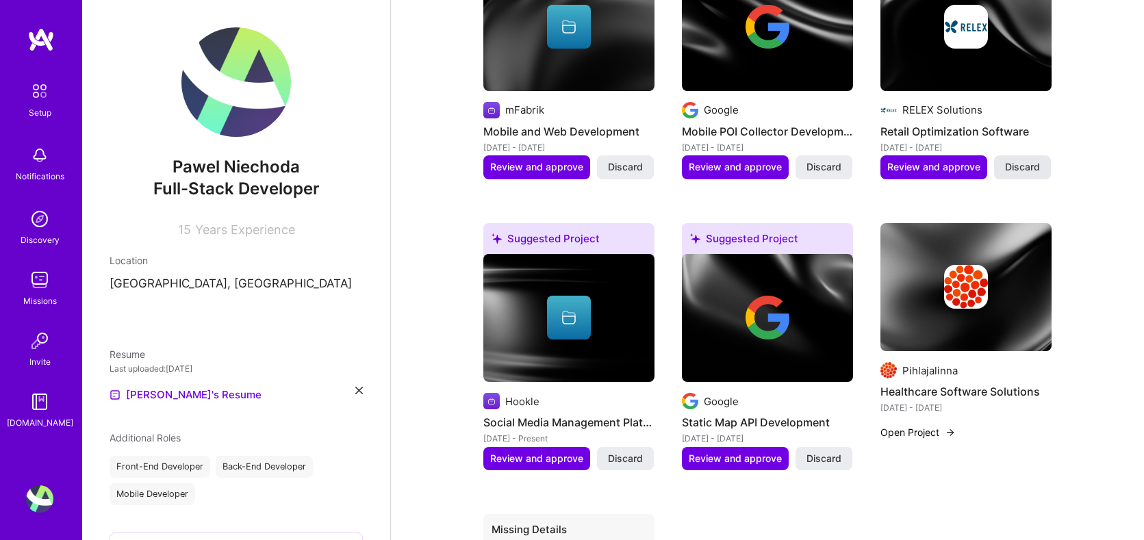
click at [1034, 173] on span "Discard" at bounding box center [1022, 167] width 35 height 14
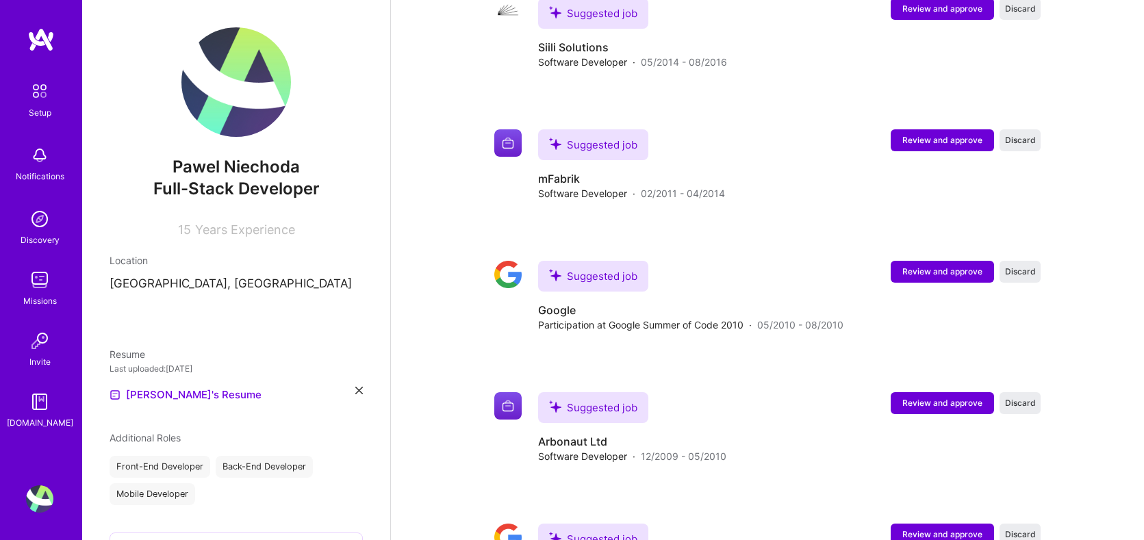
scroll to position [1717, 0]
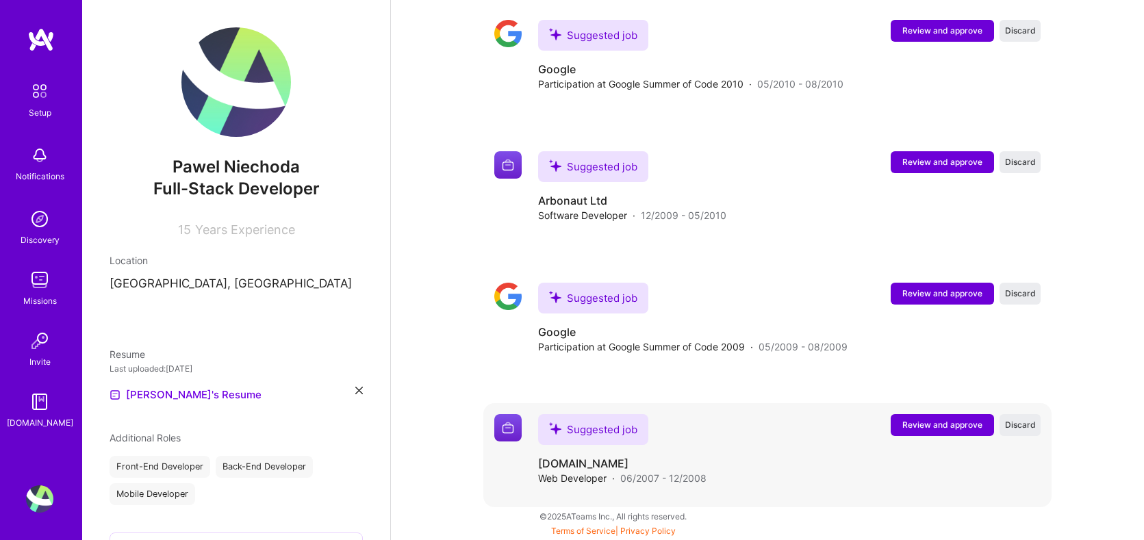
click at [917, 430] on span "Review and approve" at bounding box center [942, 425] width 80 height 12
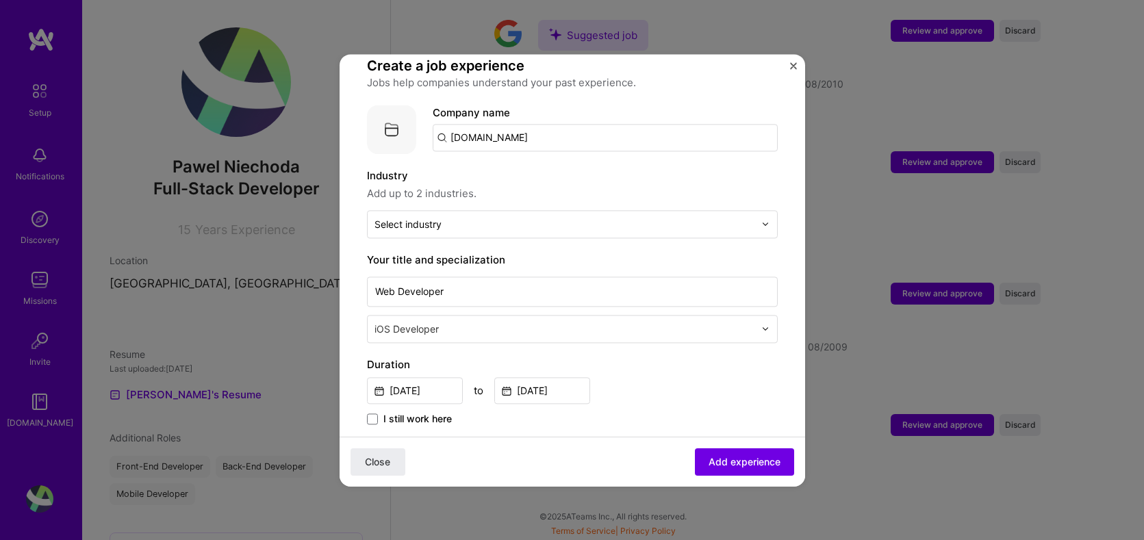
scroll to position [105, 0]
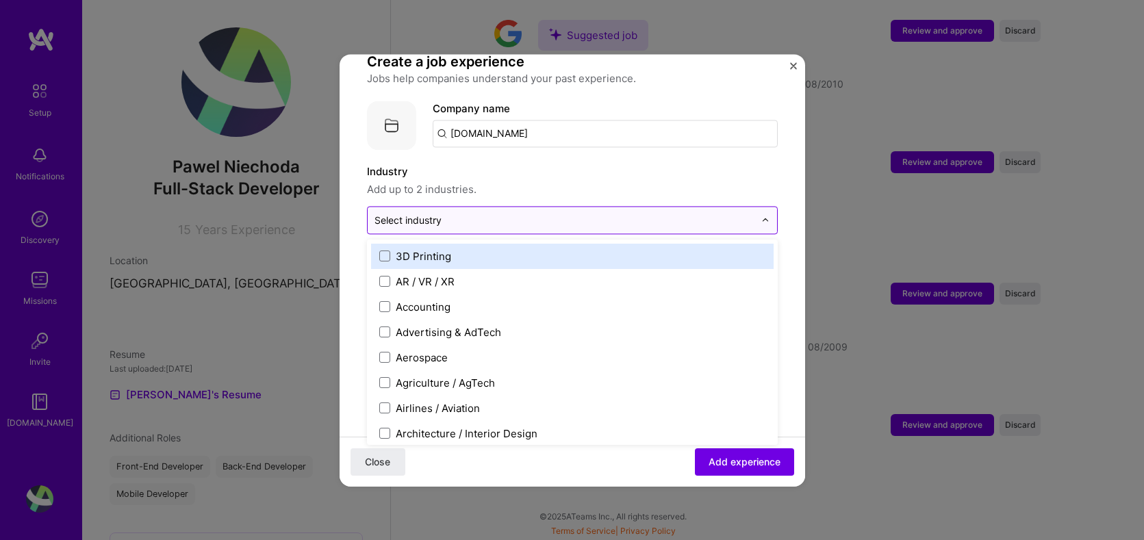
click at [494, 213] on input "text" at bounding box center [565, 220] width 380 height 14
click at [498, 213] on input "text" at bounding box center [565, 220] width 380 height 14
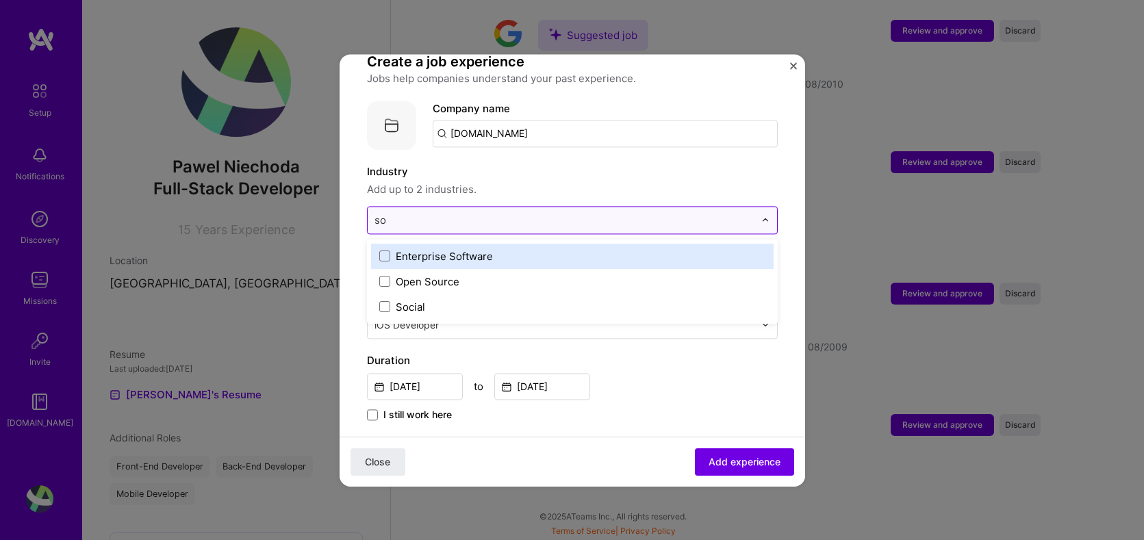
type input "s"
type input "w"
type input "sof"
click at [392, 249] on label "Enterprise Software" at bounding box center [572, 256] width 386 height 14
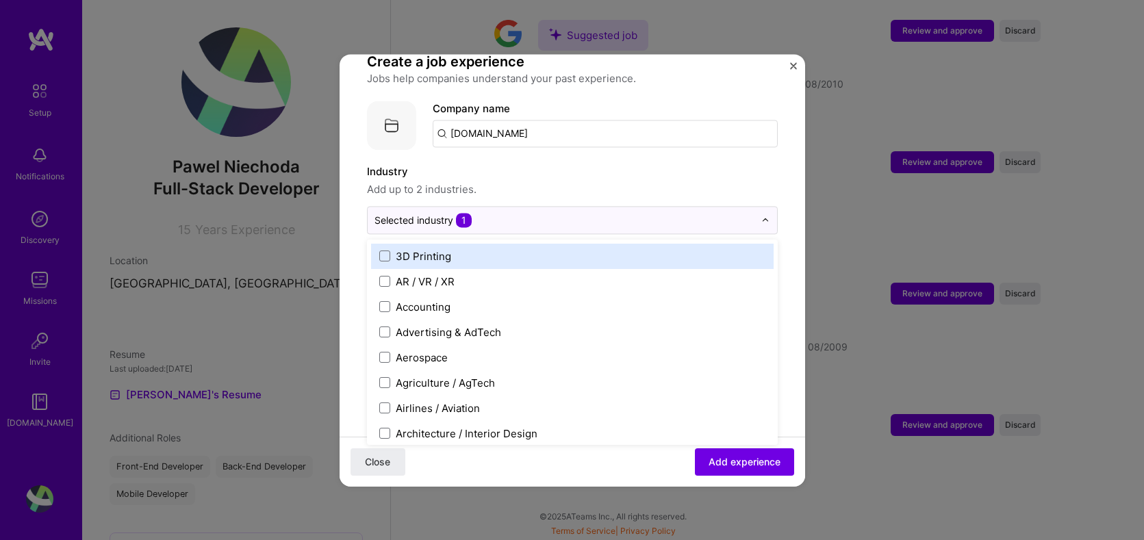
click at [556, 181] on span "Add up to 2 industries." at bounding box center [572, 189] width 411 height 16
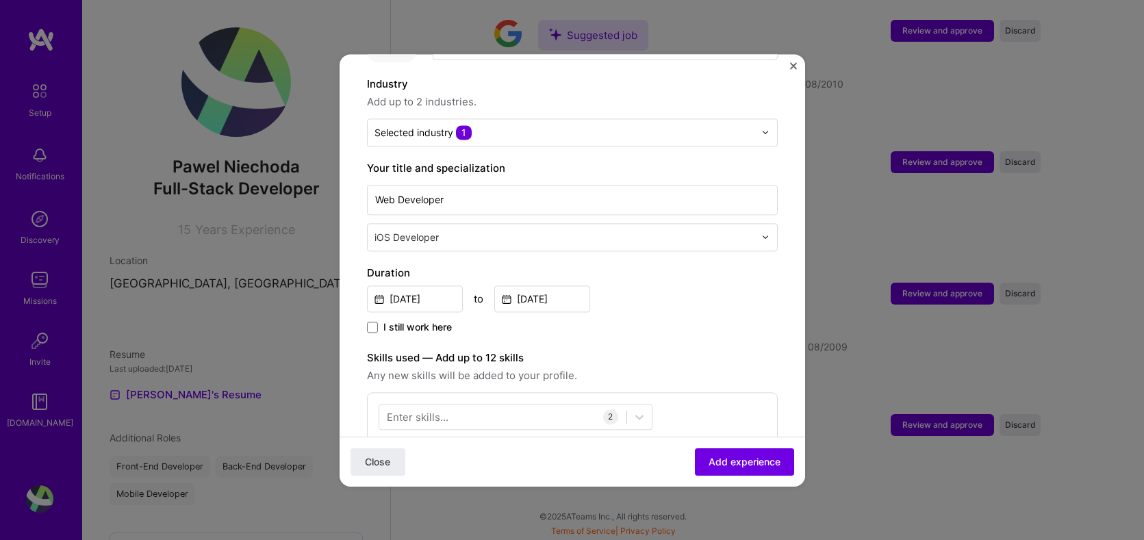
scroll to position [220, 0]
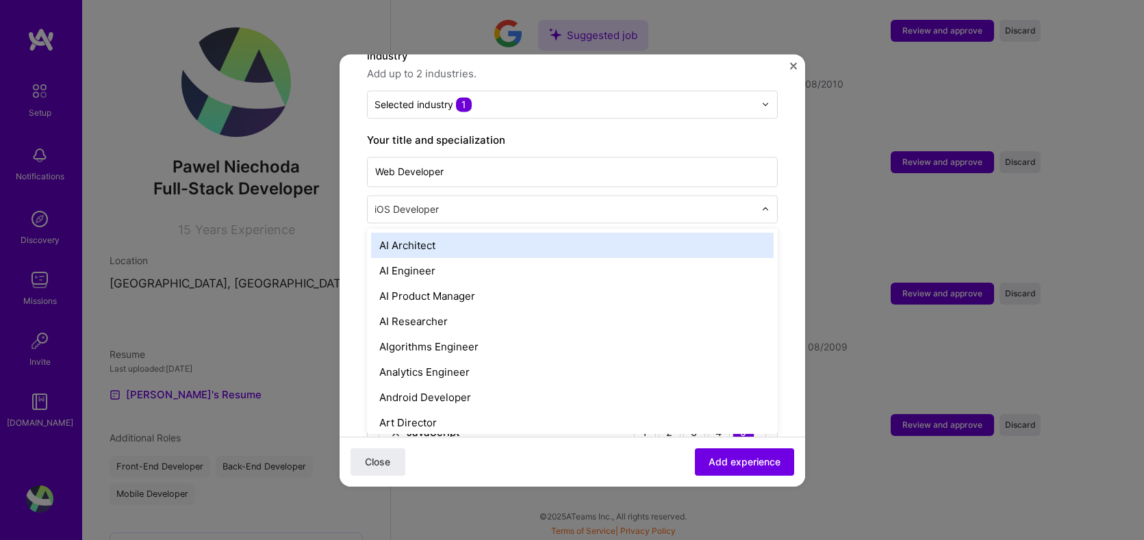
click at [498, 202] on input "text" at bounding box center [566, 209] width 383 height 14
drag, startPoint x: 498, startPoint y: 199, endPoint x: 411, endPoint y: 193, distance: 87.8
click at [411, 202] on input "text" at bounding box center [566, 209] width 383 height 14
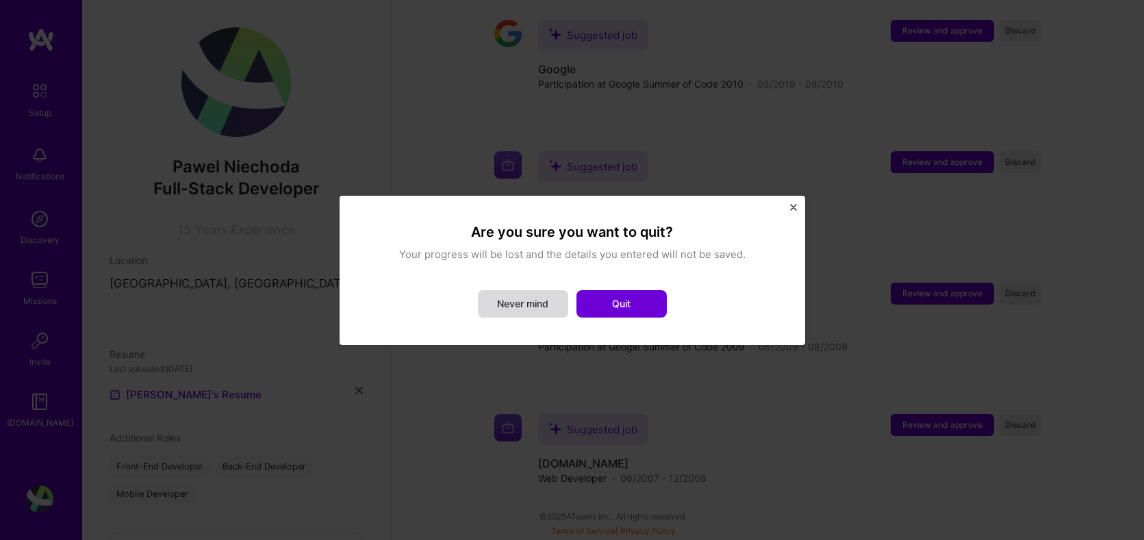
click at [520, 309] on button "Never mind" at bounding box center [523, 303] width 90 height 27
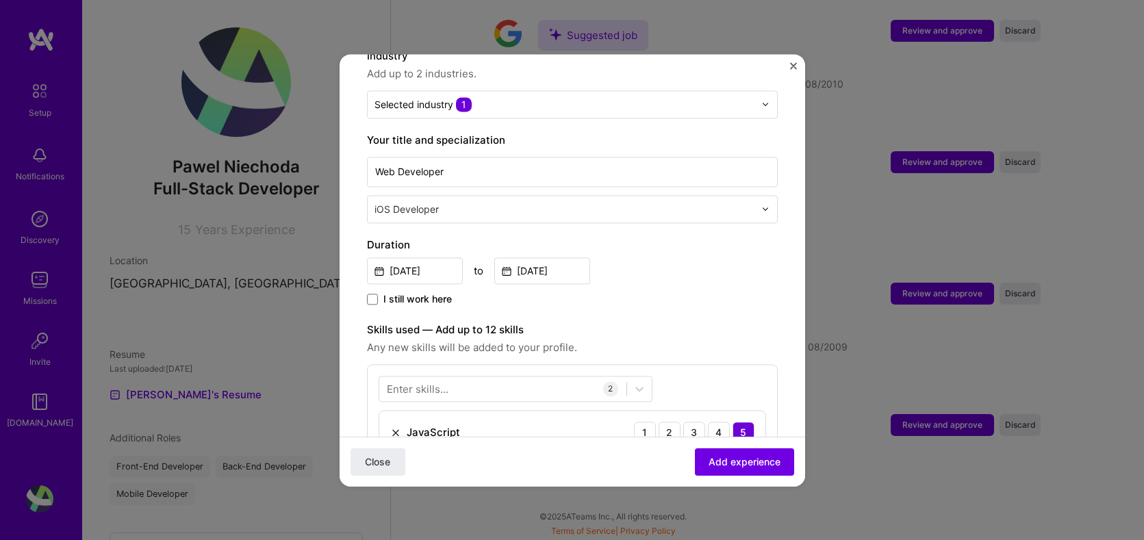
click at [770, 196] on div at bounding box center [769, 209] width 16 height 27
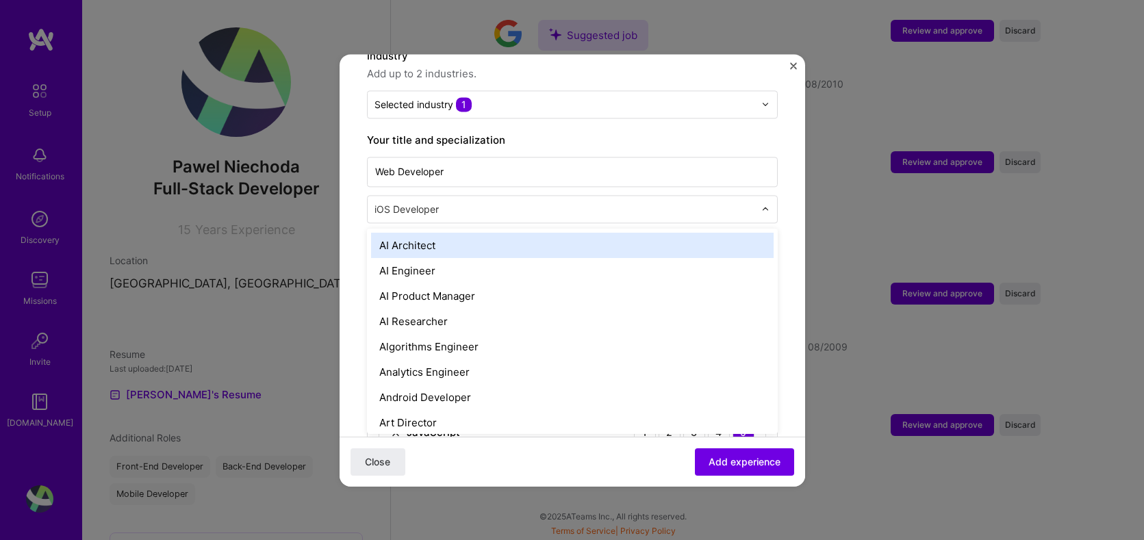
click at [770, 196] on div at bounding box center [769, 209] width 16 height 27
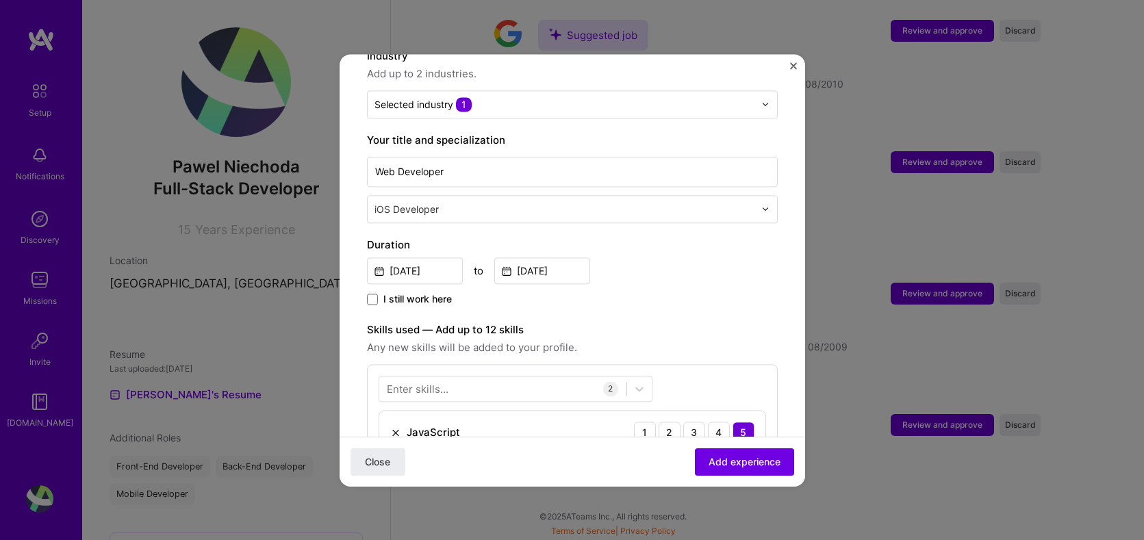
click at [624, 202] on input "text" at bounding box center [566, 209] width 383 height 14
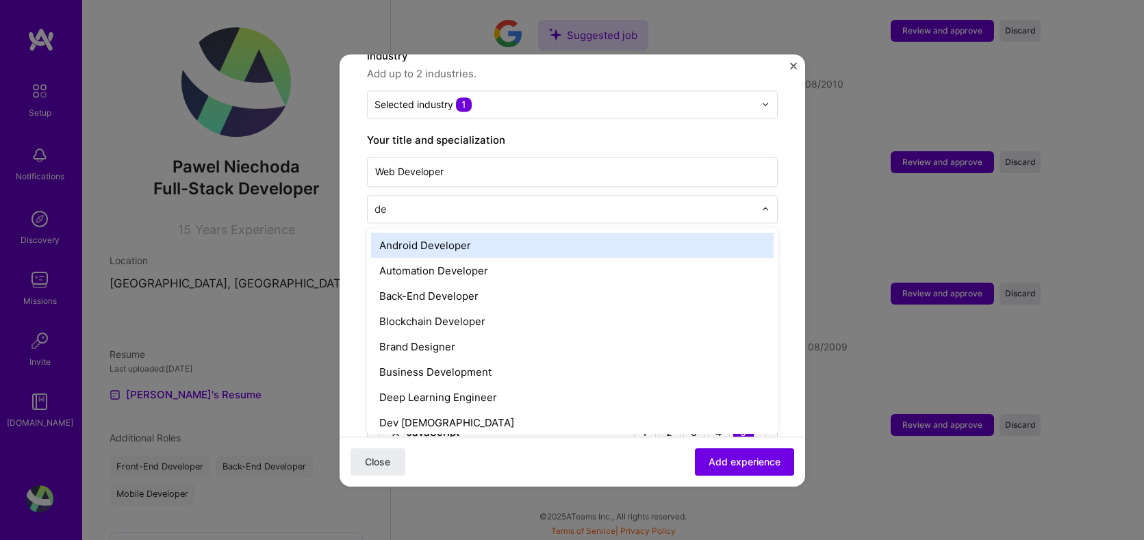
type input "d"
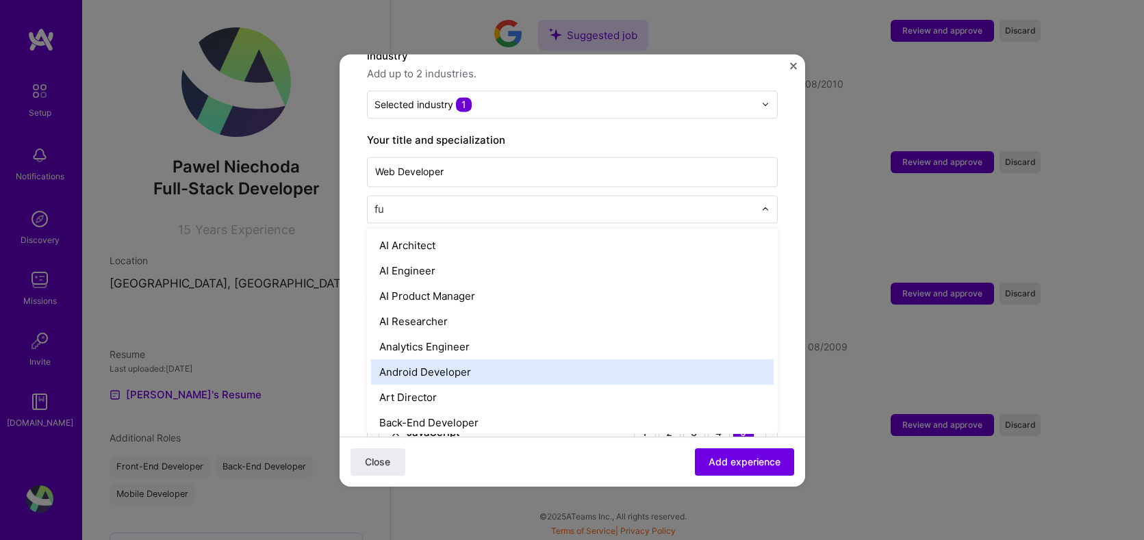
type input "ful"
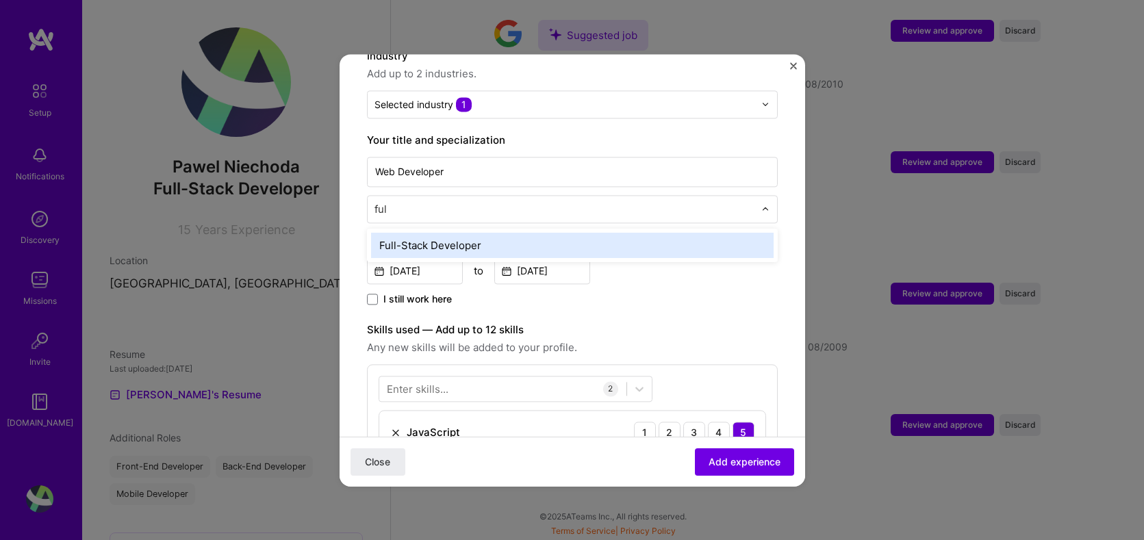
click at [543, 233] on div "Full-Stack Developer" at bounding box center [572, 245] width 403 height 25
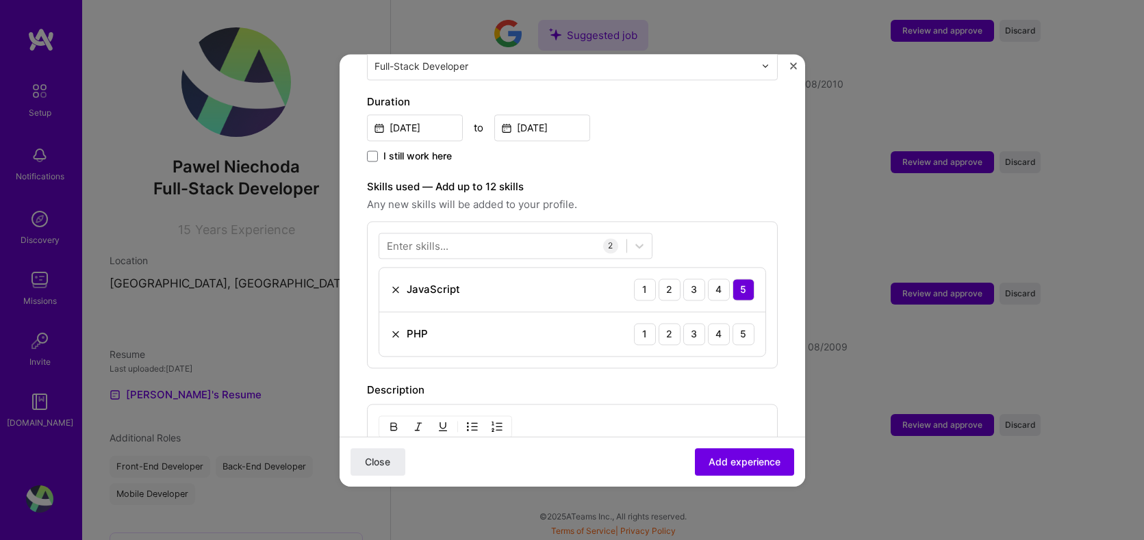
scroll to position [364, 0]
click at [743, 323] on div "5" at bounding box center [744, 334] width 22 height 22
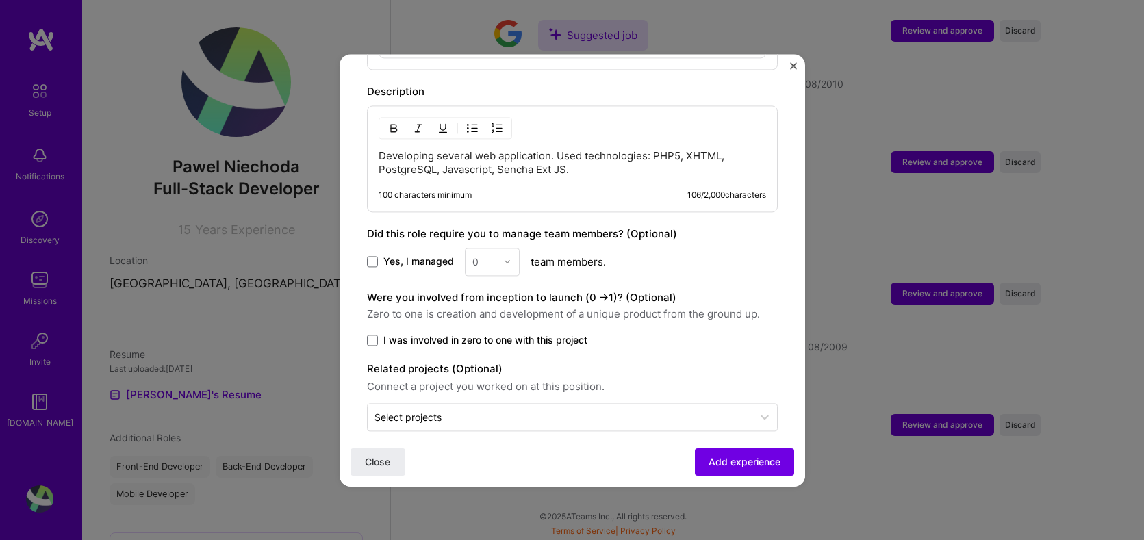
scroll to position [670, 0]
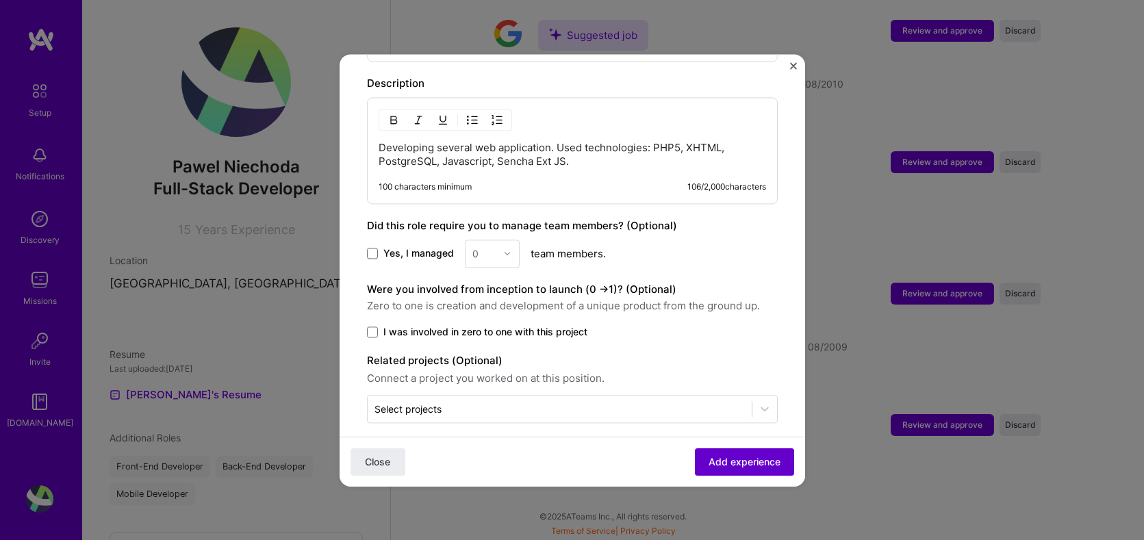
click at [747, 466] on span "Add experience" at bounding box center [745, 462] width 72 height 14
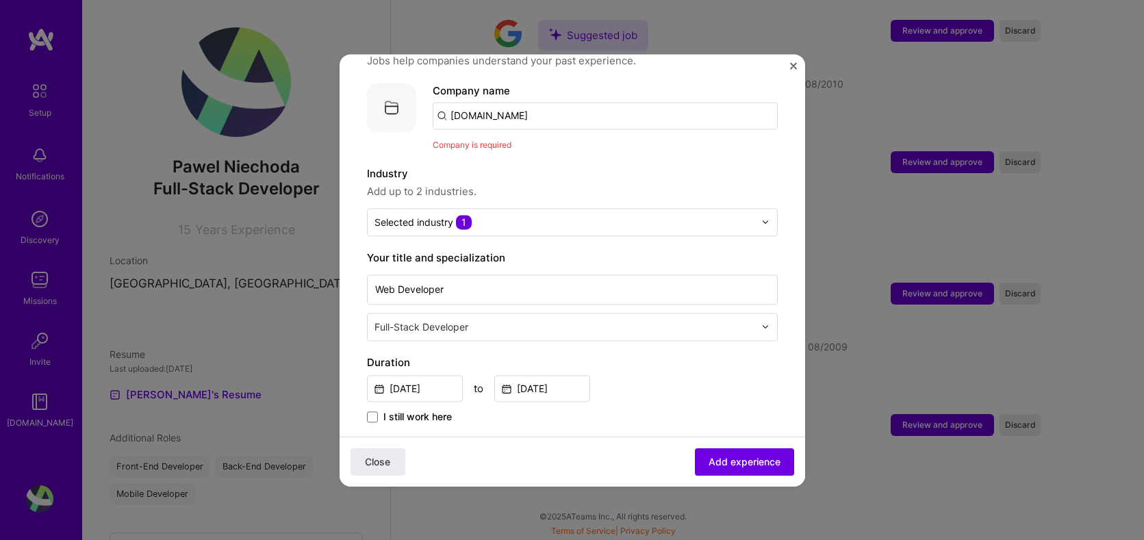
scroll to position [121, 0]
click at [526, 106] on input "[DOMAIN_NAME]" at bounding box center [605, 116] width 345 height 27
click at [508, 141] on span "Company is required" at bounding box center [472, 146] width 79 height 10
click at [503, 105] on input "[DOMAIN_NAME]" at bounding box center [605, 116] width 345 height 27
type input "[DOMAIN_NAME]"
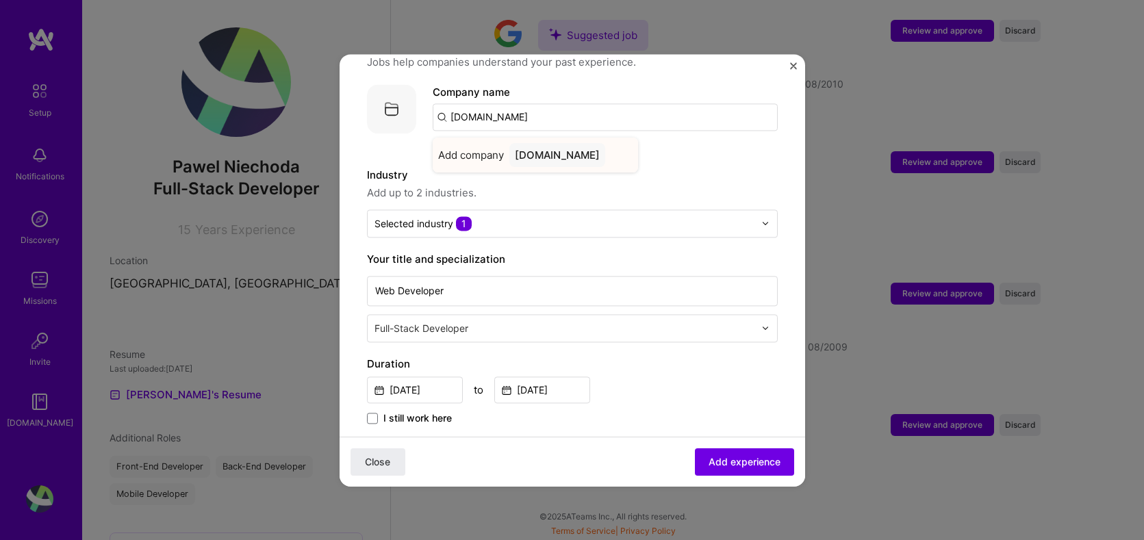
click at [545, 145] on div "[DOMAIN_NAME]" at bounding box center [557, 155] width 96 height 24
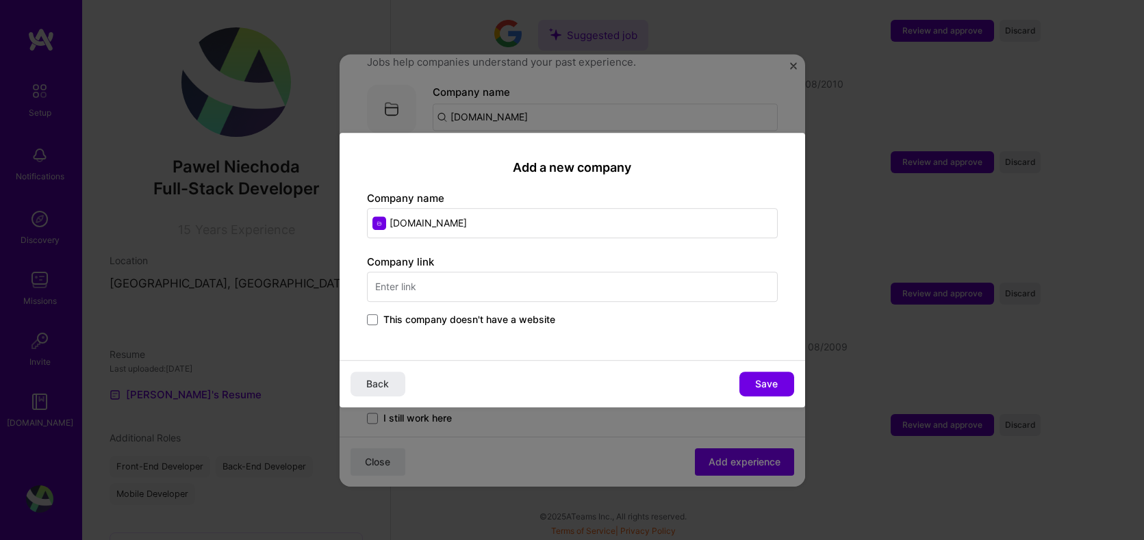
click at [477, 323] on span "This company doesn't have a website" at bounding box center [469, 320] width 172 height 14
click at [0, 0] on input "This company doesn't have a website" at bounding box center [0, 0] width 0 height 0
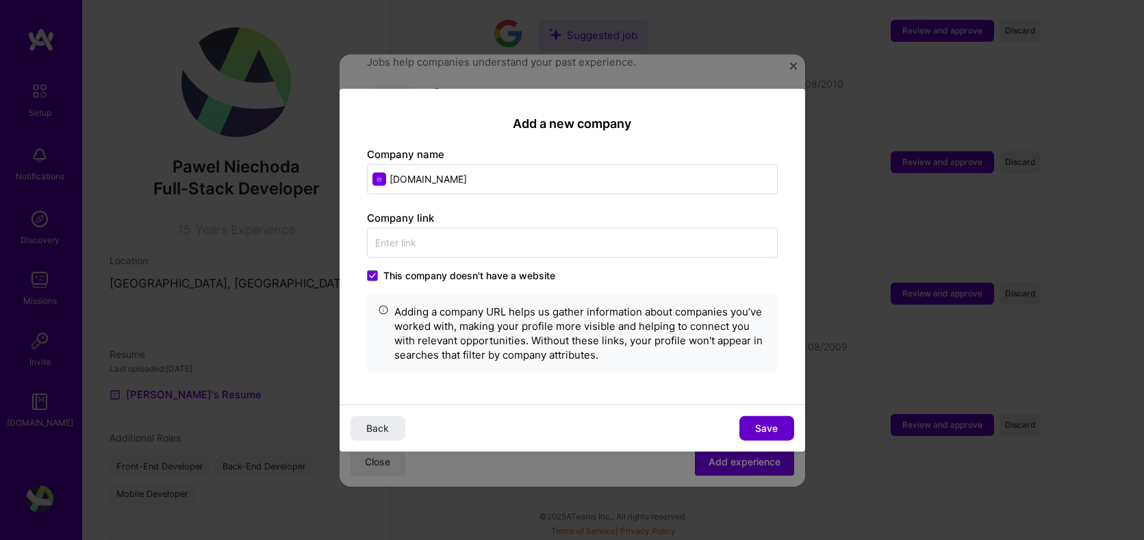
click at [766, 424] on span "Save" at bounding box center [766, 429] width 23 height 14
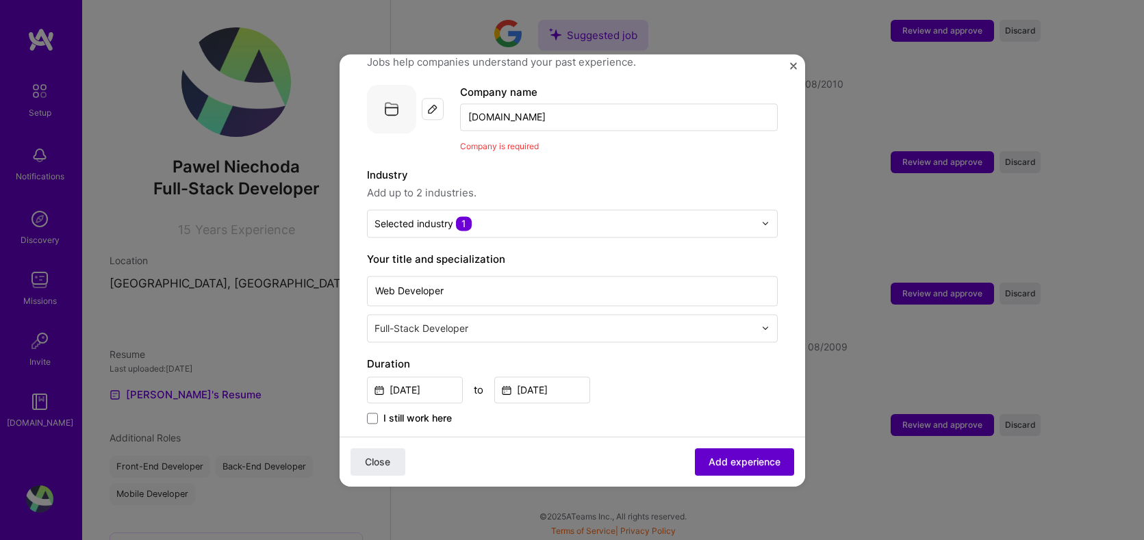
click at [753, 462] on span "Add experience" at bounding box center [745, 462] width 72 height 14
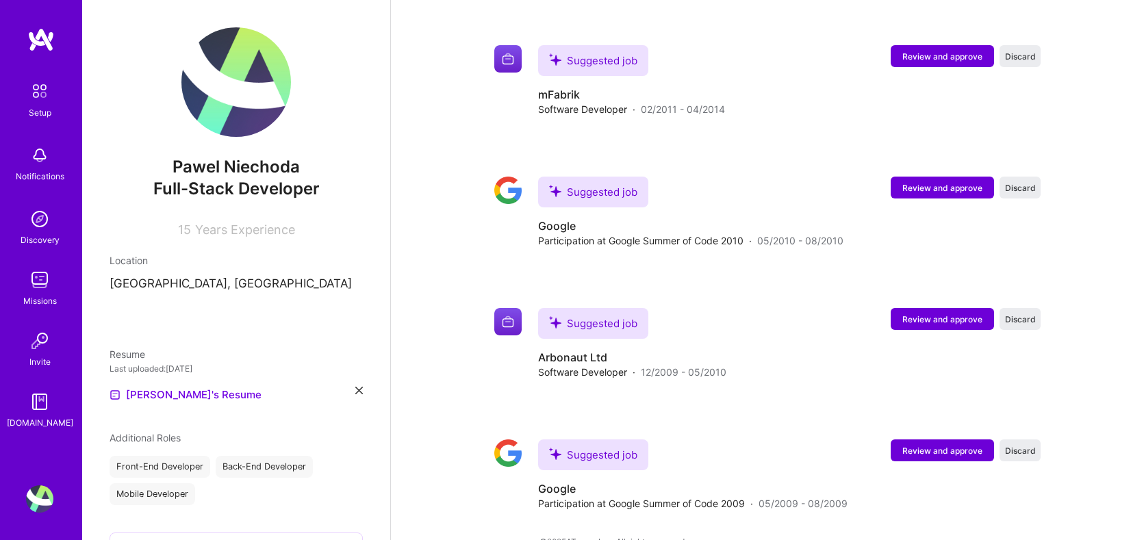
scroll to position [1843, 0]
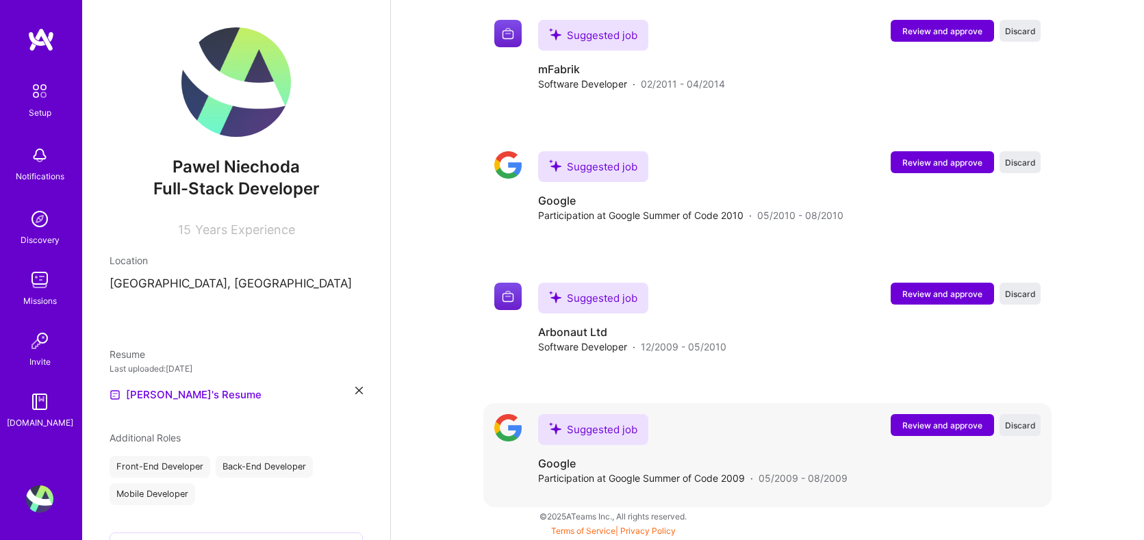
click at [924, 428] on span "Review and approve" at bounding box center [942, 426] width 80 height 12
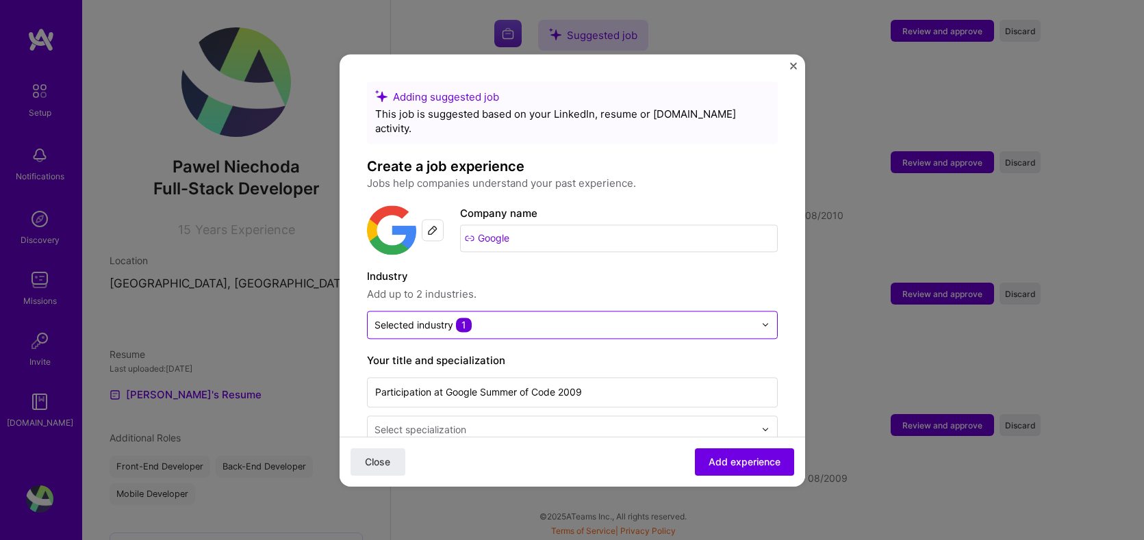
click at [600, 318] on input "text" at bounding box center [565, 325] width 380 height 14
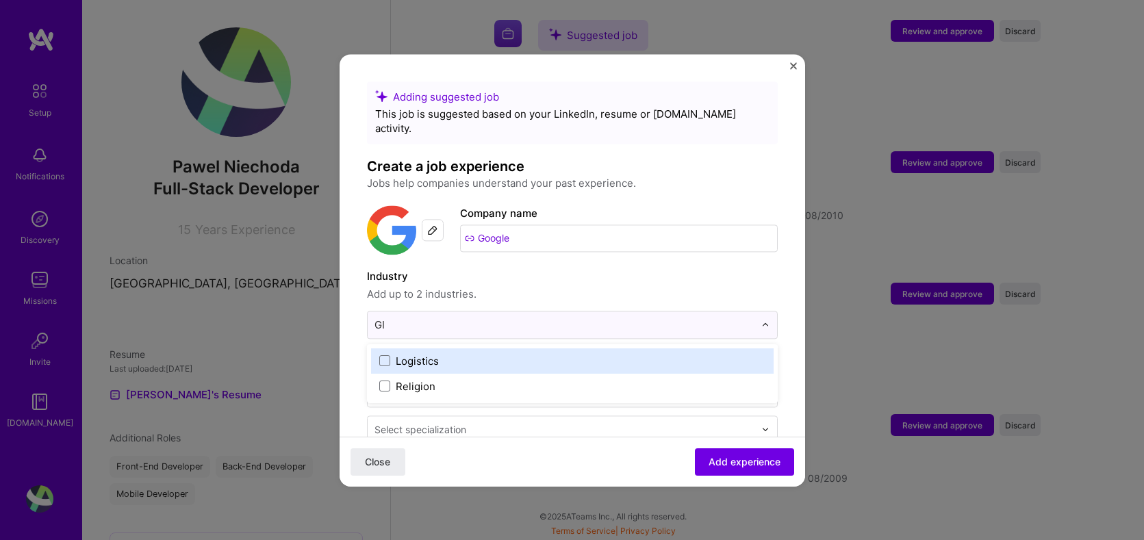
type input "G"
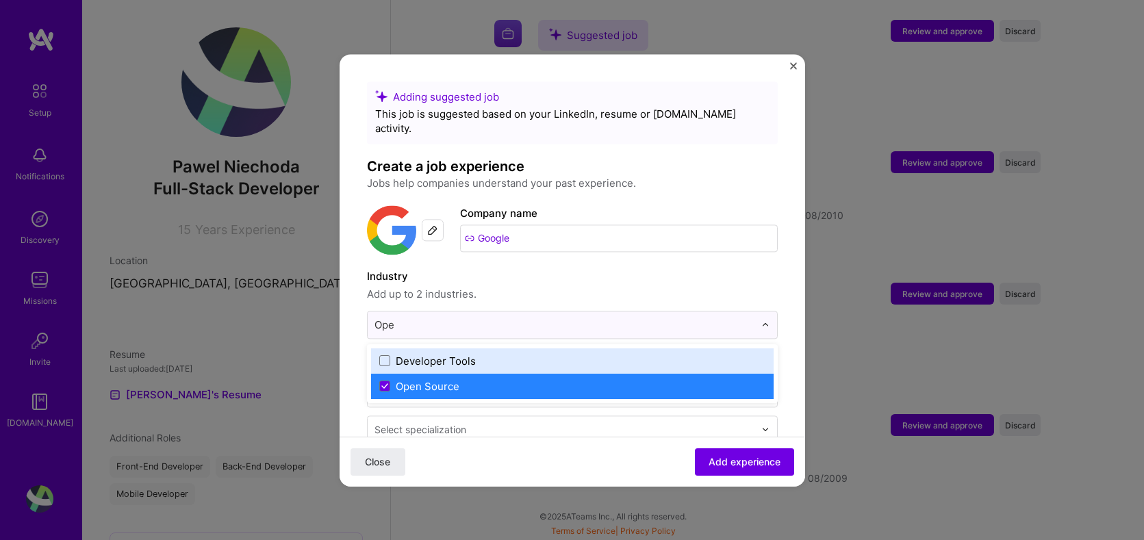
type input "Open"
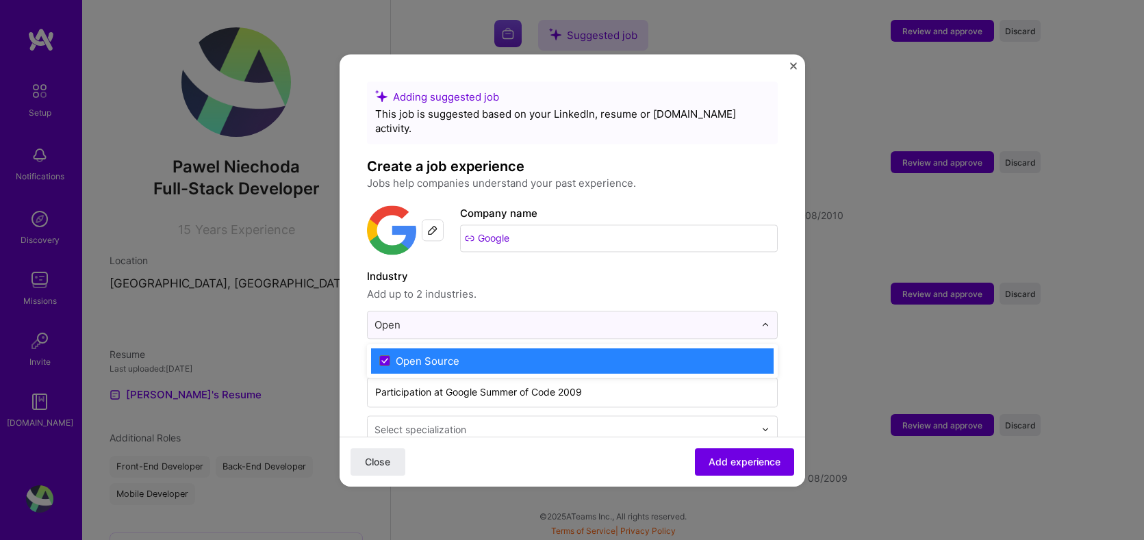
click at [434, 354] on div "Open Source" at bounding box center [428, 361] width 64 height 14
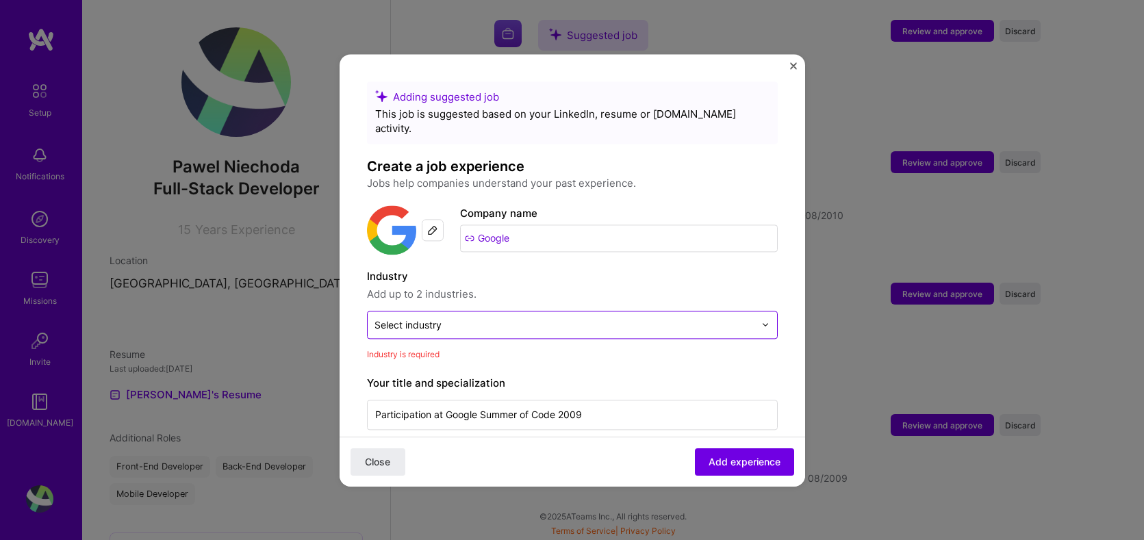
click at [506, 318] on input "text" at bounding box center [565, 325] width 380 height 14
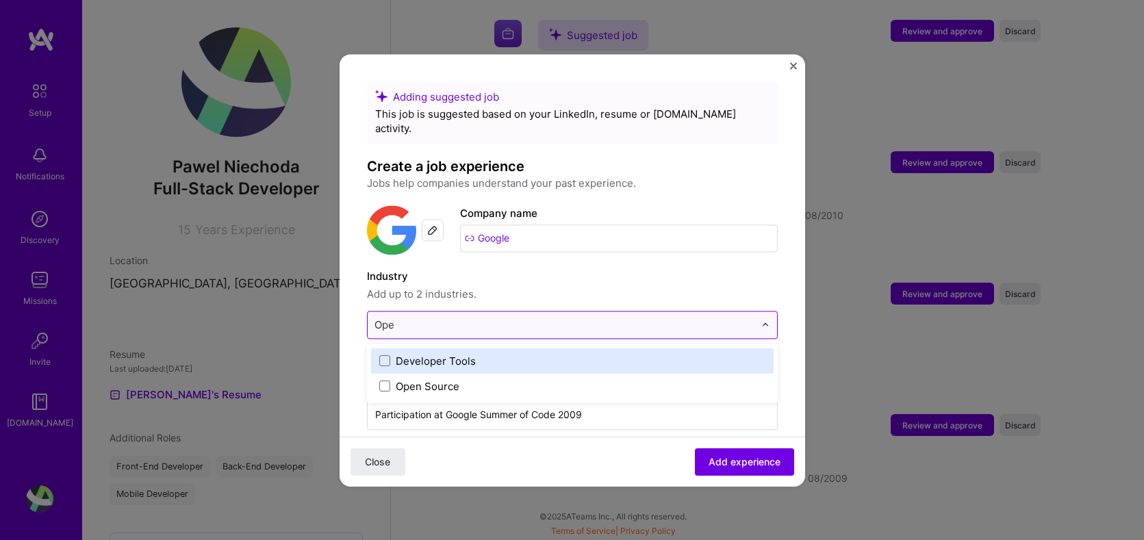
type input "Open"
click at [387, 355] on span at bounding box center [384, 360] width 11 height 11
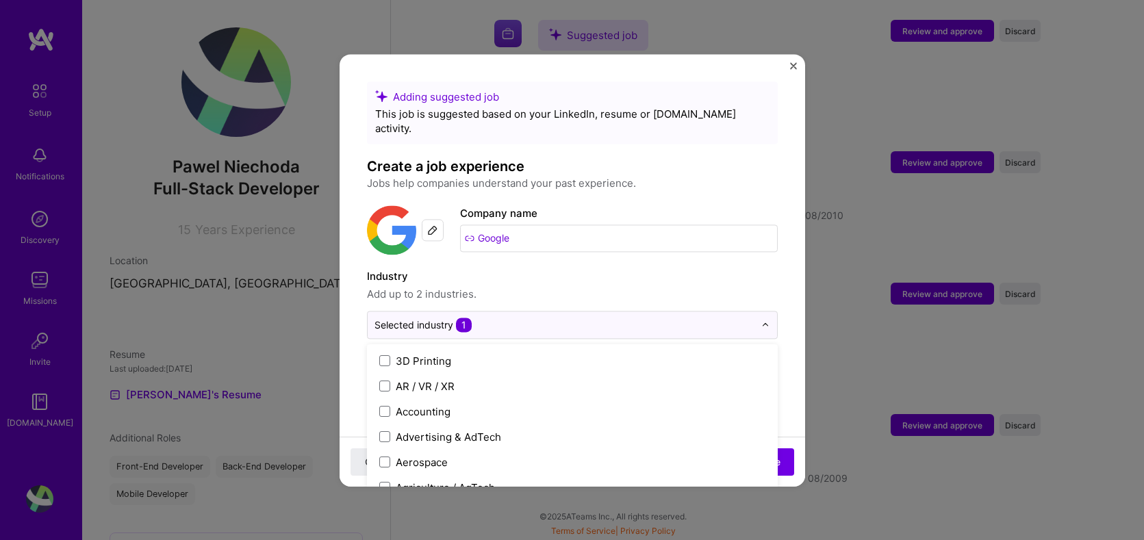
click at [550, 268] on label "Industry" at bounding box center [572, 276] width 411 height 16
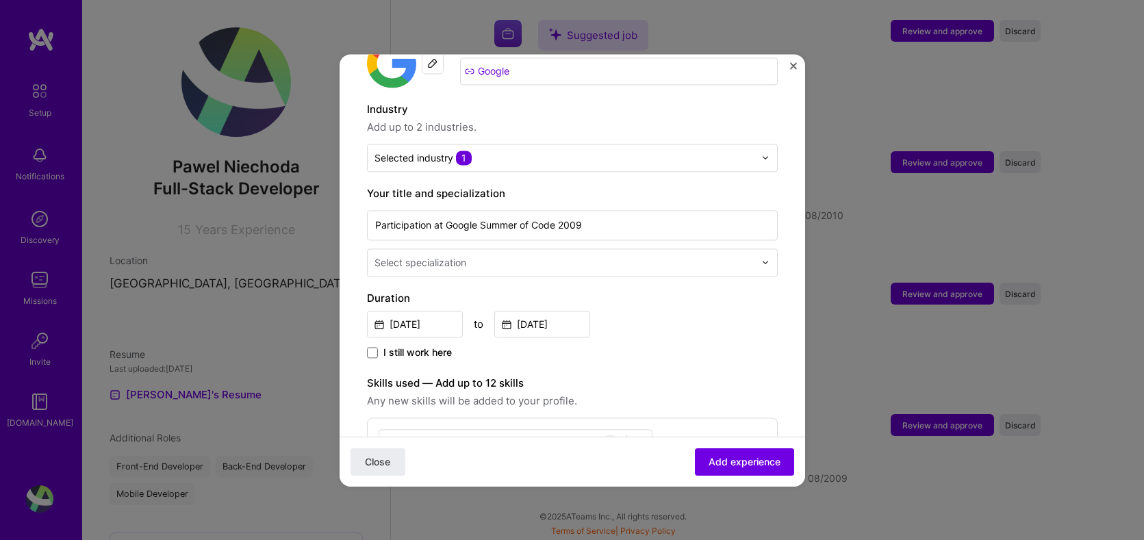
click at [484, 255] on input "text" at bounding box center [566, 262] width 383 height 14
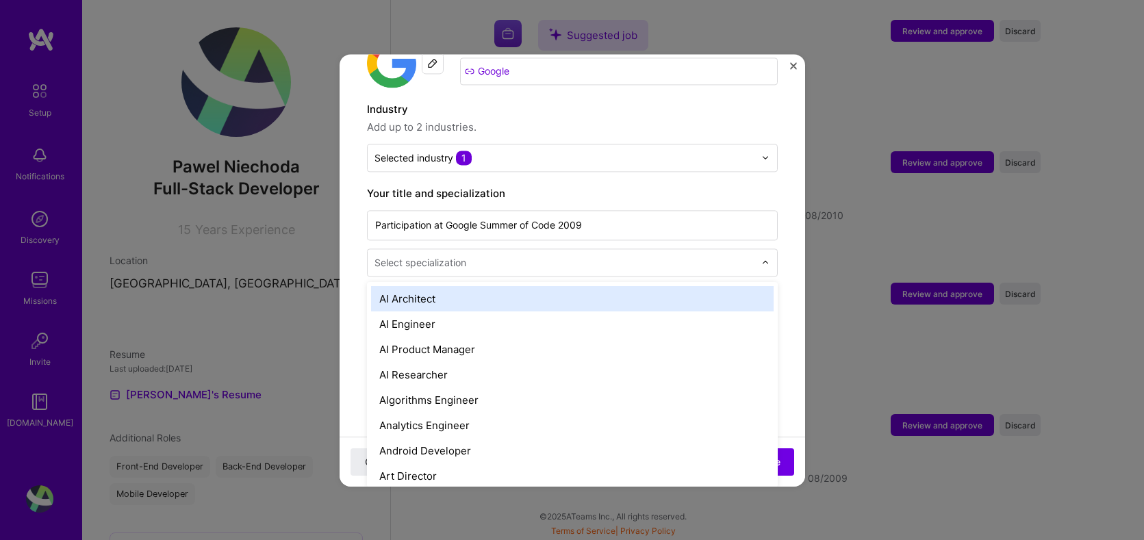
scroll to position [168, 0]
type input "GIS"
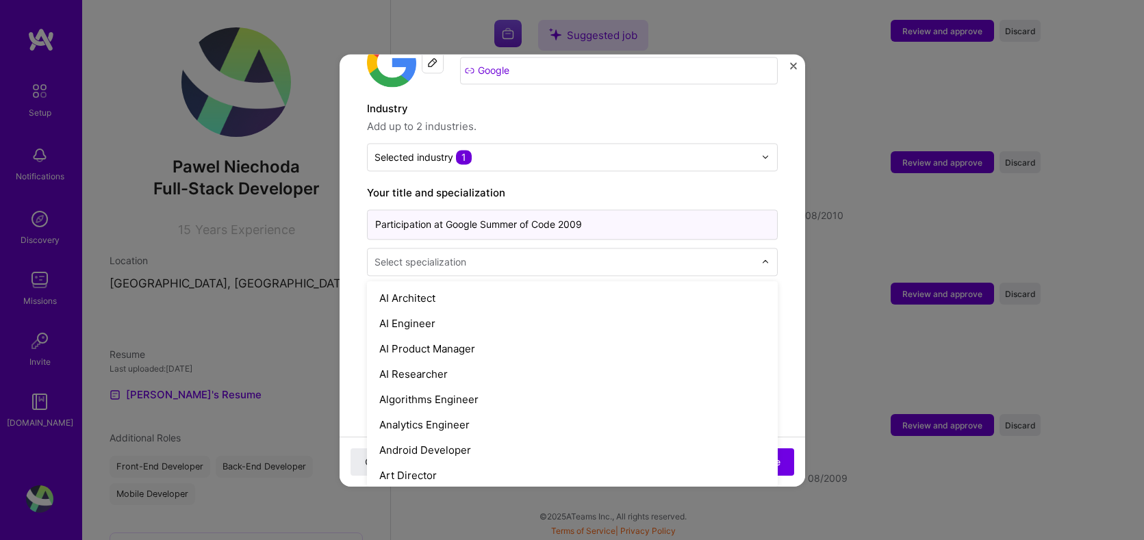
click at [620, 210] on input "Participation at Google Summer of Code 2009" at bounding box center [572, 225] width 411 height 30
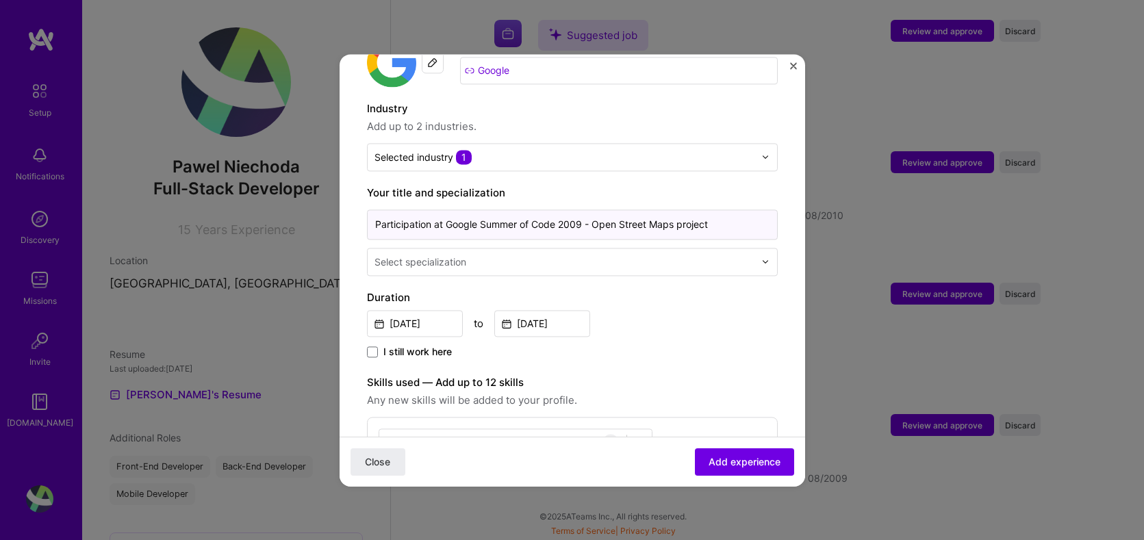
type input "Participation at Google Summer of Code 2009 - Open Street Maps project"
click at [570, 255] on input "text" at bounding box center [566, 262] width 383 height 14
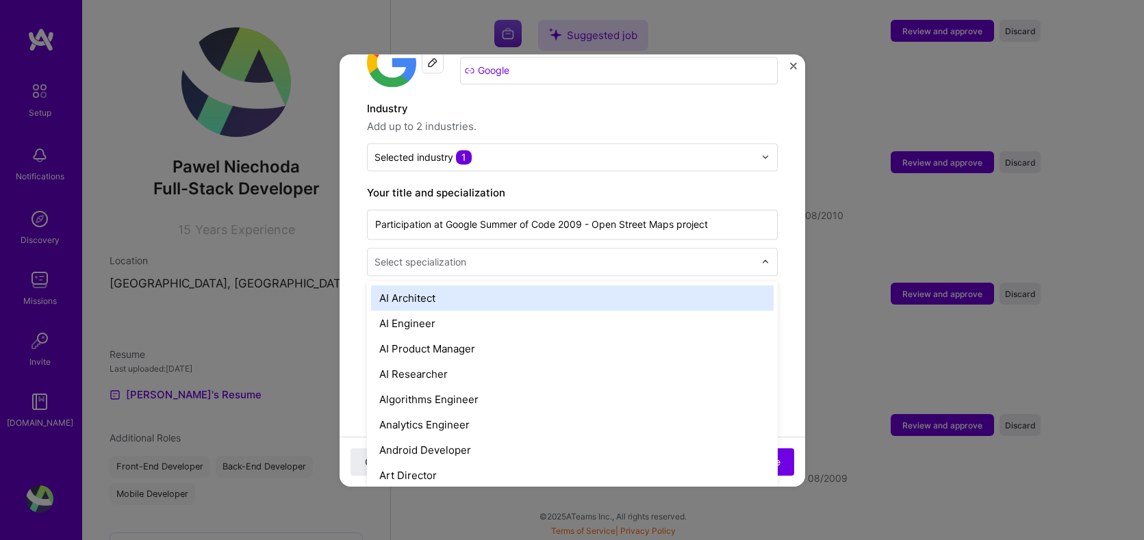
scroll to position [168, 0]
type input "E"
type input "Engin"
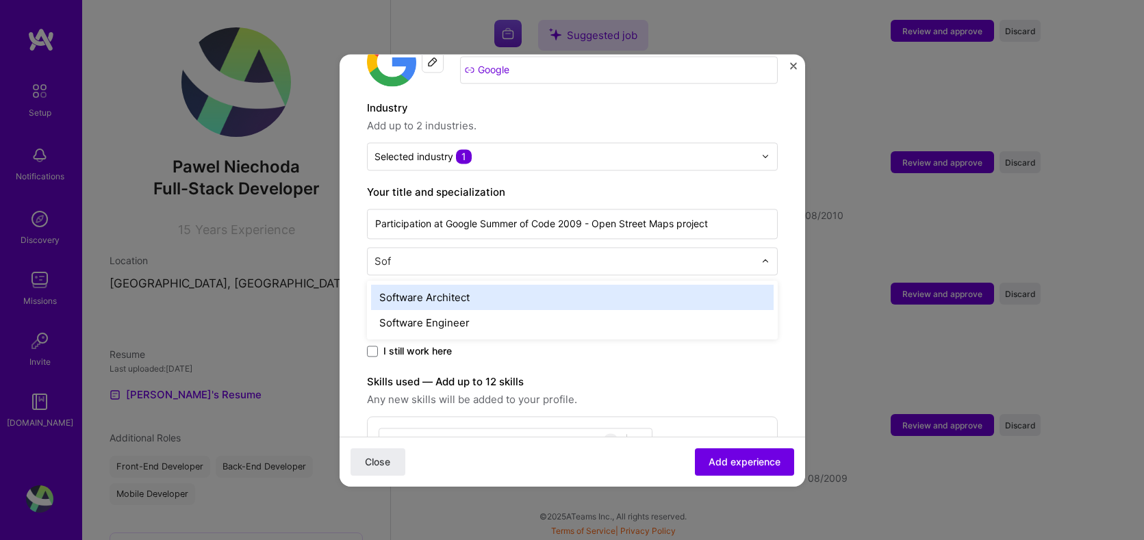
type input "F"
type input "Back"
click at [454, 285] on div "Back-End Developer" at bounding box center [572, 297] width 403 height 25
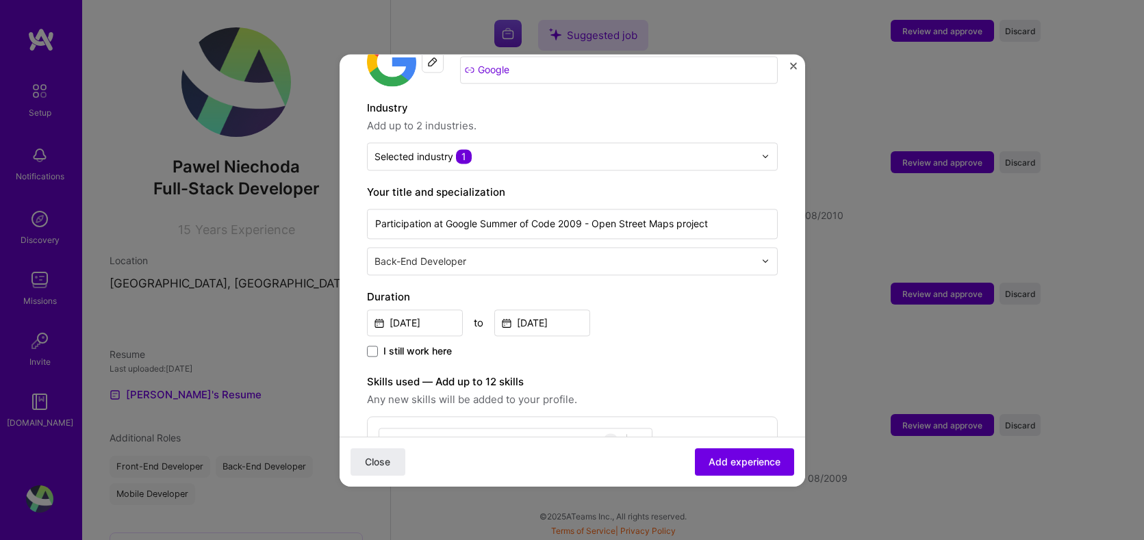
click at [704, 326] on div "Duration [DATE] to [DATE] I still work here" at bounding box center [572, 324] width 411 height 71
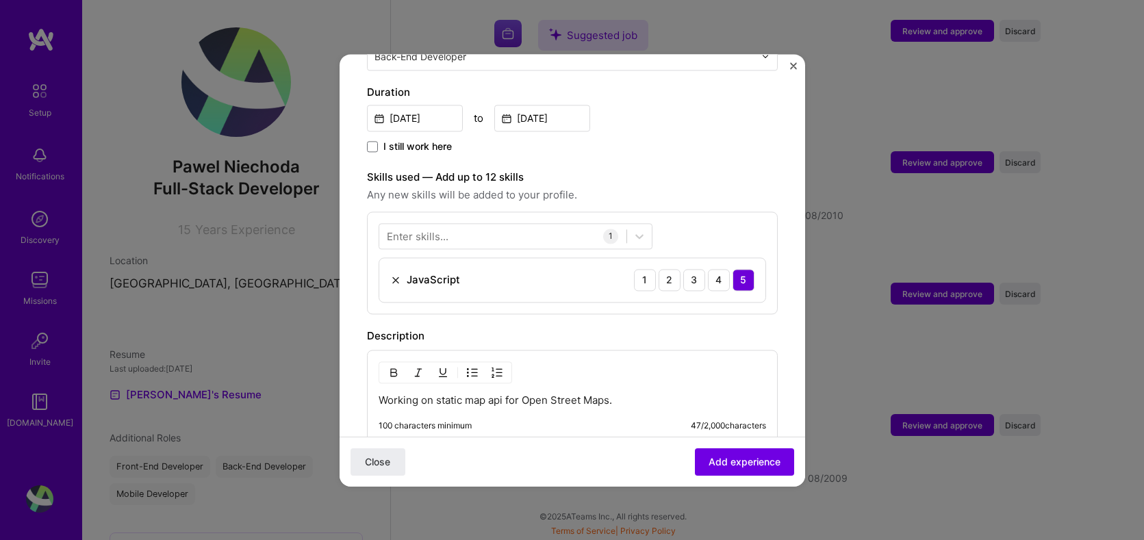
scroll to position [371, 0]
click at [396, 277] on img at bounding box center [395, 282] width 11 height 11
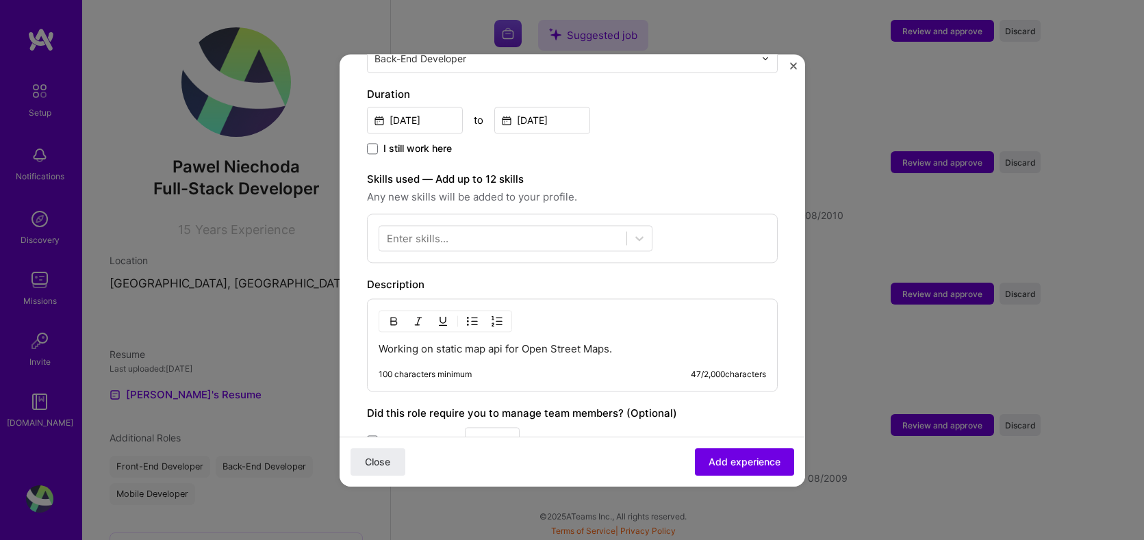
click at [416, 231] on div "Enter skills..." at bounding box center [418, 238] width 62 height 14
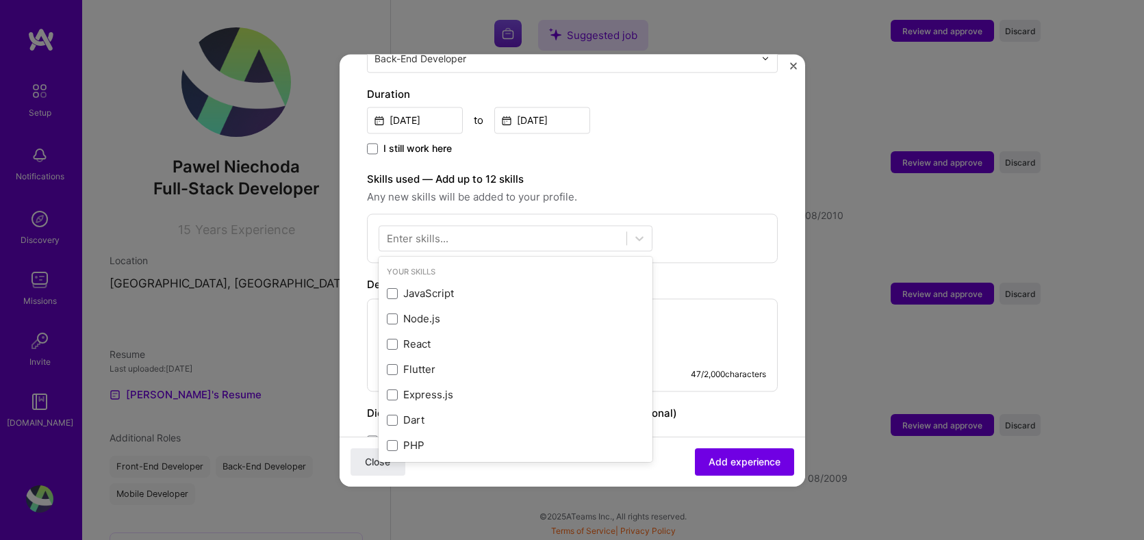
click at [418, 231] on div "Enter skills..." at bounding box center [418, 238] width 62 height 14
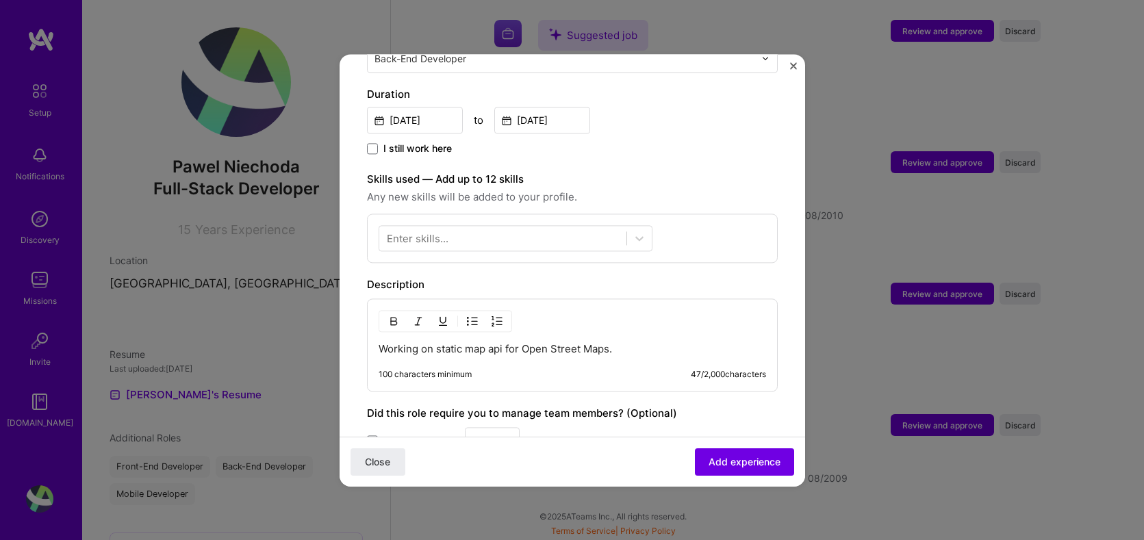
click at [424, 231] on div "Enter skills..." at bounding box center [418, 238] width 62 height 14
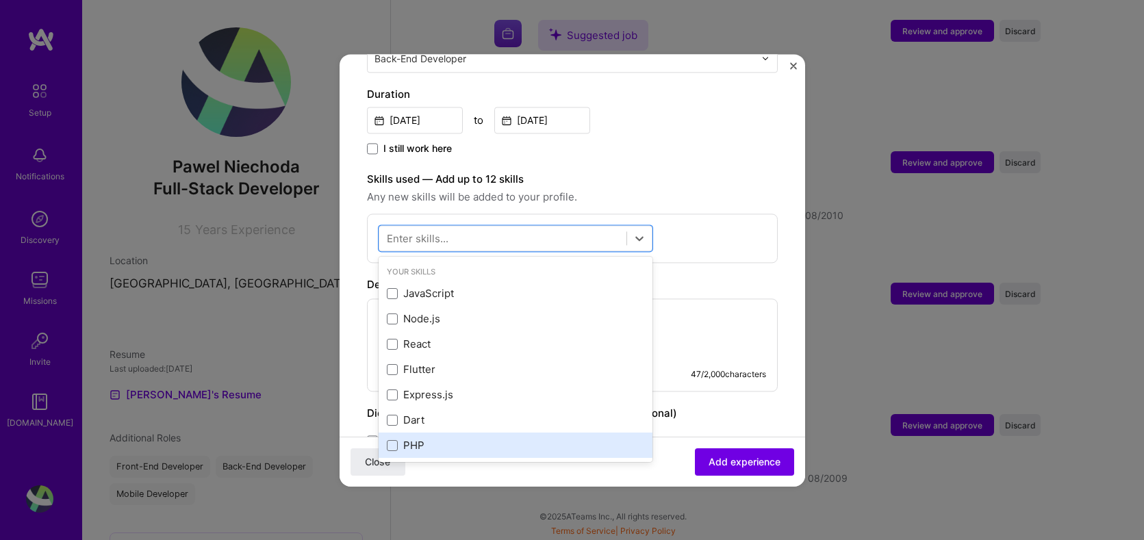
click at [405, 439] on div "PHP" at bounding box center [515, 446] width 257 height 14
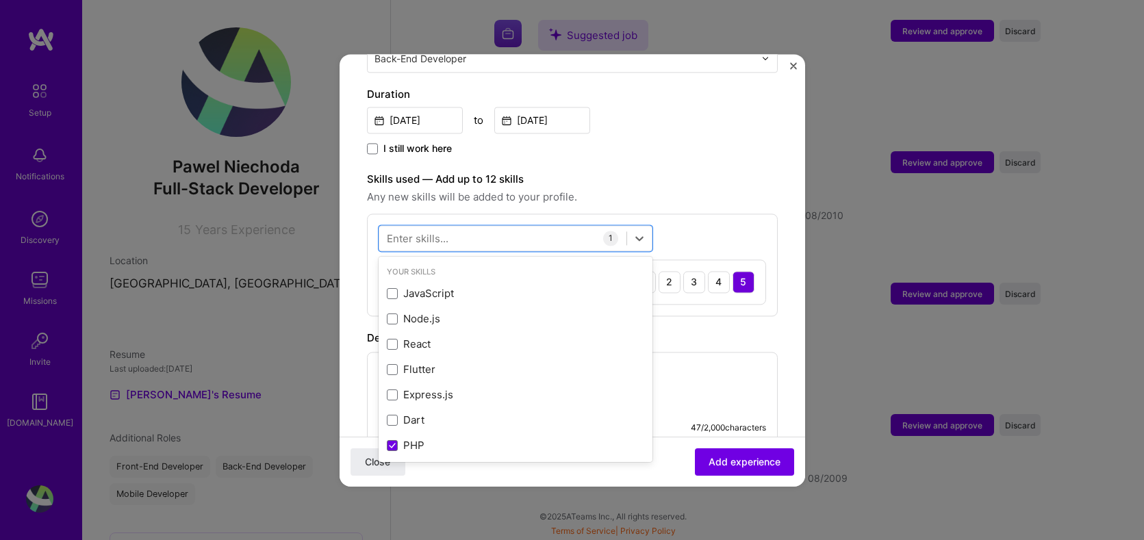
click at [713, 193] on div "Skills used — Add up to 12 skills Any new skills will be added to your profile.…" at bounding box center [572, 243] width 411 height 145
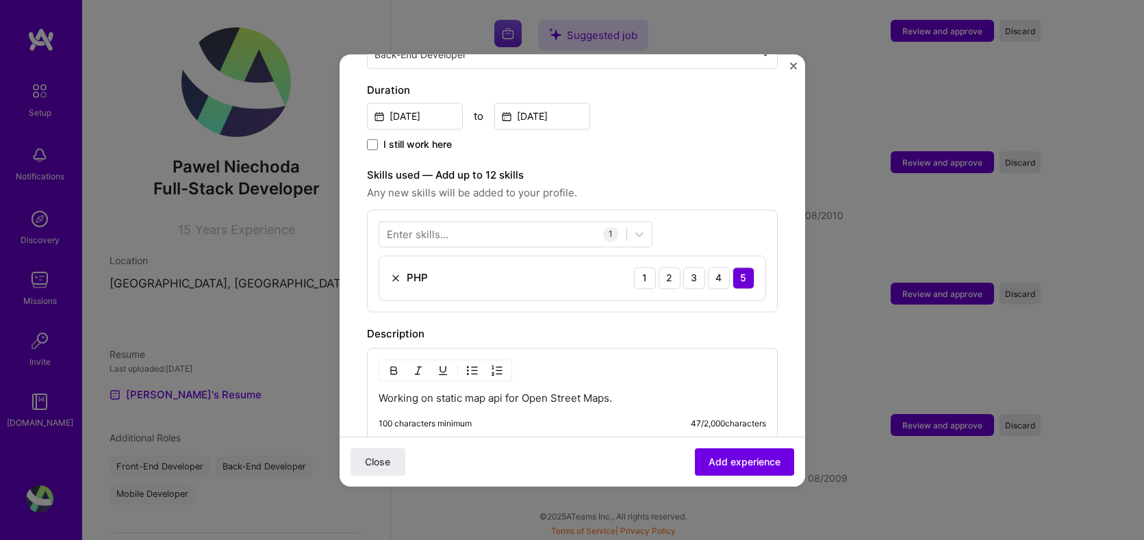
scroll to position [612, 0]
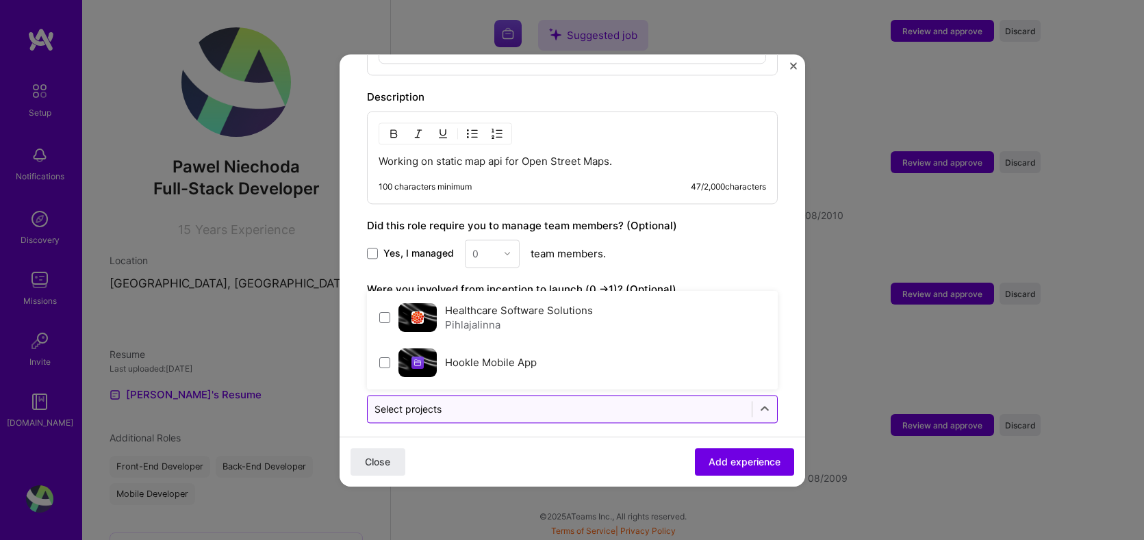
click at [706, 402] on input "text" at bounding box center [560, 409] width 370 height 14
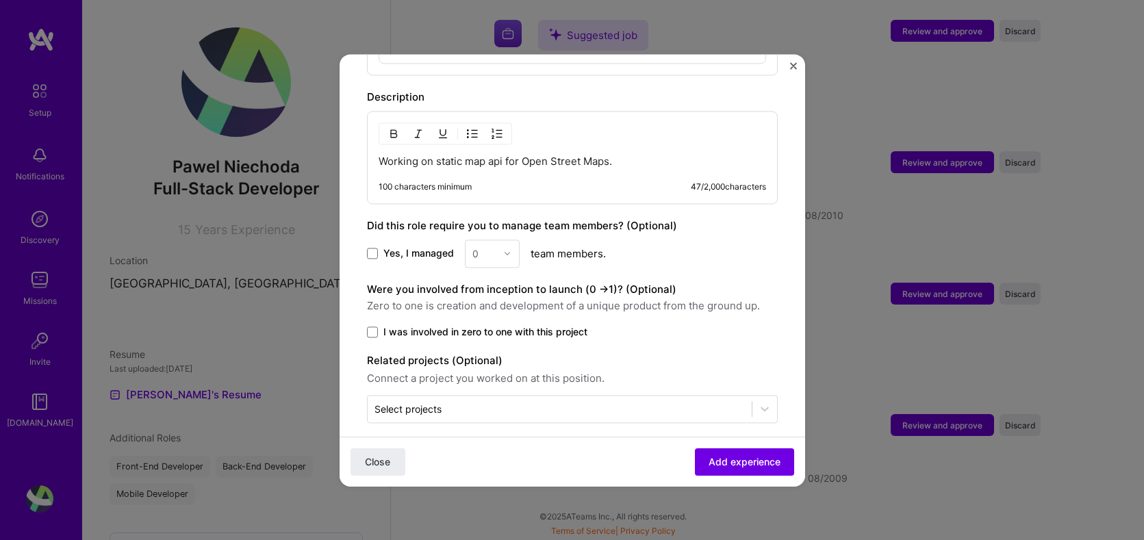
click at [637, 469] on div "Close Add experience" at bounding box center [573, 461] width 466 height 50
click at [754, 467] on span "Add experience" at bounding box center [745, 462] width 72 height 14
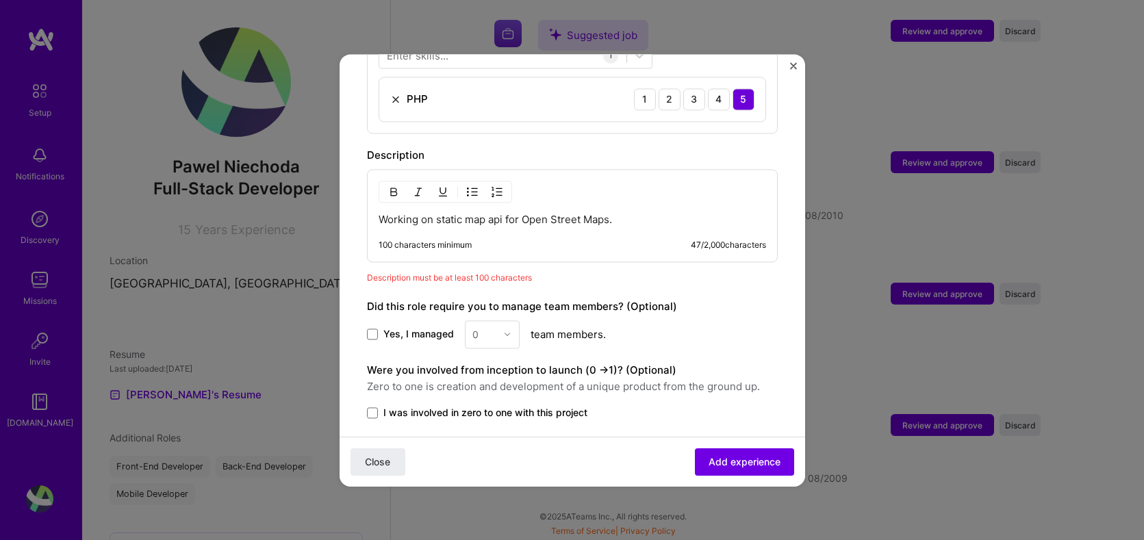
scroll to position [553, 0]
click at [661, 214] on p "Working on static map api for Open Street Maps." at bounding box center [573, 221] width 388 height 14
drag, startPoint x: 661, startPoint y: 208, endPoint x: 363, endPoint y: 204, distance: 298.6
click at [363, 204] on form "Adding suggested job This job is suggested based on your LinkedIn, resume or [D…" at bounding box center [573, 56] width 466 height 1054
click at [646, 214] on p "Working on static map api for Open Street Maps." at bounding box center [573, 221] width 388 height 14
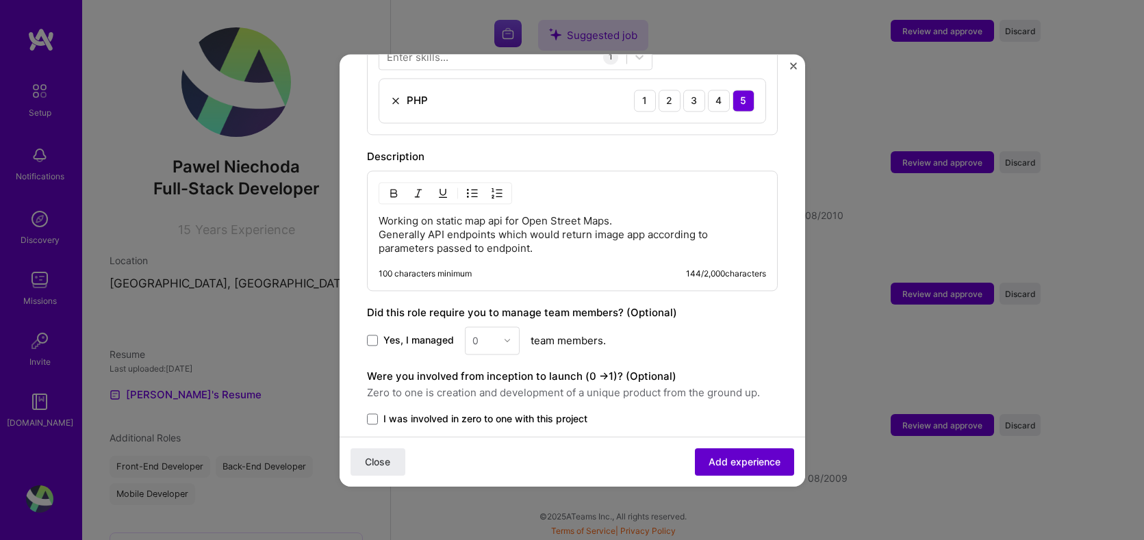
click at [745, 469] on button "Add experience" at bounding box center [744, 461] width 99 height 27
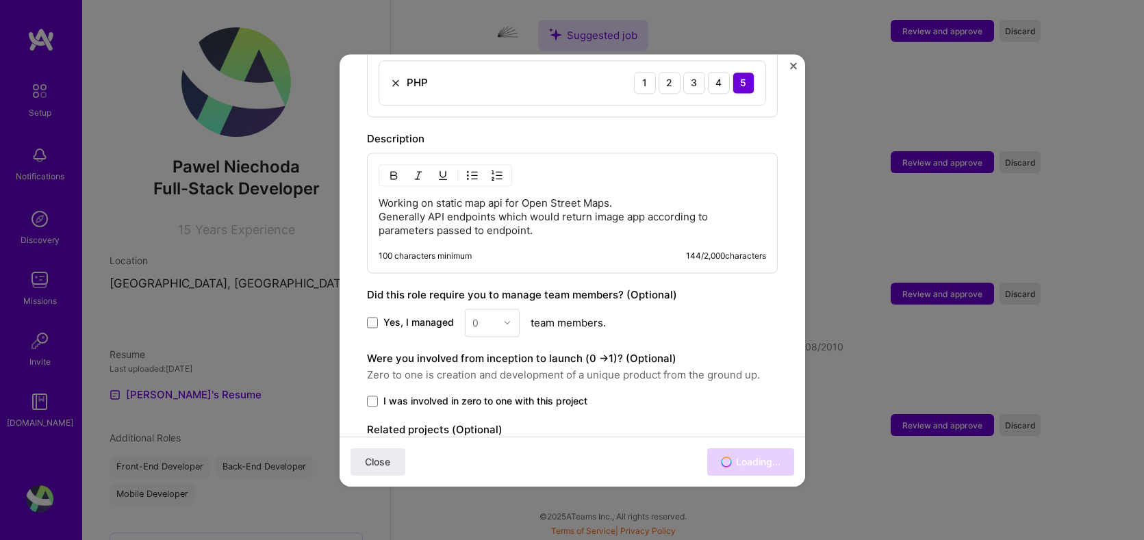
scroll to position [1711, 0]
click at [371, 352] on label "Were you involved from inception to launch (0 - > 1)? (Optional)" at bounding box center [521, 358] width 309 height 13
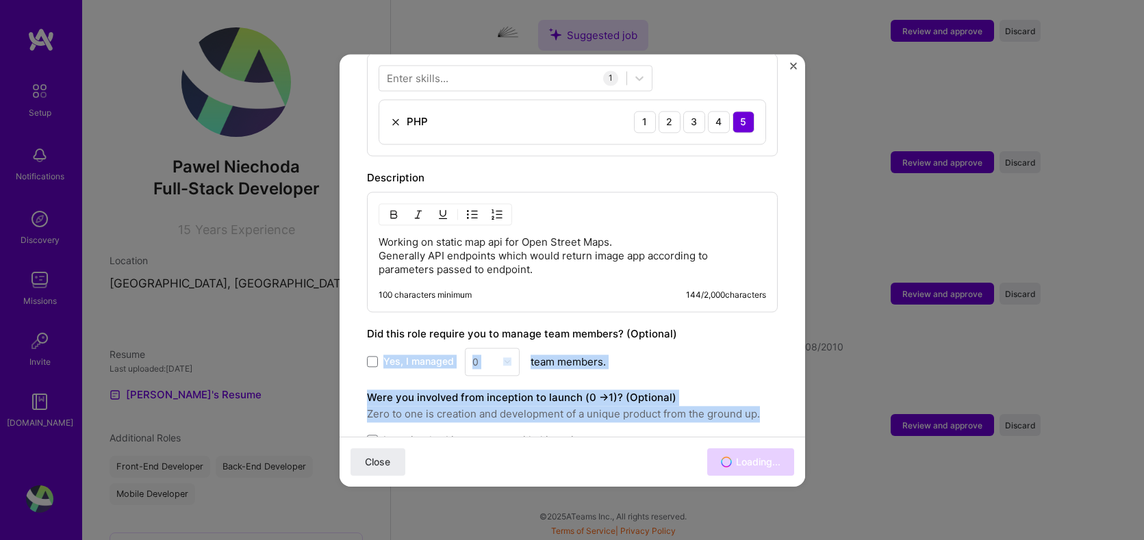
drag, startPoint x: 371, startPoint y: 309, endPoint x: 369, endPoint y: 385, distance: 76.7
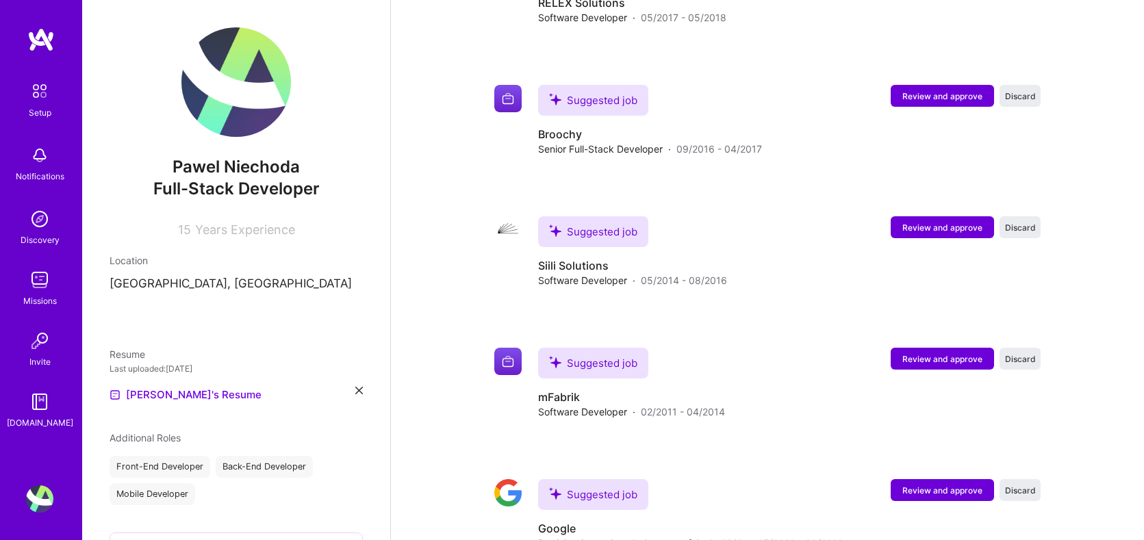
click at [369, 385] on div "Pawel Niechoda Full-Stack Developer 15 Years Experience Location [GEOGRAPHIC_DA…" at bounding box center [236, 270] width 308 height 540
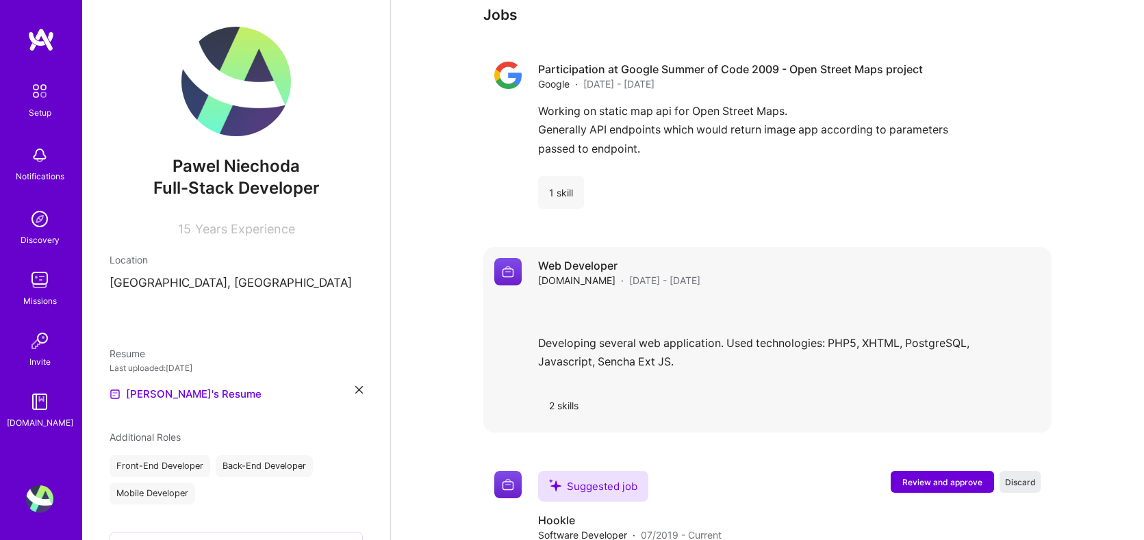
scroll to position [870, 0]
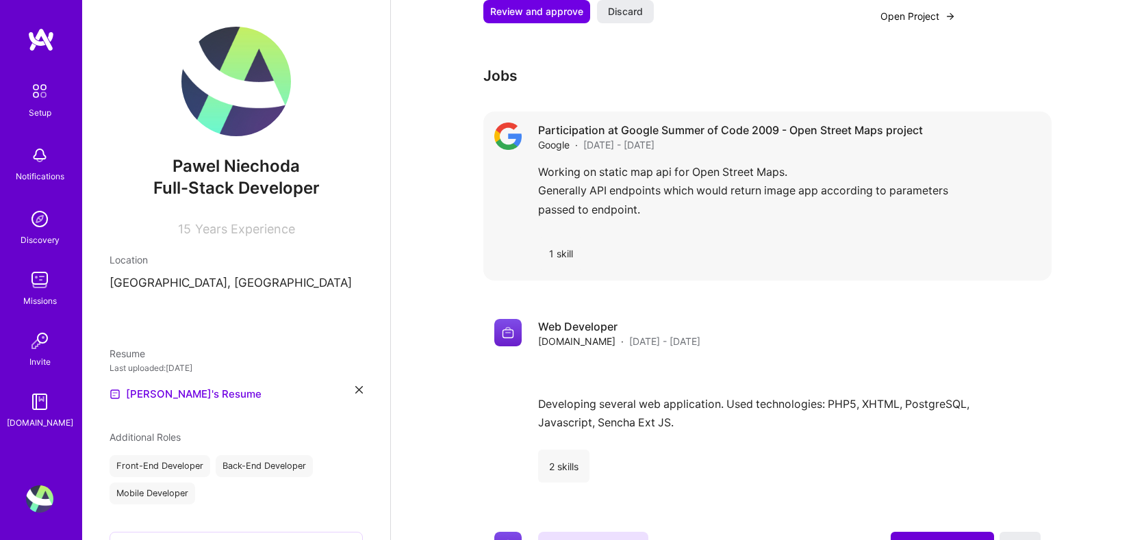
click at [932, 139] on div "Participation at Google Summer of Code 2009 - Open Street Maps project Google ·…" at bounding box center [789, 137] width 503 height 29
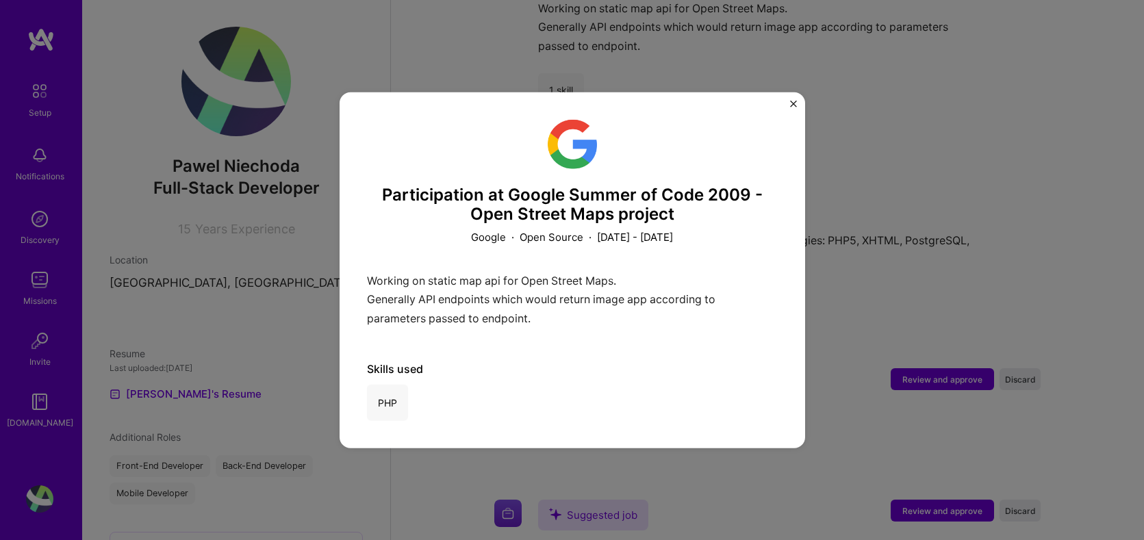
scroll to position [1040, 0]
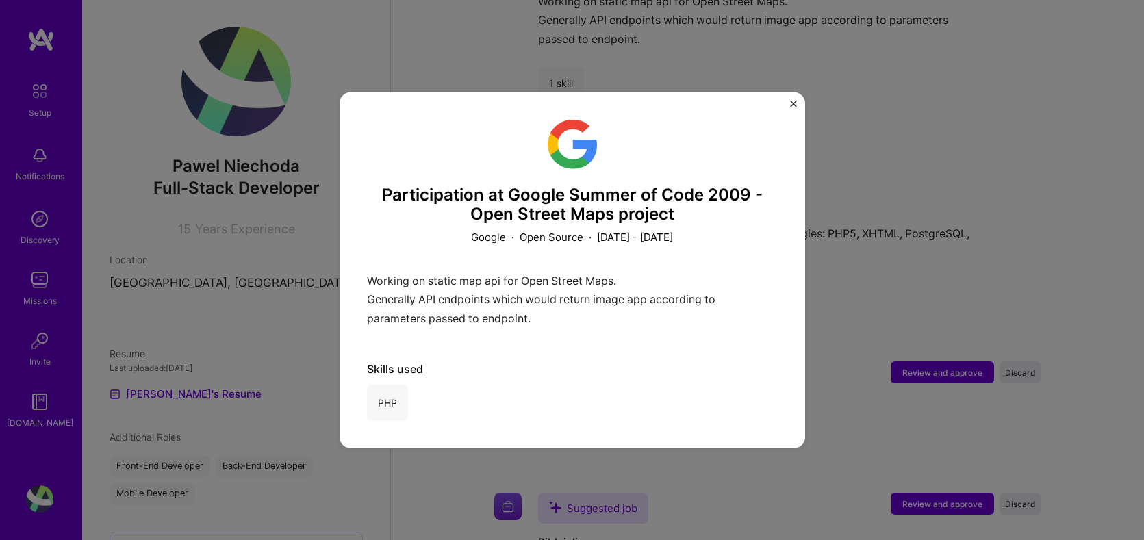
click at [789, 104] on div "Participation at Google Summer of Code 2009 - Open Street Maps project Google ·…" at bounding box center [573, 270] width 466 height 357
click at [790, 103] on img "Close" at bounding box center [793, 103] width 7 height 7
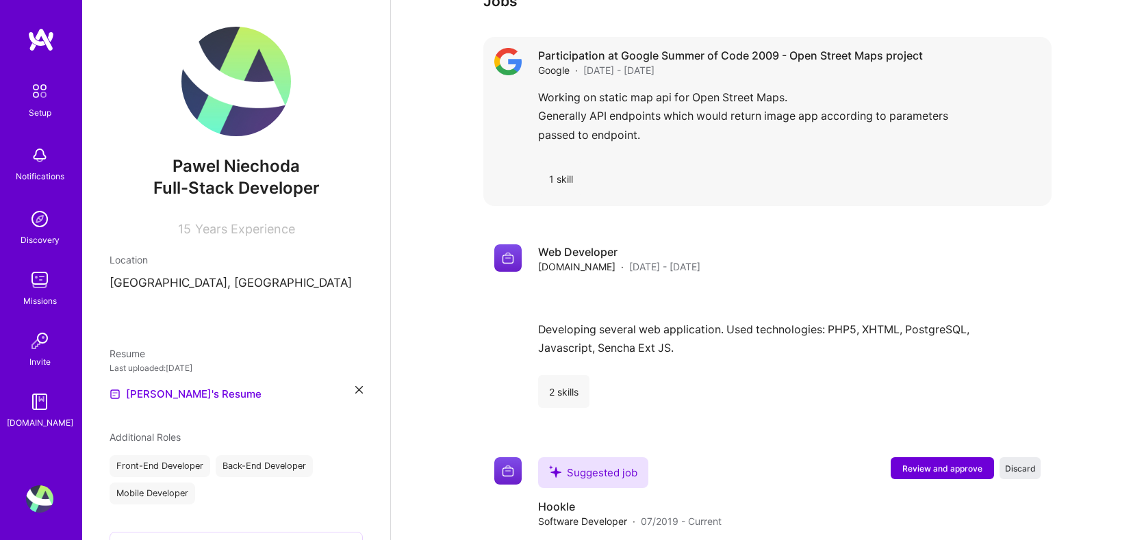
scroll to position [965, 0]
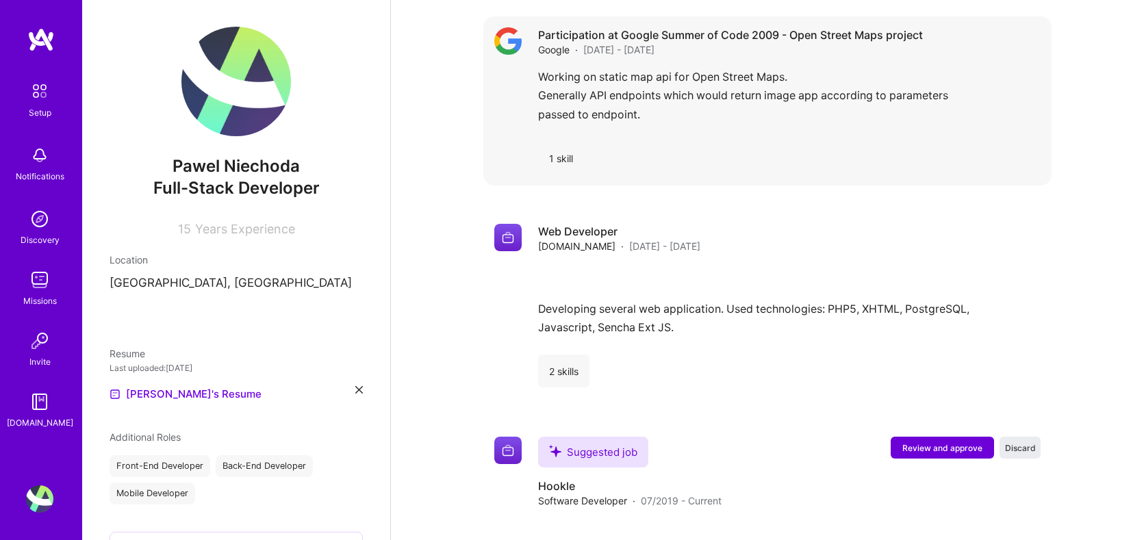
click at [629, 175] on div "Participation at Google Summer of Code 2009 - Open Street Maps project Google ·…" at bounding box center [767, 100] width 568 height 169
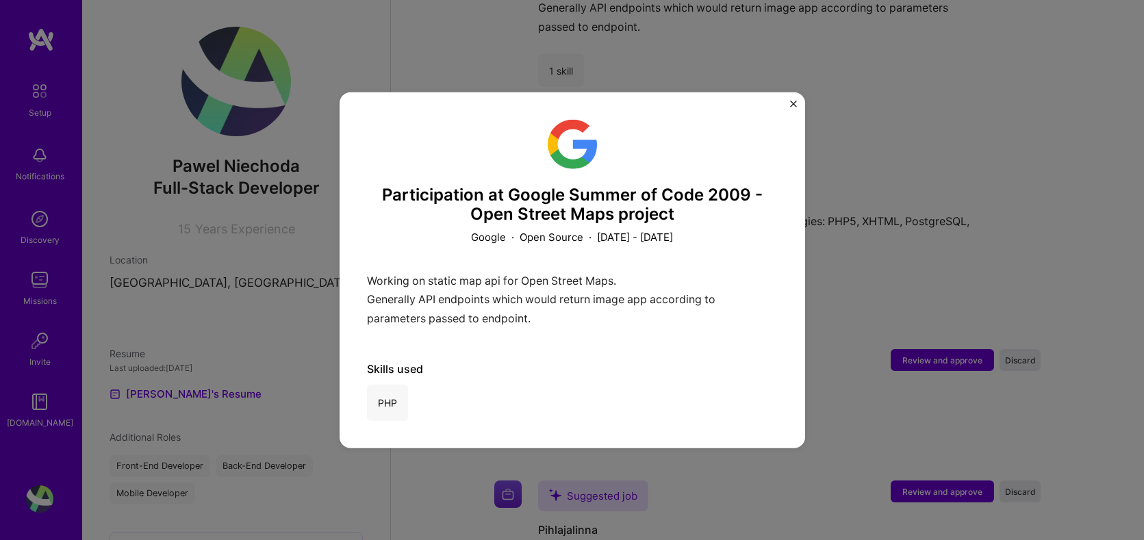
scroll to position [1091, 0]
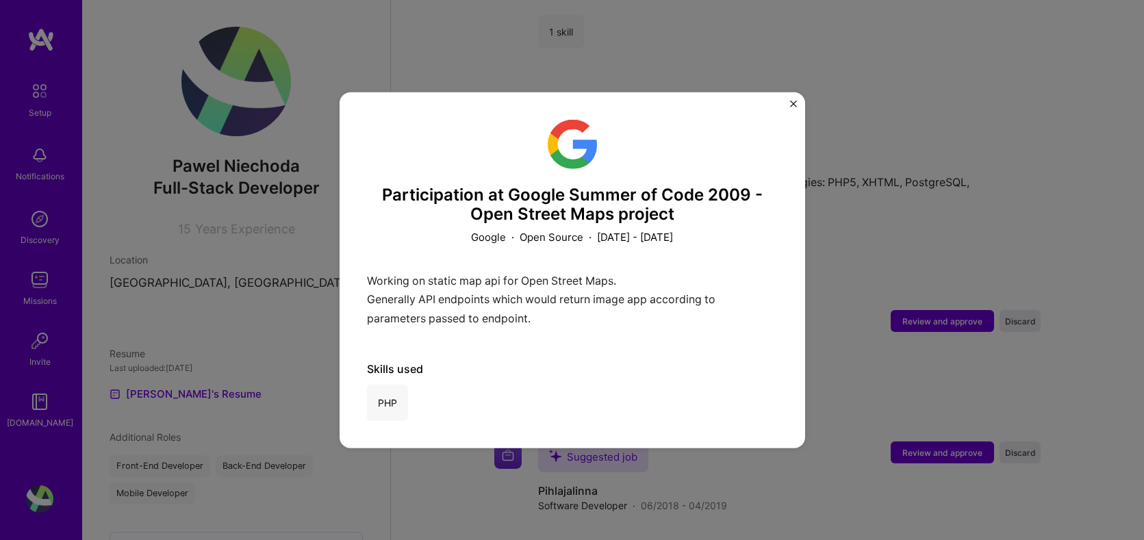
click at [396, 416] on div "PHP" at bounding box center [387, 403] width 41 height 36
click at [803, 96] on div "Participation at Google Summer of Code 2009 - Open Street Maps project Google ·…" at bounding box center [573, 270] width 466 height 357
click at [794, 106] on img "Close" at bounding box center [793, 103] width 7 height 7
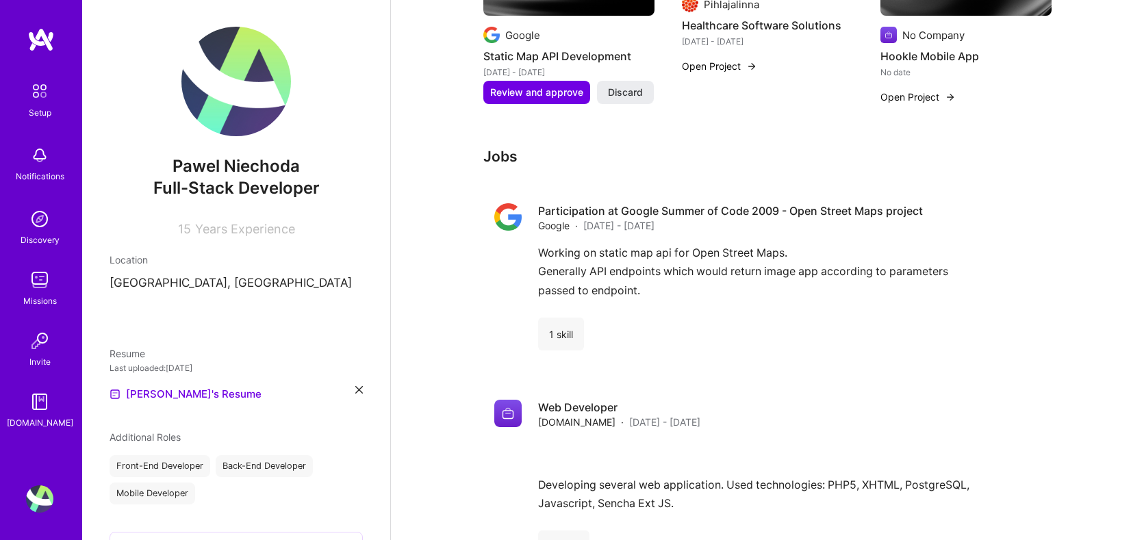
scroll to position [742, 0]
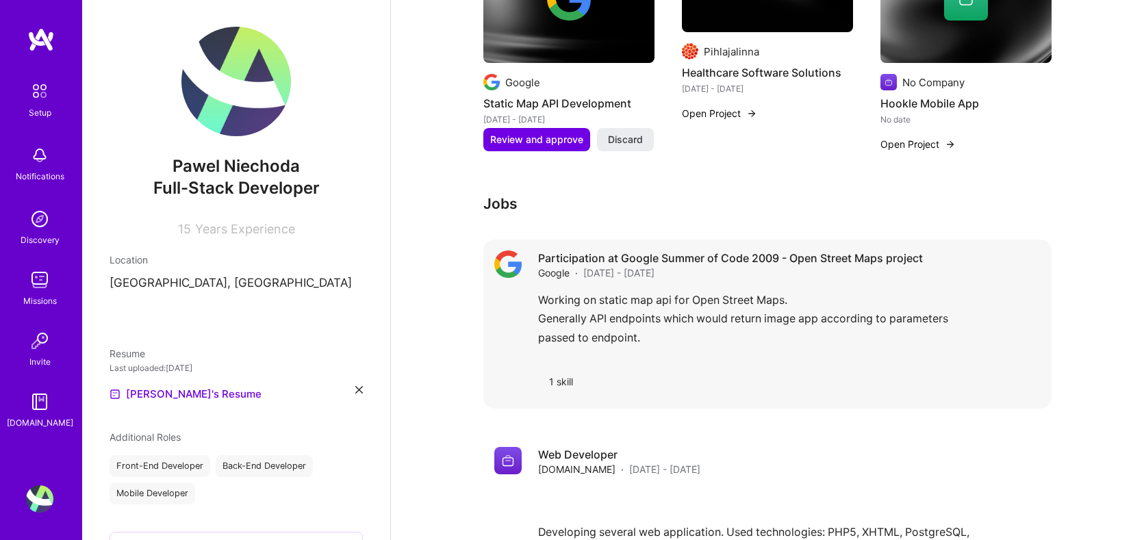
click at [795, 304] on div "Working on static map api for Open Street Maps. Generally API endpoints which w…" at bounding box center [789, 322] width 503 height 63
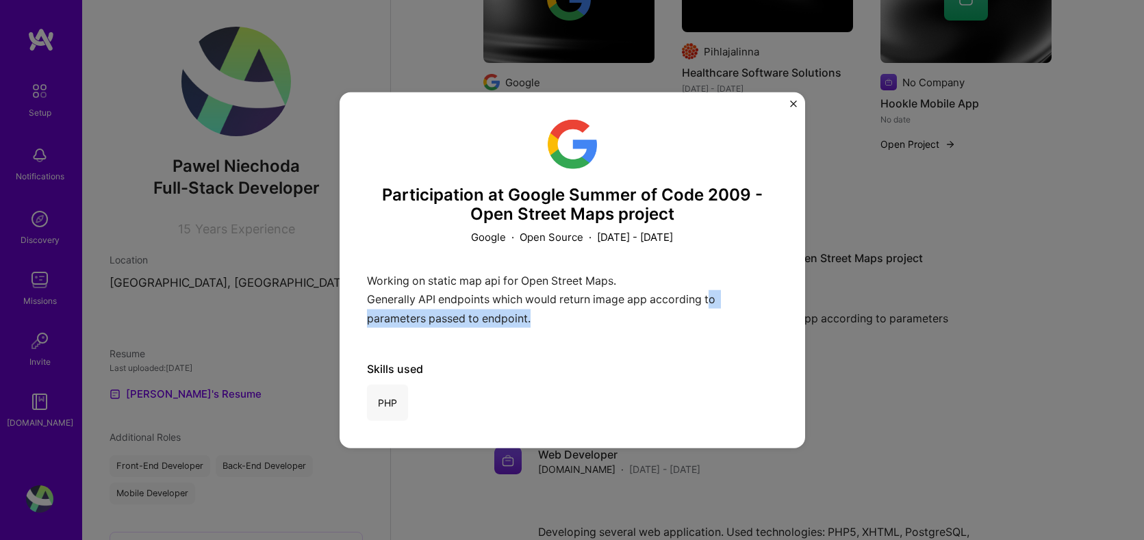
drag, startPoint x: 709, startPoint y: 302, endPoint x: 548, endPoint y: 307, distance: 161.7
click at [546, 309] on div "Working on static map api for Open Street Maps. Generally API endpoints which w…" at bounding box center [572, 303] width 411 height 63
click at [742, 204] on h3 "Participation at Google Summer of Code 2009 - Open Street Maps project" at bounding box center [572, 205] width 411 height 40
click at [788, 108] on div "Participation at Google Summer of Code 2009 - Open Street Maps project Google ·…" at bounding box center [573, 270] width 466 height 357
click at [787, 106] on div "Participation at Google Summer of Code 2009 - Open Street Maps project Google ·…" at bounding box center [573, 270] width 466 height 357
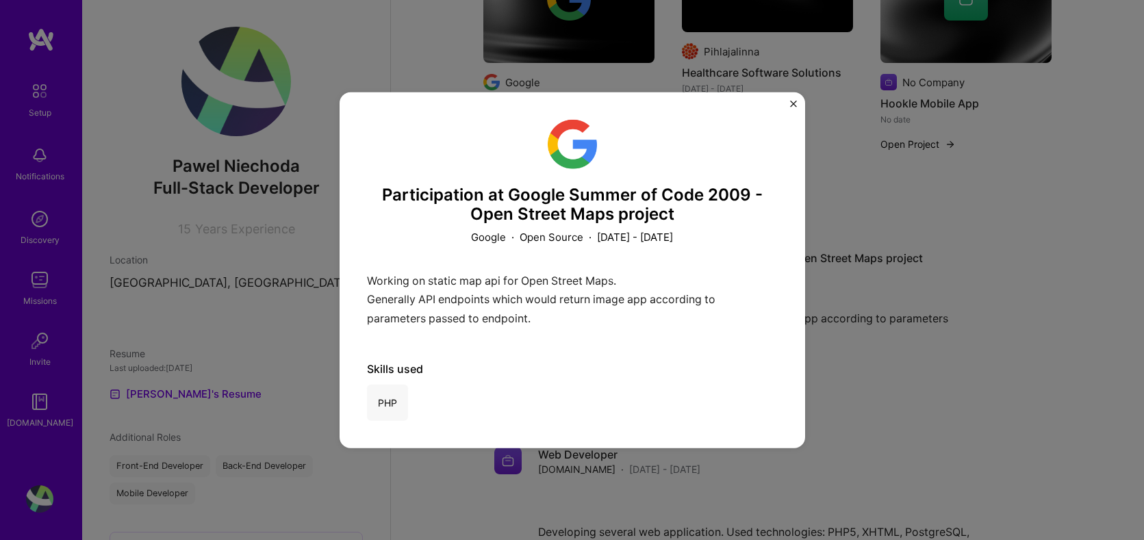
drag, startPoint x: 791, startPoint y: 101, endPoint x: 798, endPoint y: 103, distance: 7.8
click at [794, 102] on img "Close" at bounding box center [793, 103] width 7 height 7
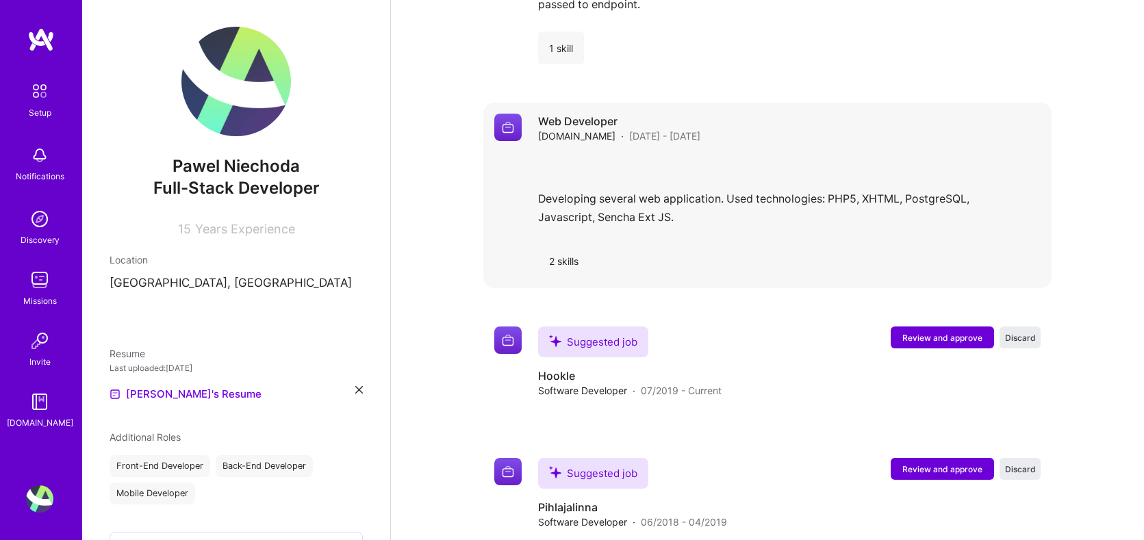
scroll to position [1078, 0]
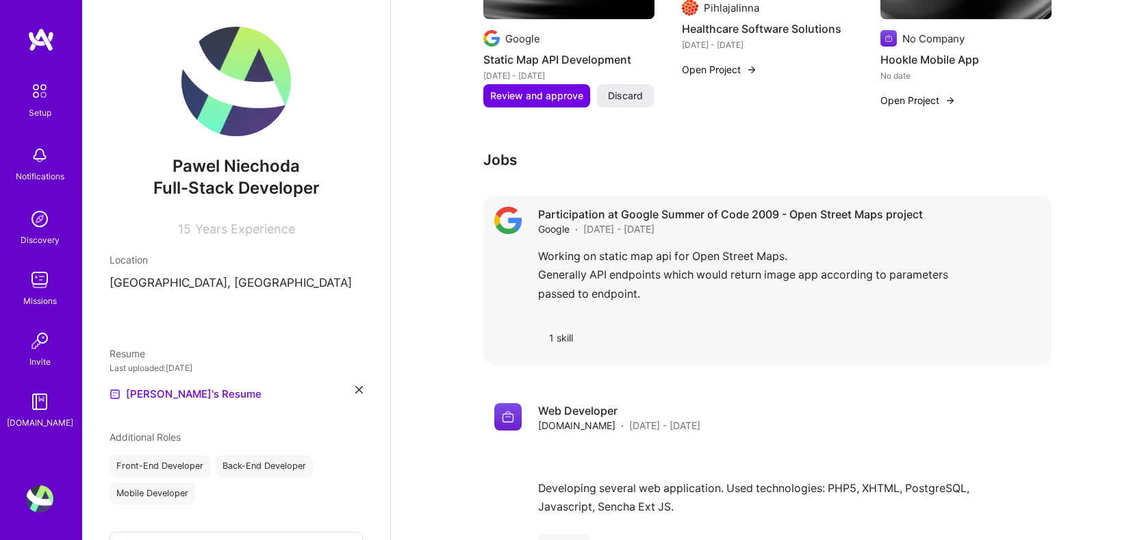
click at [765, 270] on div "Working on static map api for Open Street Maps. Generally API endpoints which w…" at bounding box center [789, 278] width 503 height 63
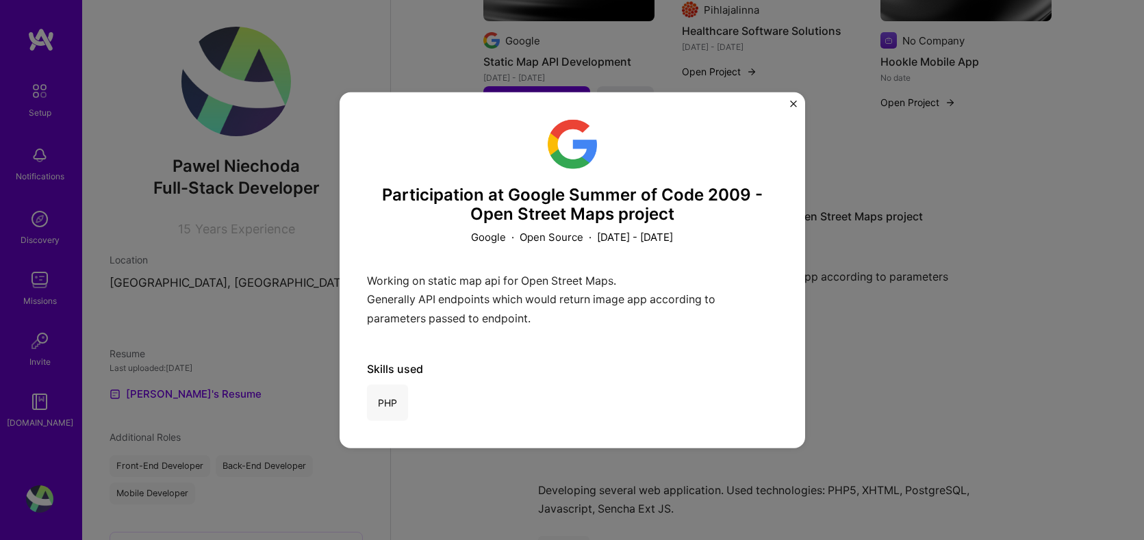
click at [796, 105] on img "Close" at bounding box center [793, 103] width 7 height 7
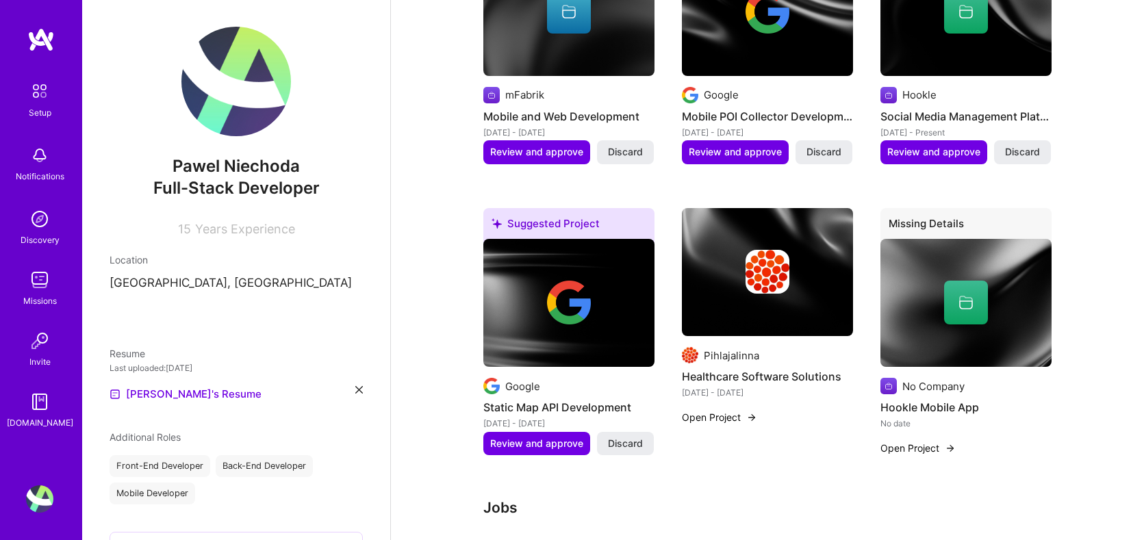
scroll to position [442, 0]
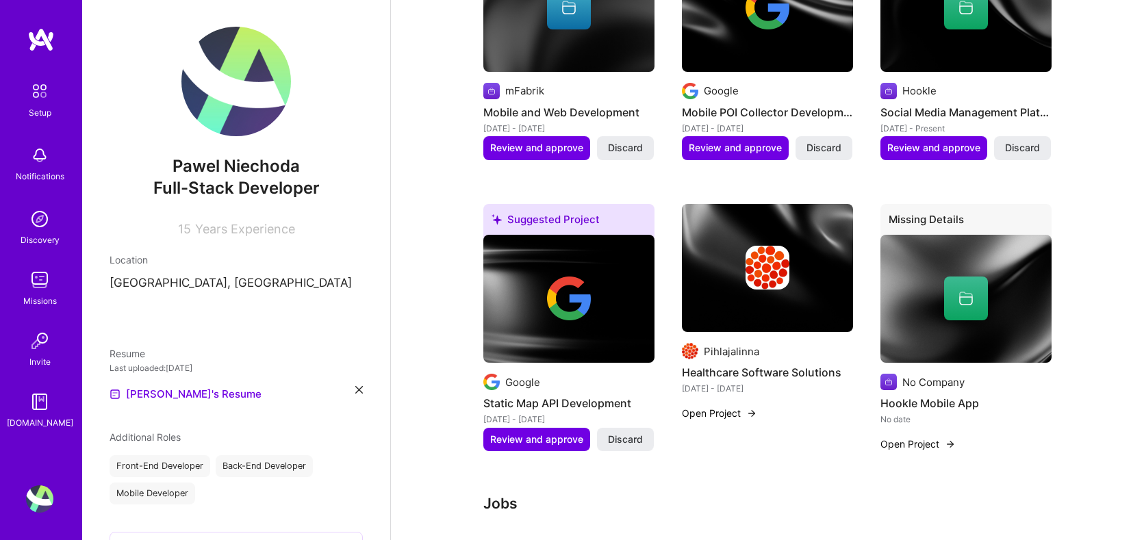
click at [974, 353] on img at bounding box center [966, 299] width 171 height 129
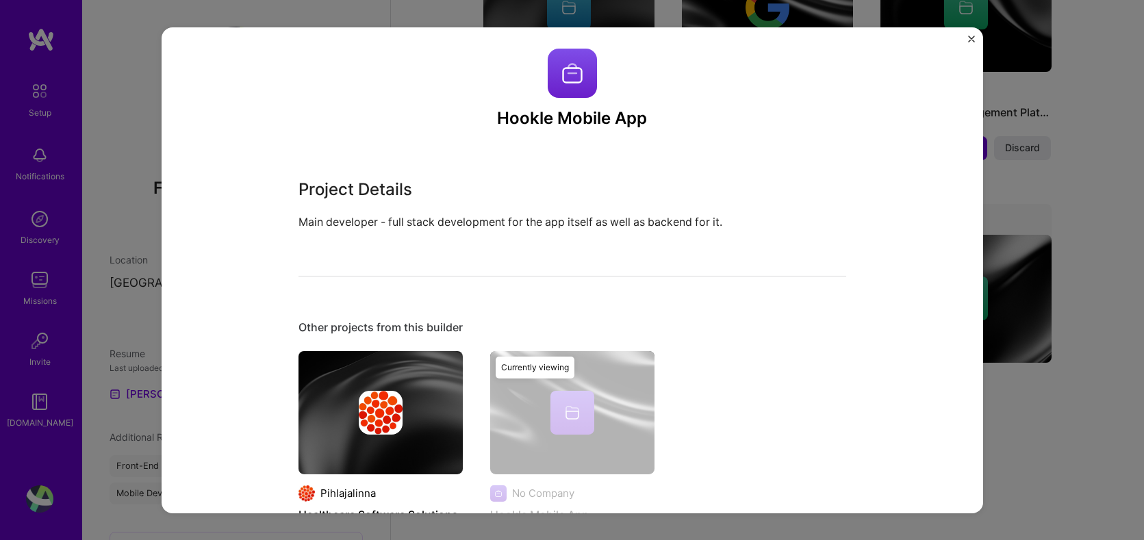
scroll to position [99, 0]
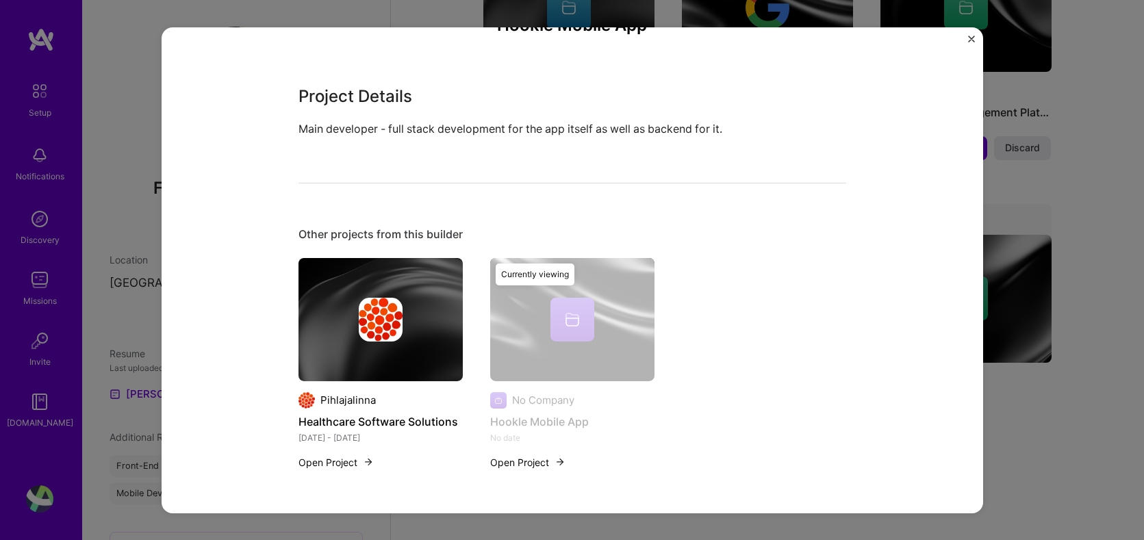
click at [968, 38] on img "Close" at bounding box center [971, 38] width 7 height 7
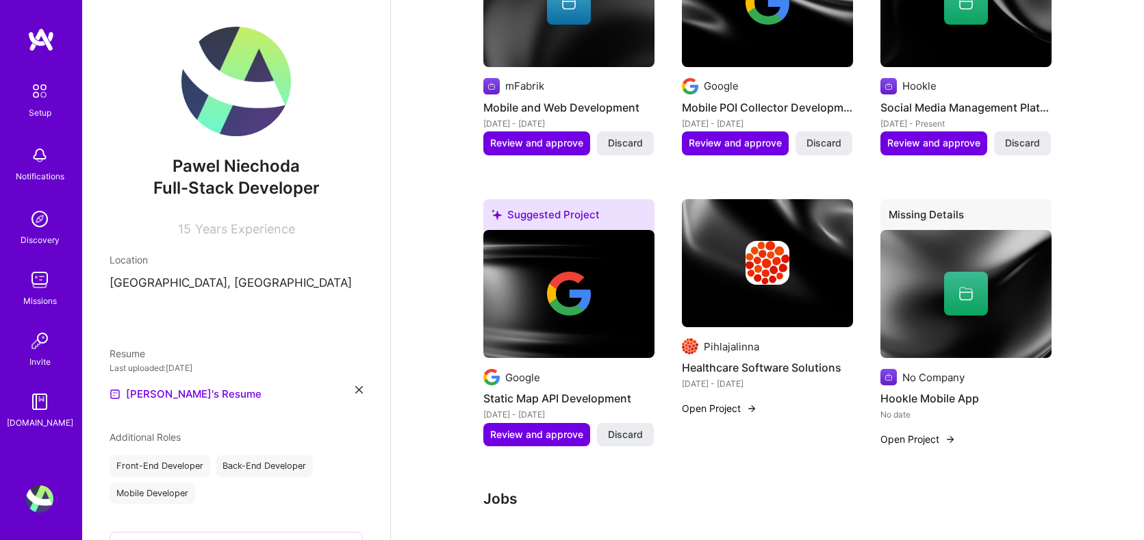
scroll to position [451, 0]
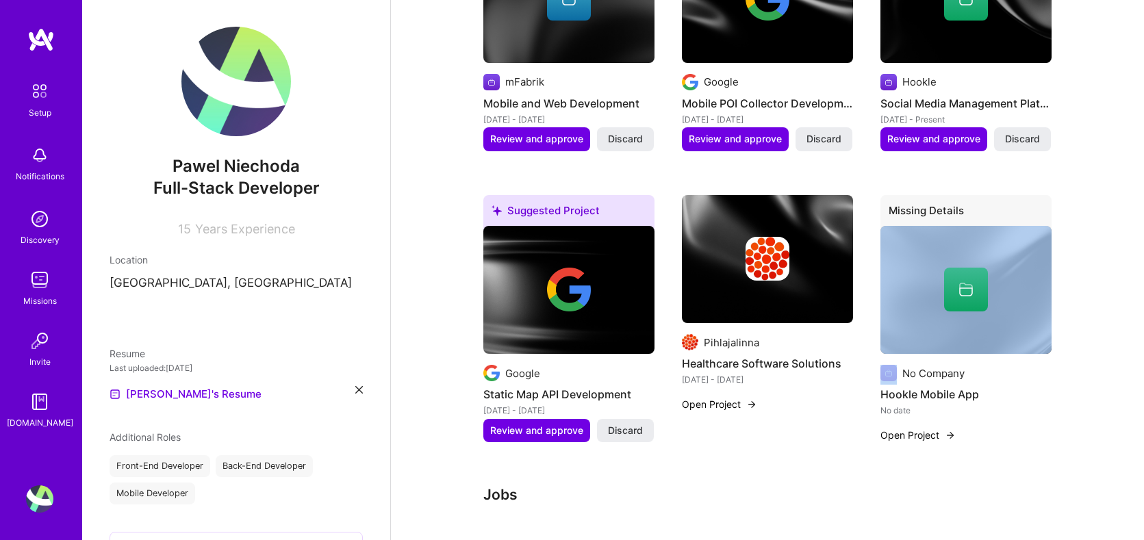
drag, startPoint x: 934, startPoint y: 309, endPoint x: 907, endPoint y: 332, distance: 35.0
click at [907, 332] on div at bounding box center [966, 292] width 171 height 132
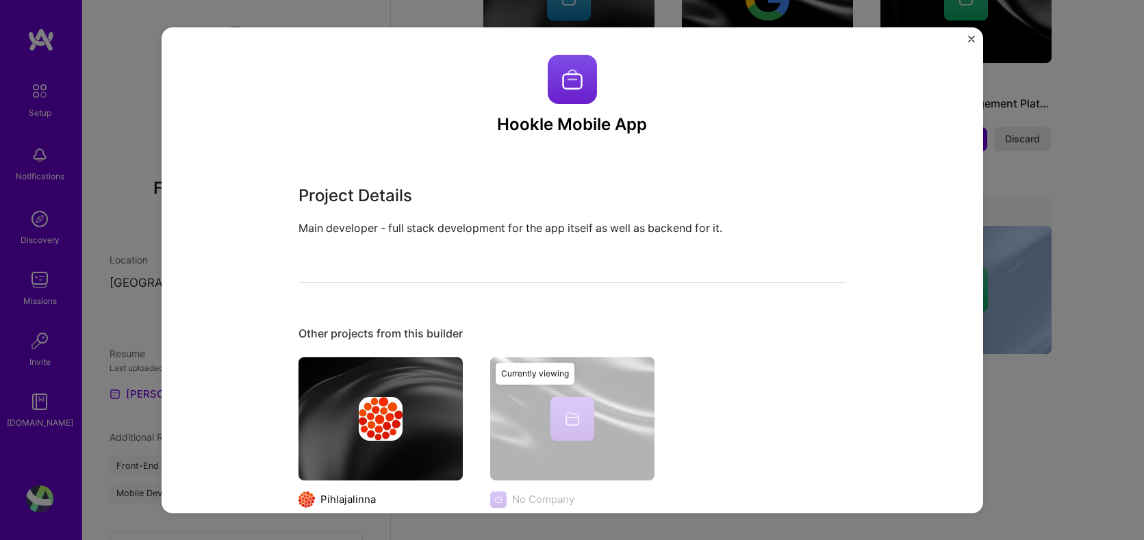
drag, startPoint x: 971, startPoint y: 39, endPoint x: 969, endPoint y: 51, distance: 12.5
click at [971, 39] on img "Close" at bounding box center [971, 38] width 7 height 7
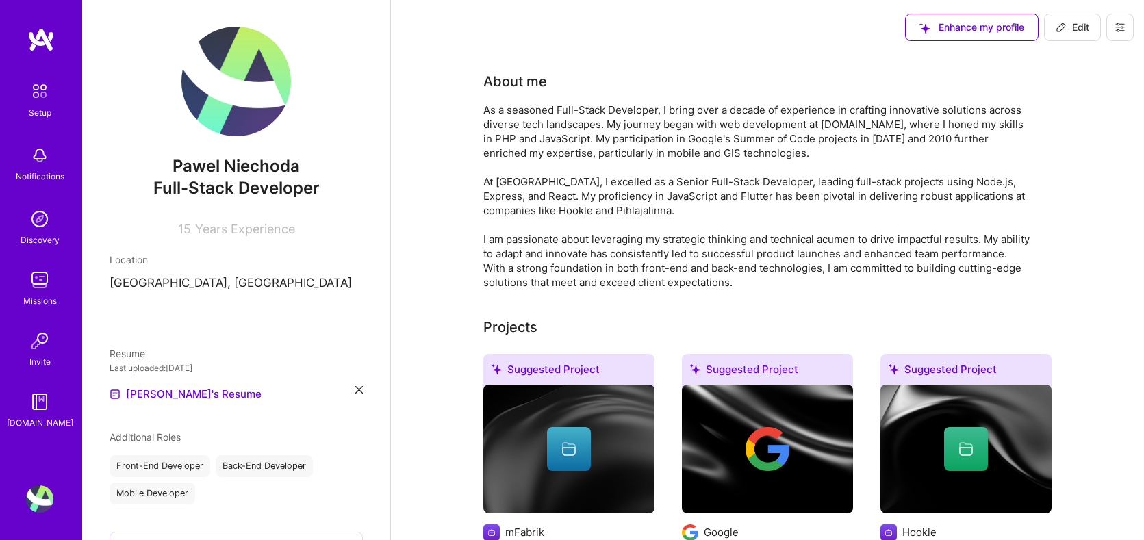
click at [1075, 29] on span "Edit" at bounding box center [1073, 28] width 34 height 14
select select "US"
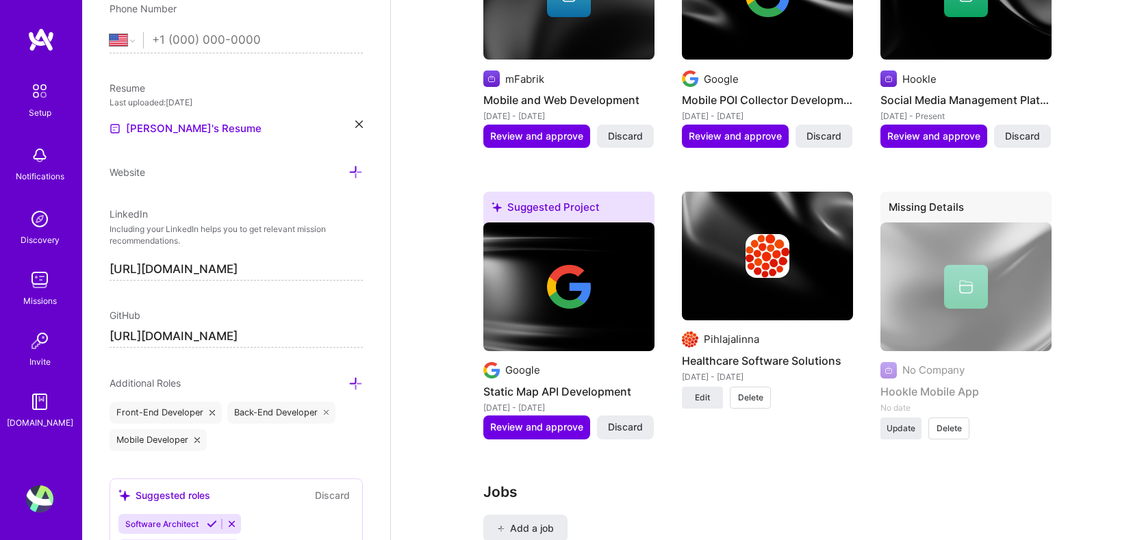
scroll to position [1141, 0]
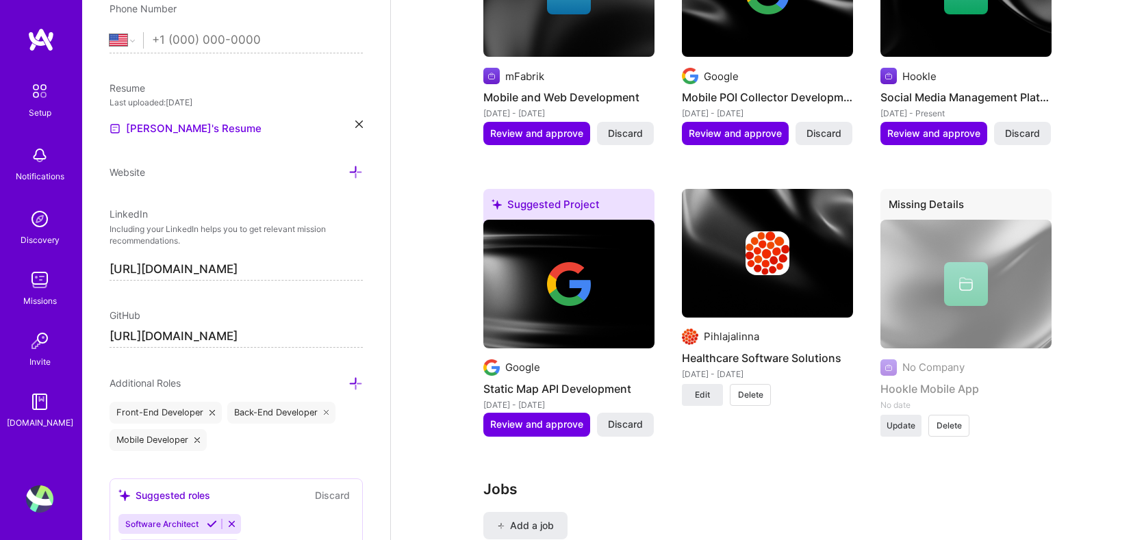
click at [957, 429] on span "Delete" at bounding box center [949, 426] width 25 height 12
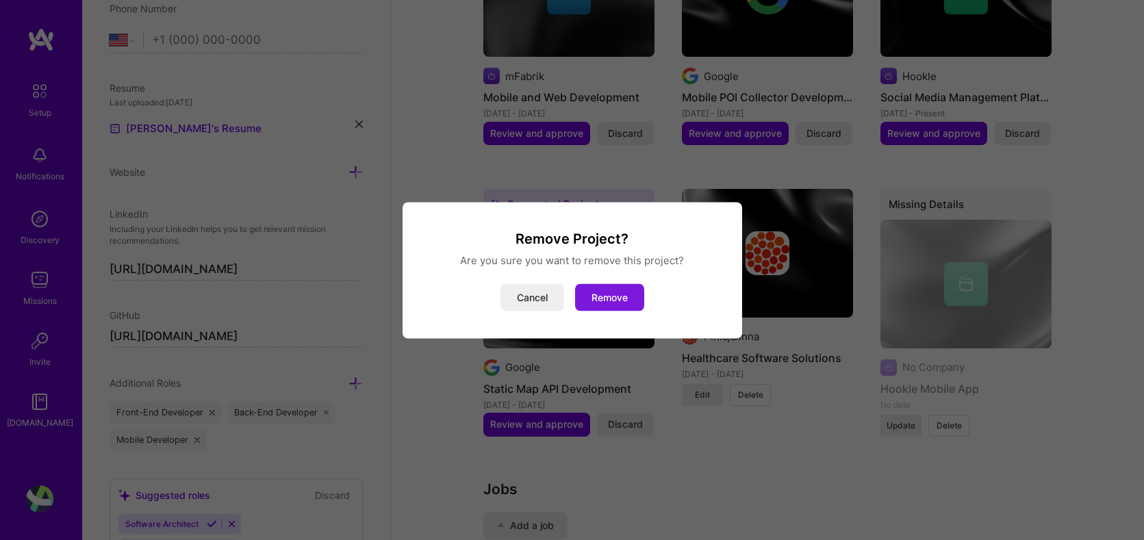
click at [610, 296] on button "Remove" at bounding box center [609, 296] width 69 height 27
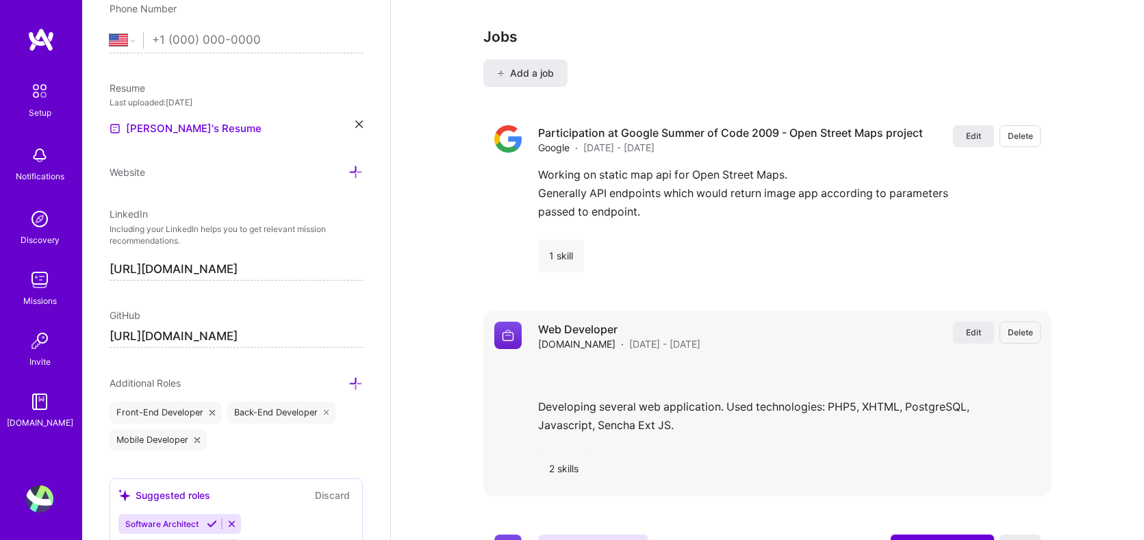
scroll to position [1582, 0]
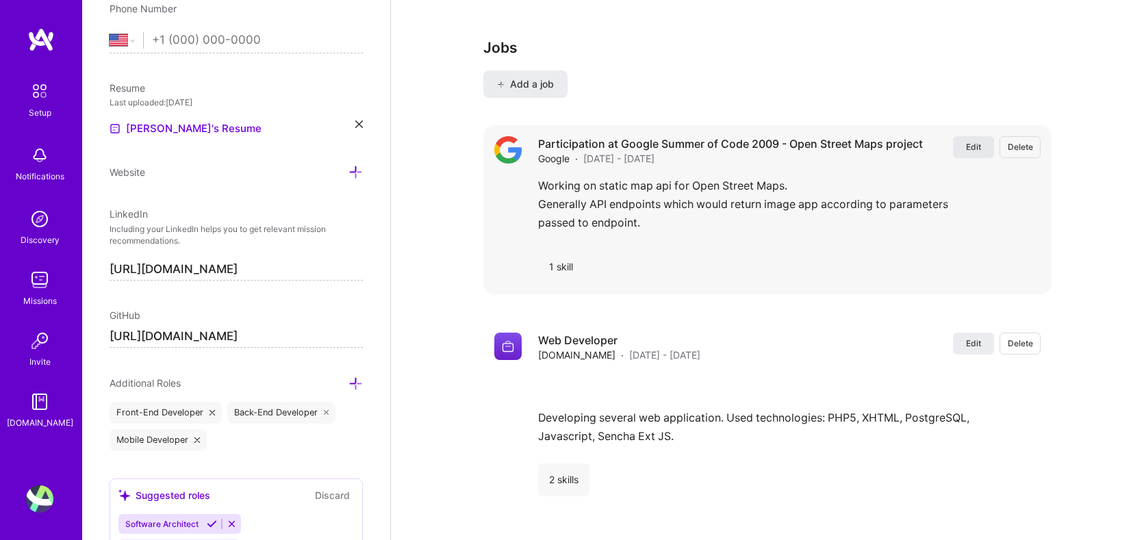
click at [966, 148] on span "Edit" at bounding box center [973, 147] width 15 height 12
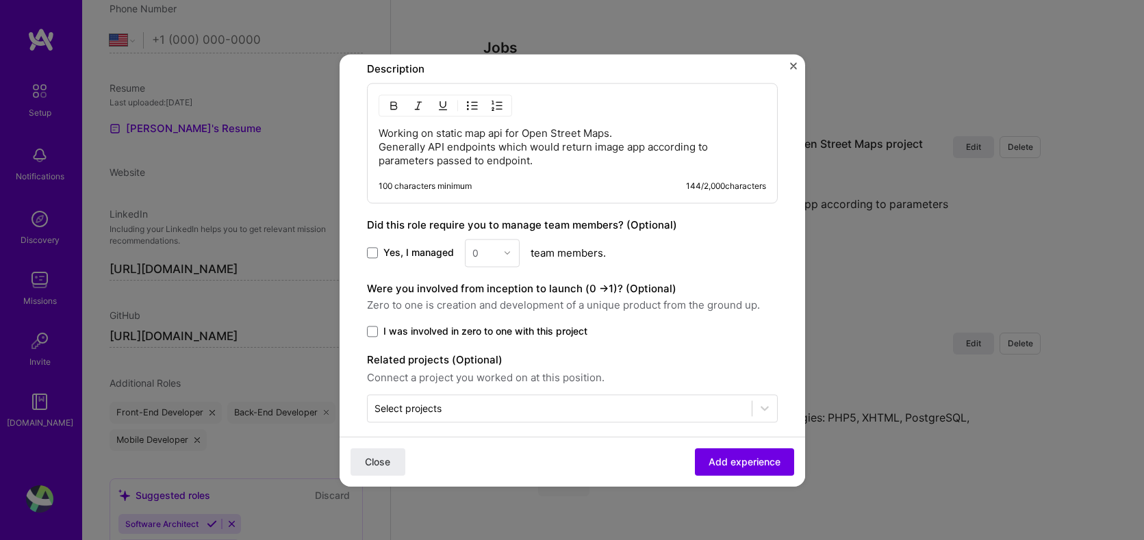
scroll to position [578, 0]
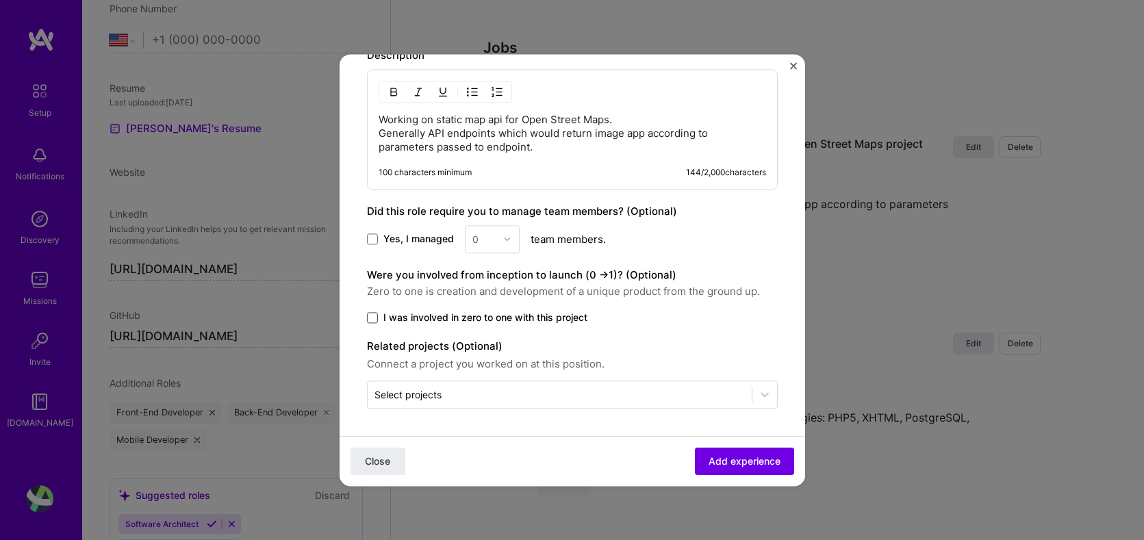
click at [373, 322] on span at bounding box center [372, 317] width 11 height 11
click at [0, 0] on input "I was involved in zero to one with this project" at bounding box center [0, 0] width 0 height 0
click at [755, 465] on span "Add experience" at bounding box center [745, 462] width 72 height 14
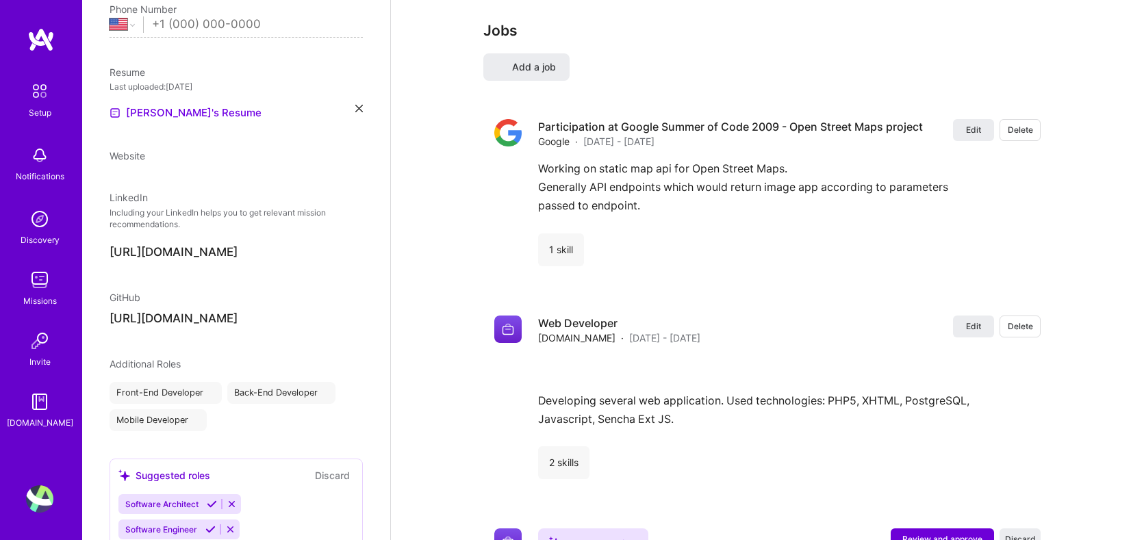
scroll to position [0, 0]
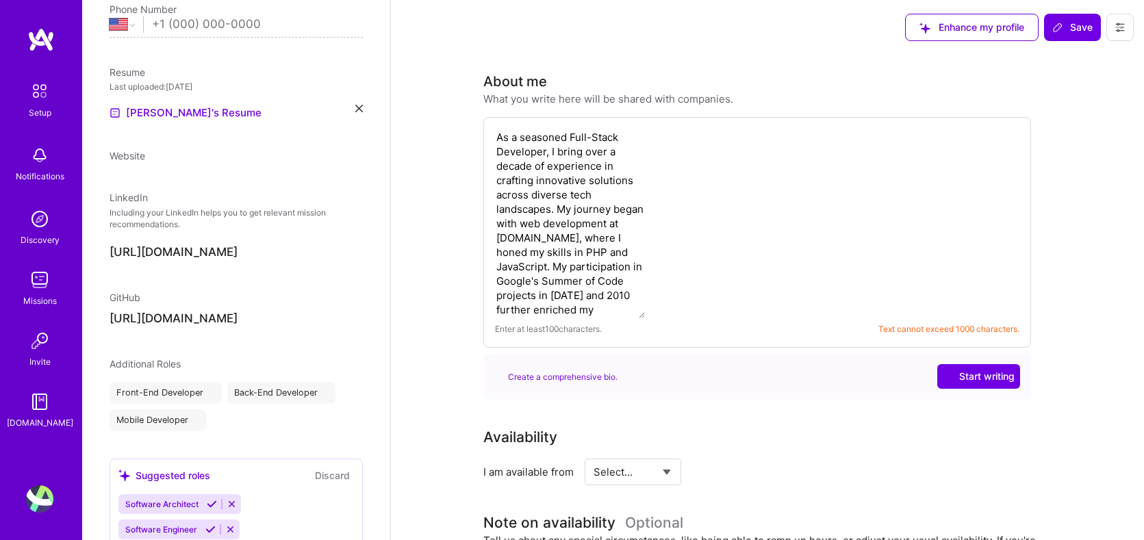
select select "US"
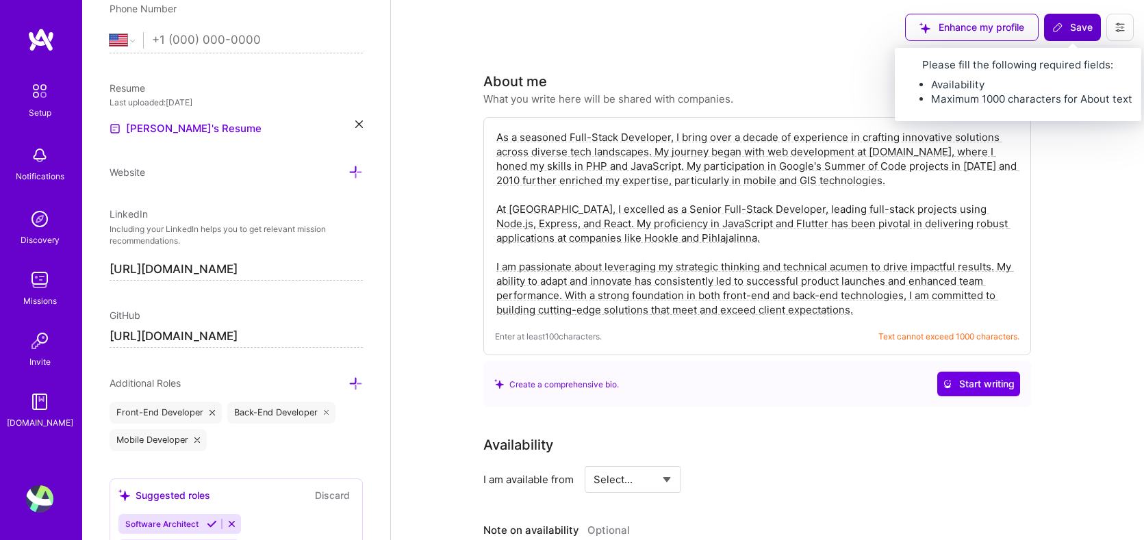
click at [1067, 36] on button "Save" at bounding box center [1072, 27] width 57 height 27
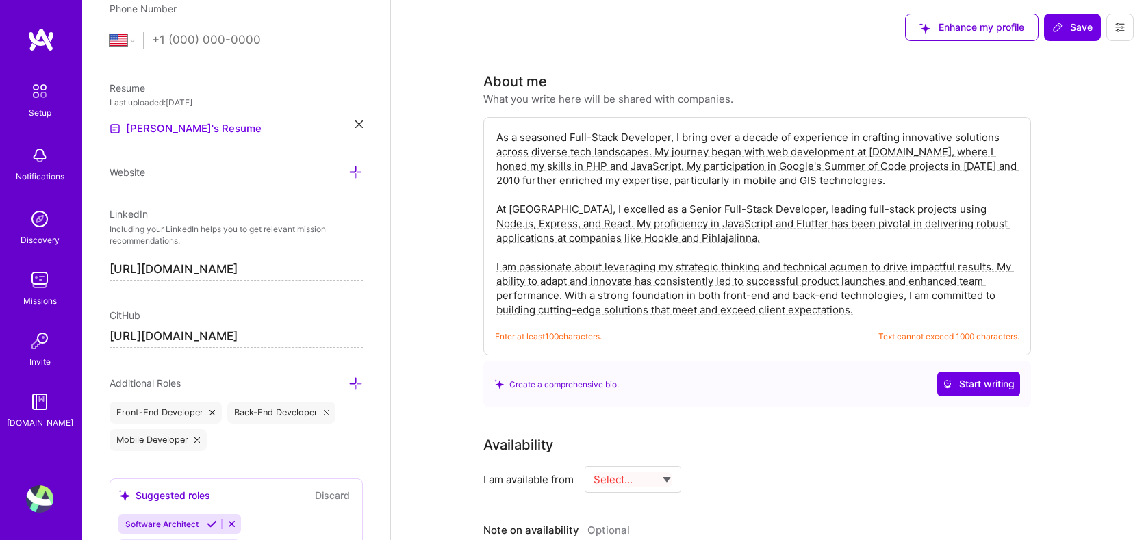
scroll to position [10, 0]
